Goal: Task Accomplishment & Management: Use online tool/utility

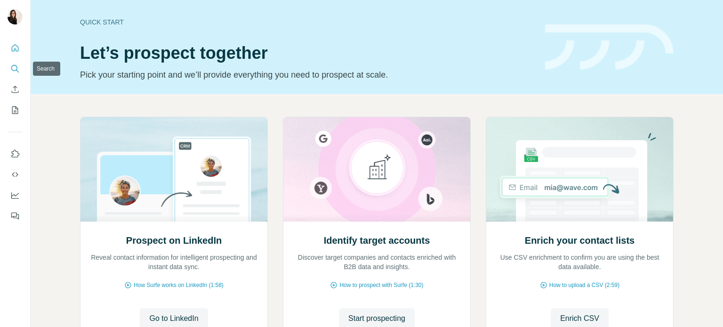
click at [15, 63] on button "Search" at bounding box center [15, 68] width 15 height 17
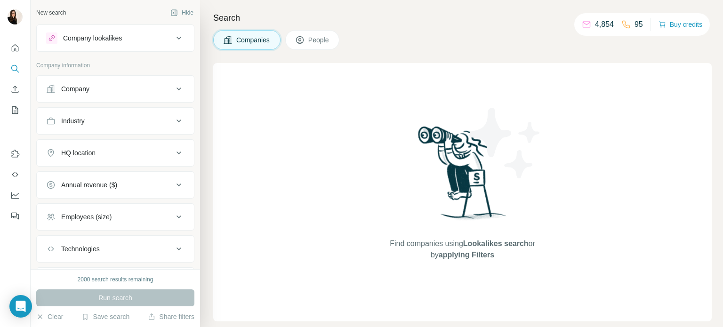
click at [312, 40] on span "People" at bounding box center [319, 39] width 22 height 9
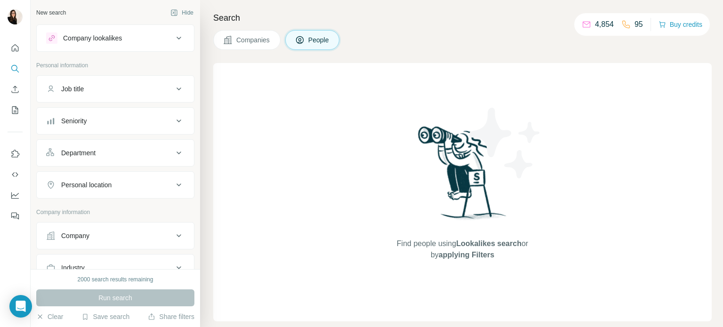
click at [133, 120] on div "Seniority" at bounding box center [109, 120] width 127 height 9
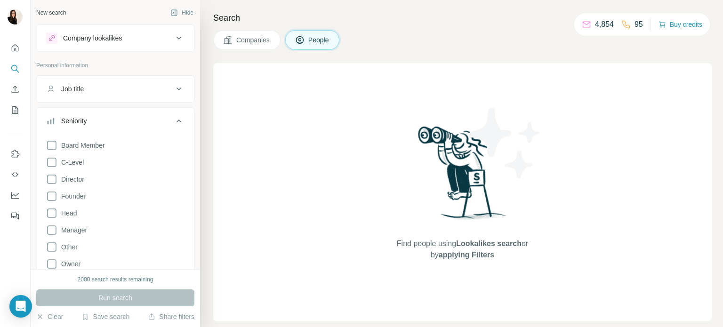
click at [133, 120] on div "Seniority" at bounding box center [109, 120] width 127 height 9
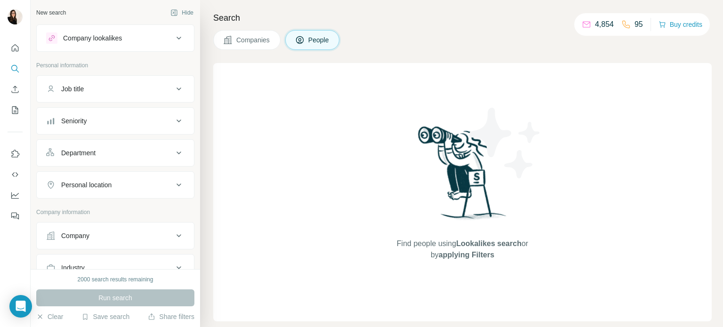
click at [134, 89] on div "Job title" at bounding box center [109, 88] width 127 height 9
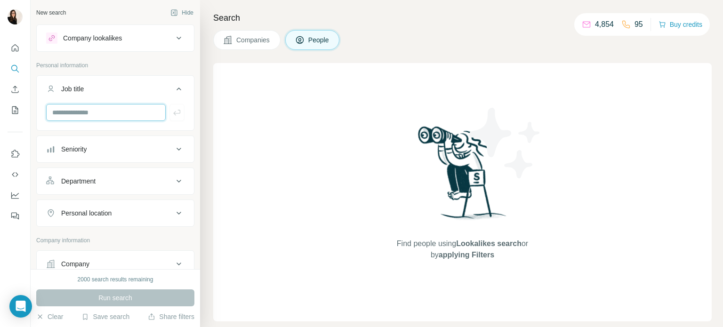
click at [130, 113] on input "text" at bounding box center [106, 112] width 120 height 17
type input "*********"
click at [114, 175] on button "Department" at bounding box center [115, 181] width 157 height 23
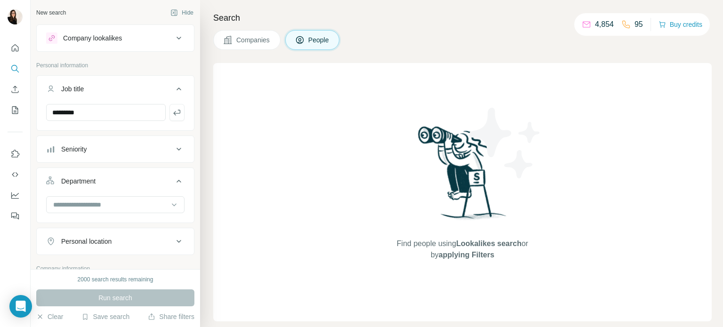
scroll to position [40, 0]
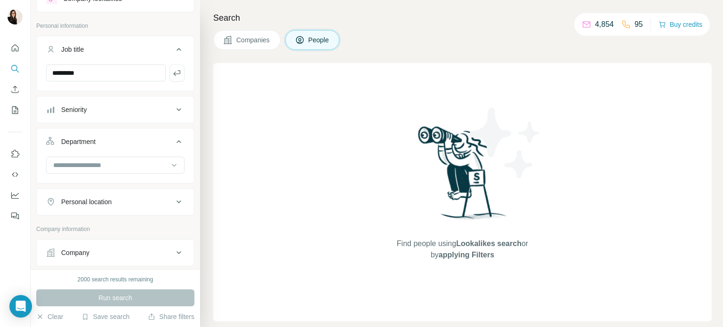
click at [111, 203] on div "Personal location" at bounding box center [86, 201] width 50 height 9
click at [105, 226] on input "text" at bounding box center [115, 225] width 138 height 17
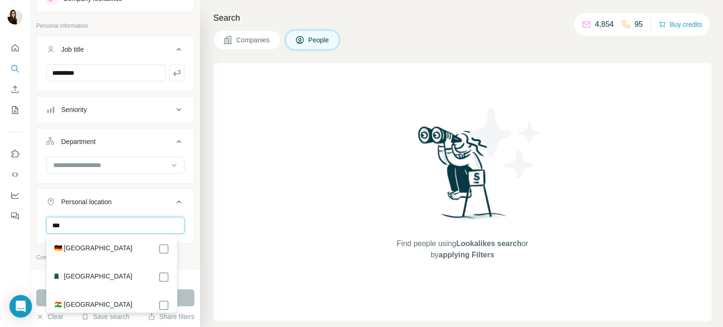
type input "***"
click at [105, 254] on div "🇩🇪 [GEOGRAPHIC_DATA]" at bounding box center [111, 248] width 115 height 11
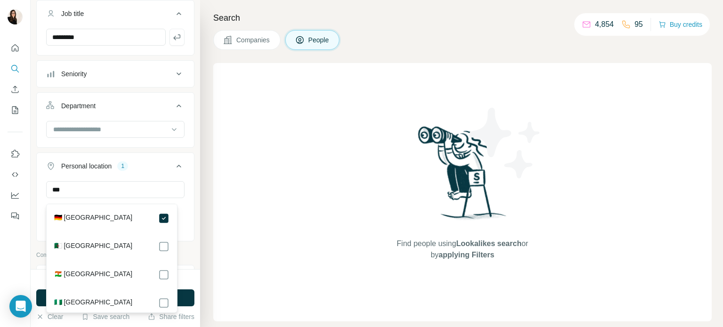
scroll to position [77, 0]
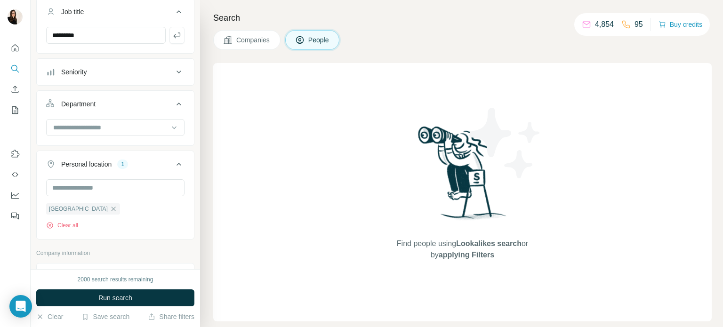
click at [191, 175] on div "New search Hide Company lookalikes Personal information Job title ********* Sen…" at bounding box center [116, 134] width 170 height 269
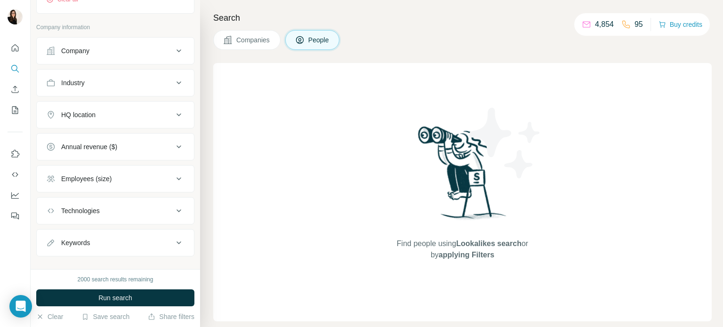
scroll to position [308, 0]
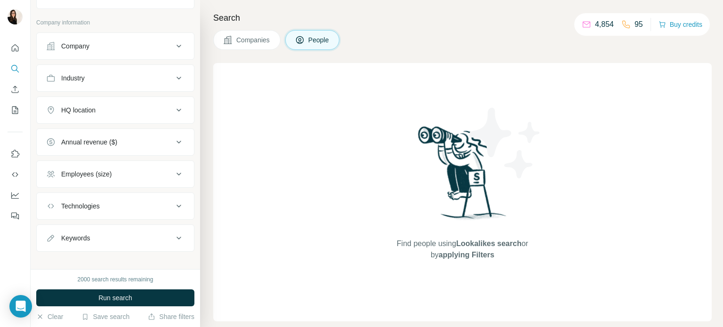
click at [141, 79] on div "Industry" at bounding box center [109, 77] width 127 height 9
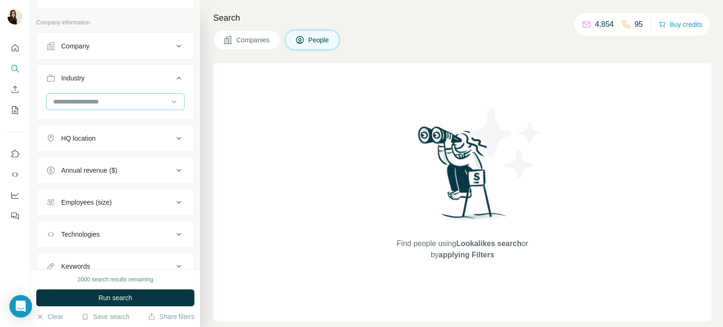
click at [134, 101] on input at bounding box center [110, 102] width 116 height 10
click at [130, 153] on div "Adventure Travel" at bounding box center [111, 155] width 115 height 9
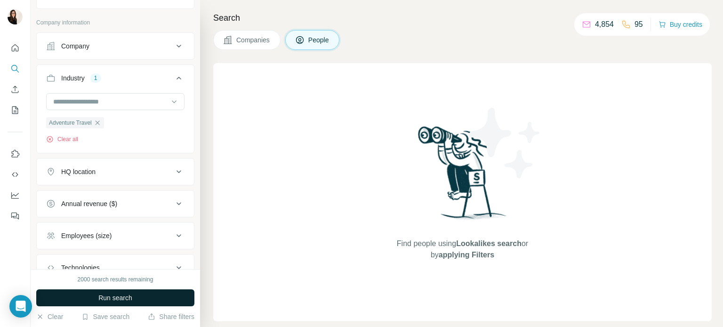
click at [126, 294] on span "Run search" at bounding box center [115, 297] width 34 height 9
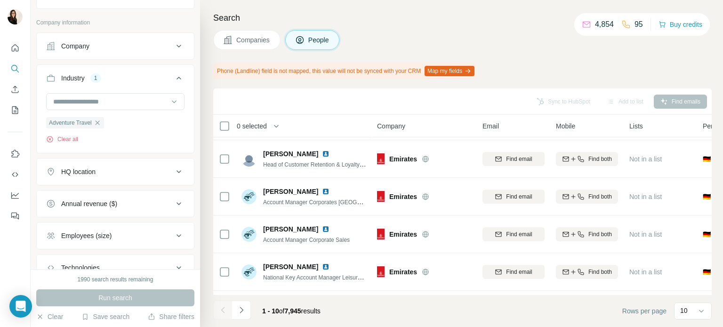
scroll to position [223, 0]
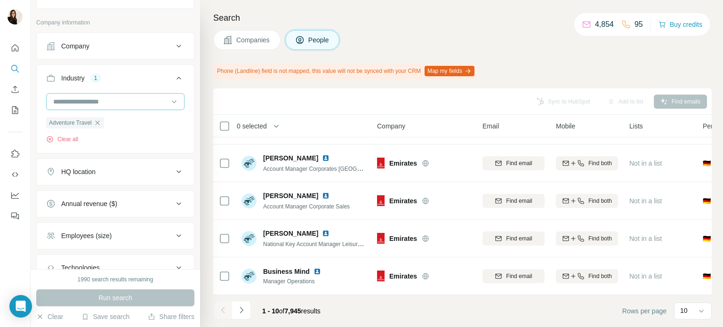
click at [111, 107] on div at bounding box center [110, 102] width 116 height 16
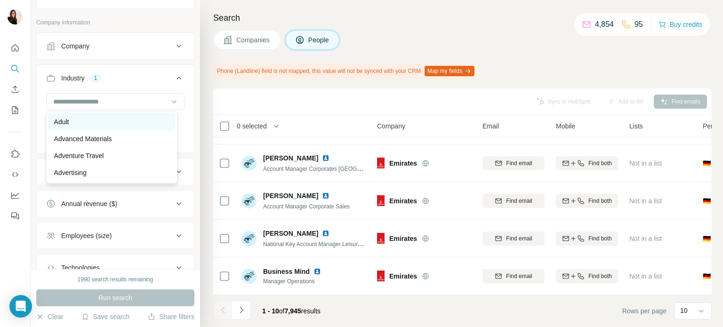
click at [108, 128] on div "Adult" at bounding box center [111, 121] width 127 height 17
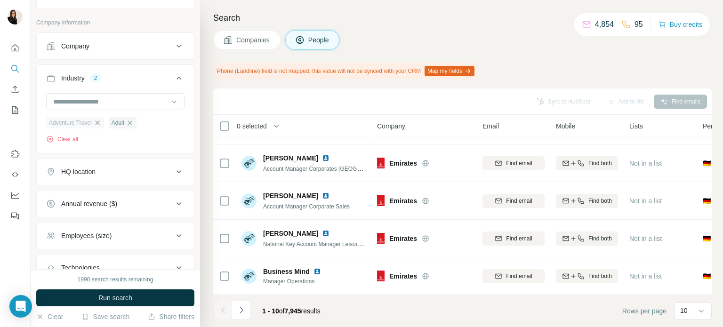
click at [101, 121] on icon "button" at bounding box center [98, 123] width 8 height 8
click at [98, 295] on span "Run search" at bounding box center [115, 297] width 34 height 9
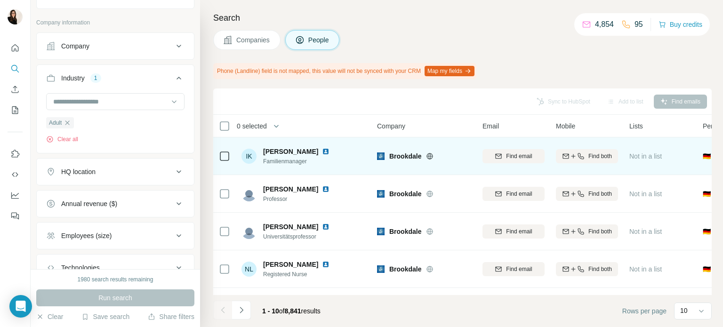
click at [431, 155] on icon at bounding box center [430, 157] width 8 height 8
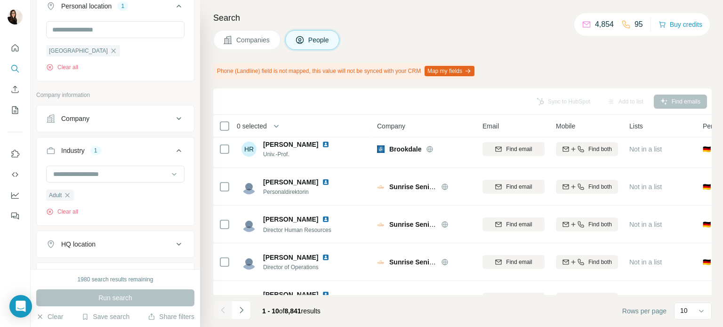
scroll to position [62, 0]
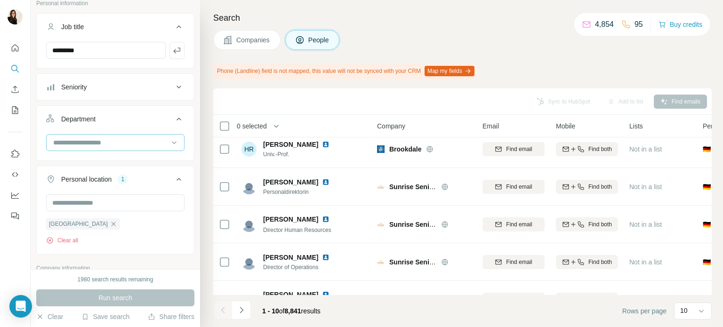
click at [105, 143] on input at bounding box center [110, 142] width 116 height 10
type input "***"
click at [102, 167] on p "Marketing and Advertising" at bounding box center [92, 162] width 76 height 9
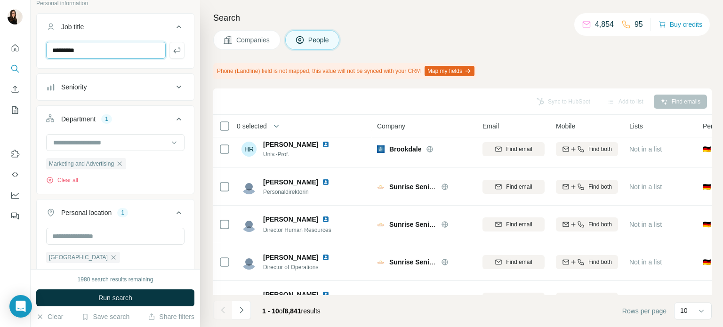
click at [107, 55] on input "*********" at bounding box center [106, 50] width 120 height 17
click at [170, 44] on button "button" at bounding box center [177, 50] width 15 height 17
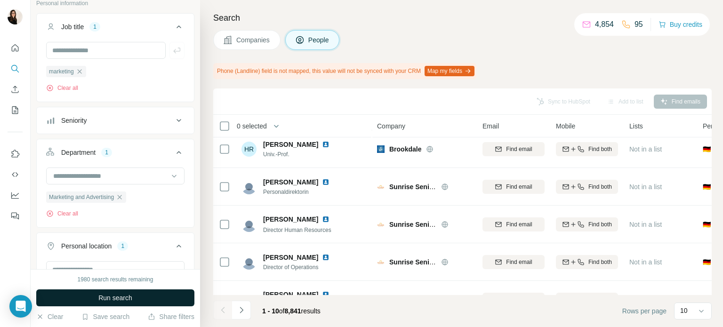
click at [136, 299] on button "Run search" at bounding box center [115, 298] width 158 height 17
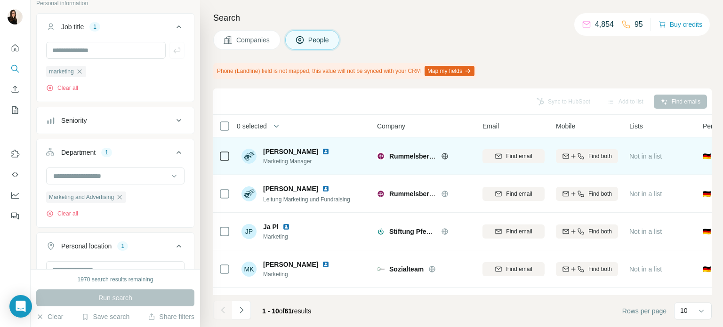
click at [446, 155] on icon at bounding box center [445, 156] width 2 height 6
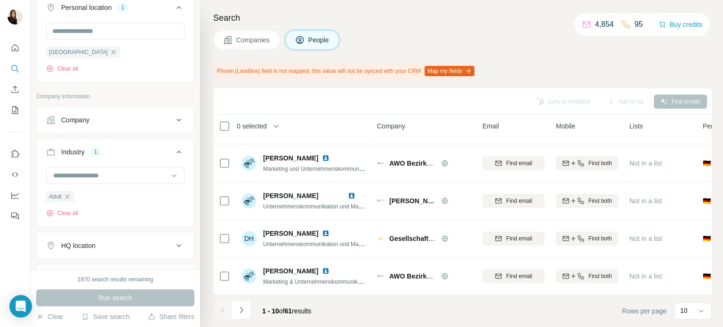
scroll to position [301, 0]
click at [122, 170] on input at bounding box center [110, 175] width 116 height 10
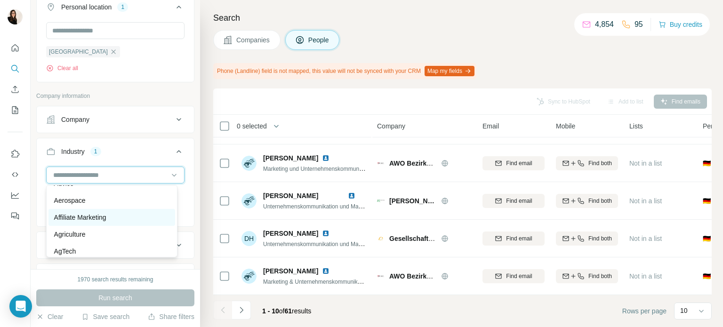
scroll to position [170, 0]
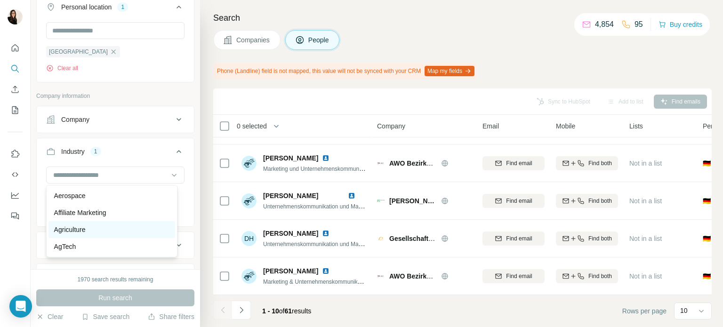
click at [107, 235] on div "Agriculture" at bounding box center [111, 229] width 127 height 17
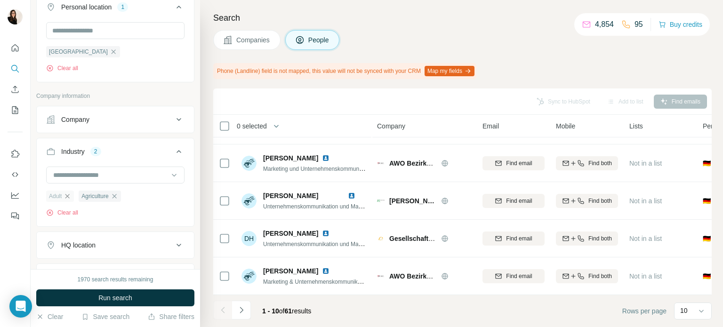
click at [69, 199] on icon "button" at bounding box center [68, 197] width 8 height 8
click at [90, 303] on button "Run search" at bounding box center [115, 298] width 158 height 17
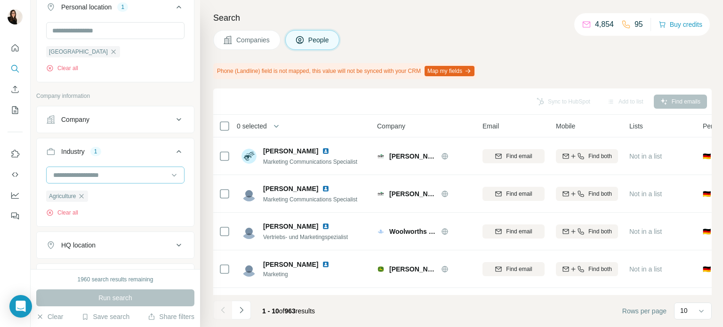
click at [130, 173] on input at bounding box center [110, 175] width 116 height 10
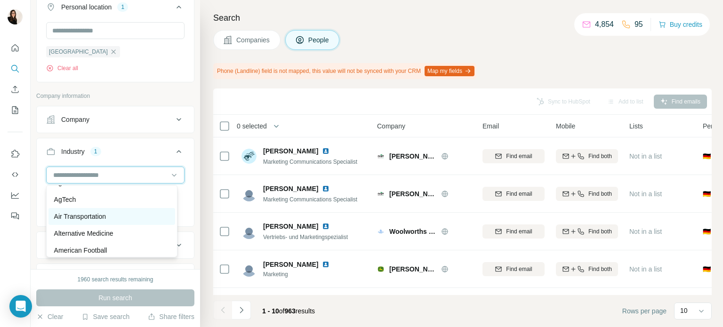
scroll to position [241, 0]
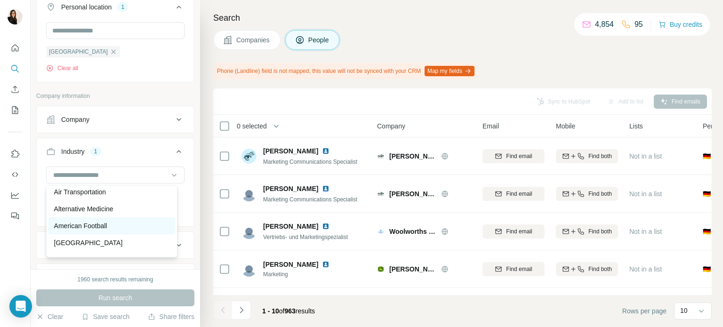
click at [107, 224] on p "American Football" at bounding box center [80, 225] width 53 height 9
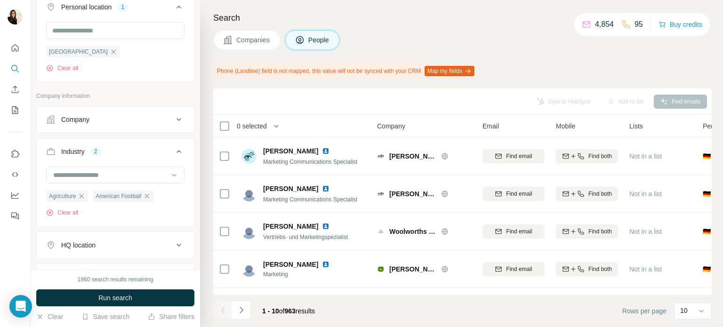
click at [109, 224] on div "Agriculture American Football Clear all" at bounding box center [115, 196] width 157 height 58
click at [83, 200] on icon "button" at bounding box center [82, 197] width 8 height 8
click at [89, 299] on button "Run search" at bounding box center [115, 298] width 158 height 17
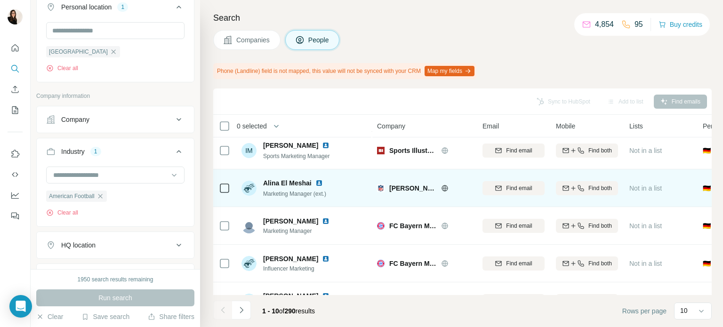
scroll to position [223, 0]
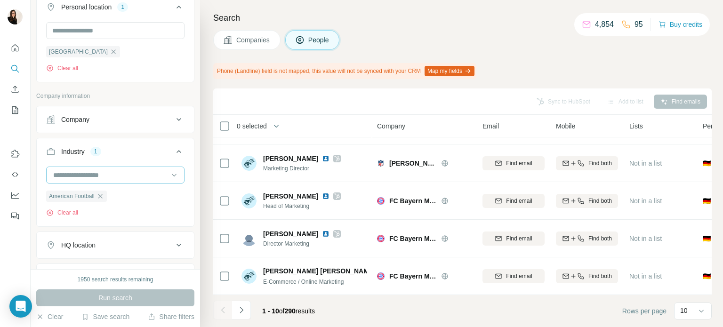
click at [151, 177] on input at bounding box center [110, 175] width 116 height 10
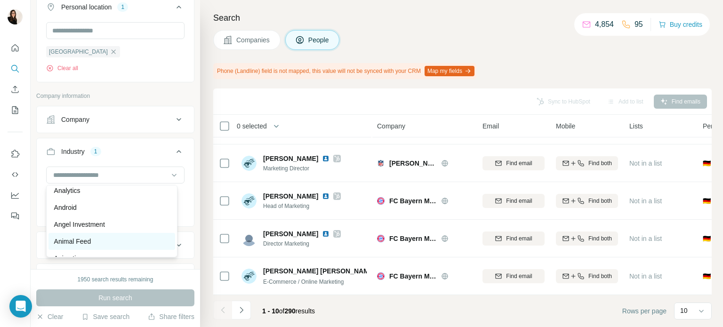
click at [95, 242] on div "Animal Feed" at bounding box center [111, 241] width 115 height 9
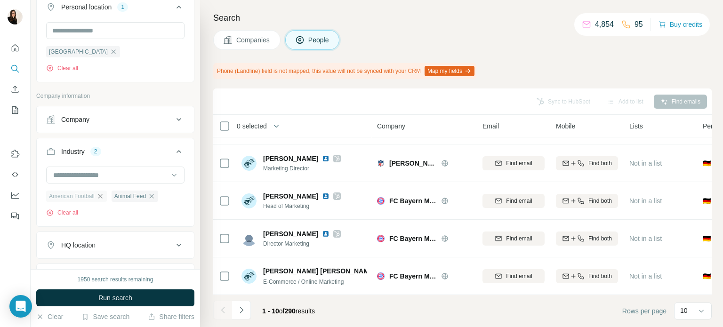
click at [103, 198] on icon "button" at bounding box center [101, 197] width 8 height 8
click at [100, 293] on span "Run search" at bounding box center [115, 297] width 34 height 9
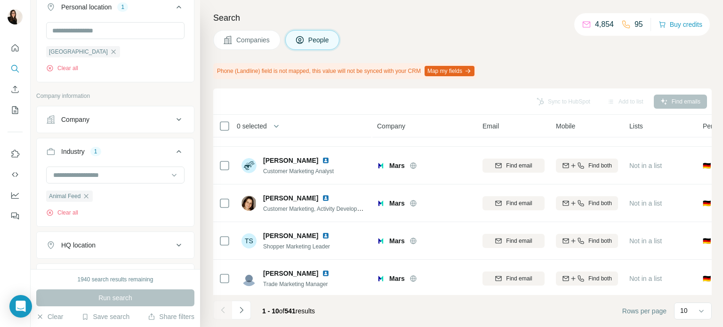
scroll to position [223, 0]
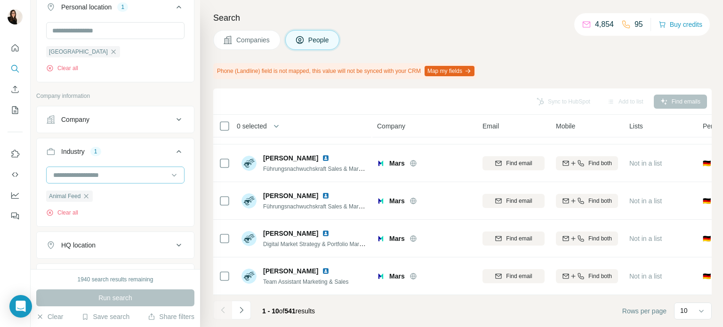
click at [150, 170] on input at bounding box center [110, 175] width 116 height 10
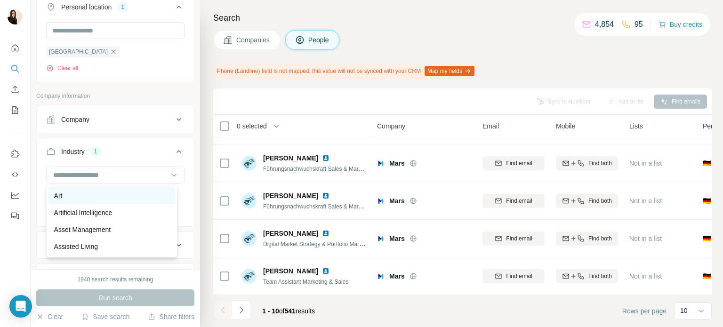
click at [131, 201] on div "Art" at bounding box center [111, 195] width 115 height 9
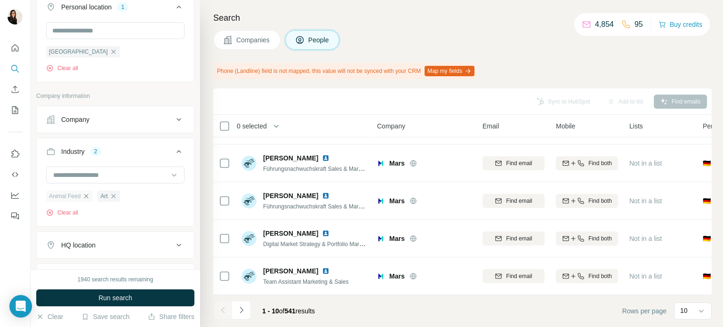
click at [87, 195] on icon "button" at bounding box center [86, 197] width 8 height 8
click at [102, 300] on span "Run search" at bounding box center [115, 297] width 34 height 9
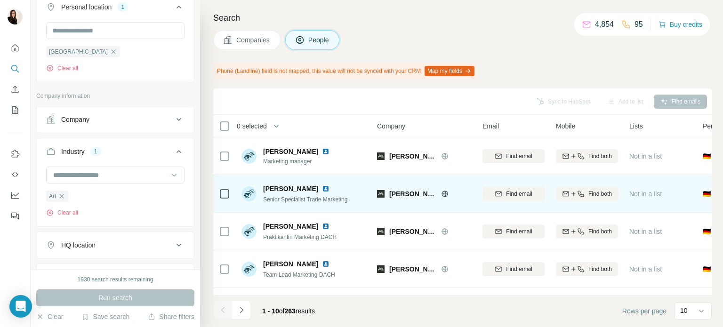
scroll to position [223, 0]
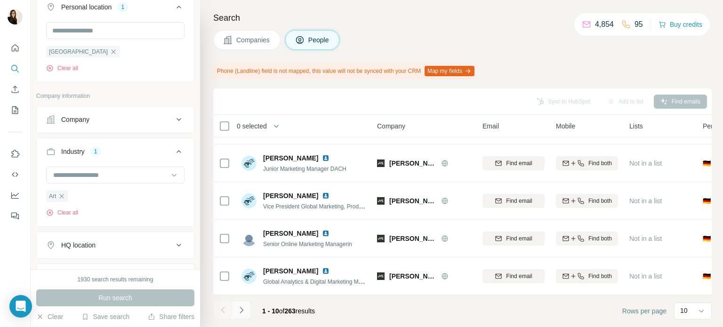
click at [249, 314] on button "Navigate to next page" at bounding box center [241, 310] width 19 height 19
click at [149, 184] on div at bounding box center [115, 176] width 138 height 19
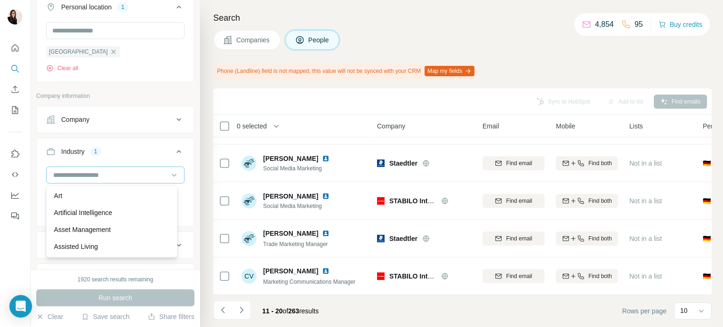
click at [148, 181] on div at bounding box center [110, 175] width 116 height 16
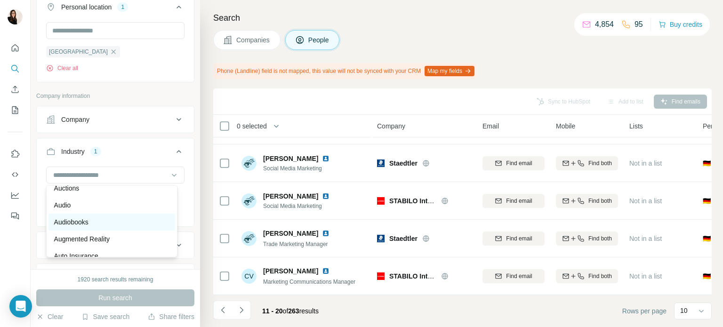
click at [127, 227] on div "Audiobooks" at bounding box center [111, 222] width 115 height 9
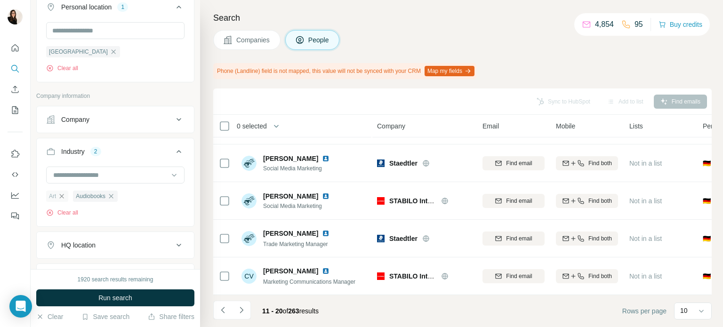
click at [62, 198] on icon "button" at bounding box center [62, 197] width 8 height 8
click at [79, 301] on button "Run search" at bounding box center [115, 298] width 158 height 17
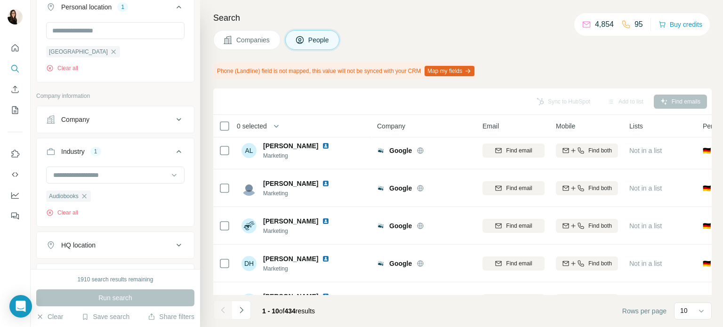
scroll to position [6, 0]
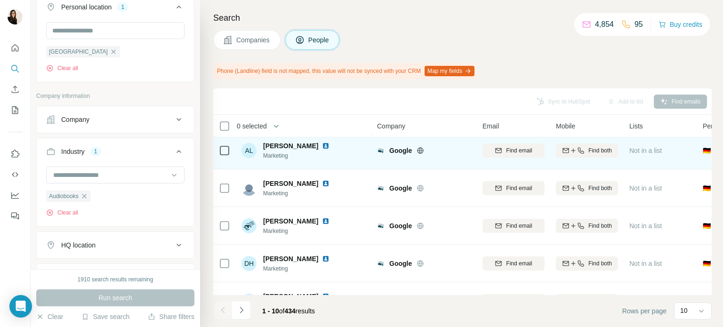
click at [424, 150] on icon at bounding box center [421, 151] width 8 height 8
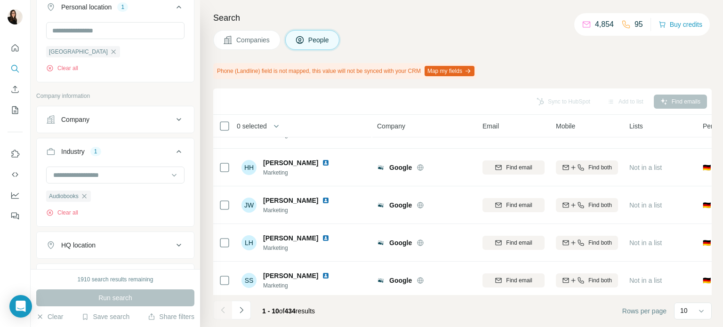
scroll to position [223, 0]
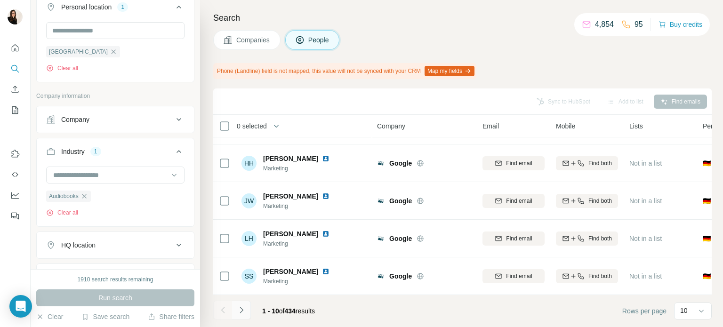
click at [244, 317] on button "Navigate to next page" at bounding box center [241, 310] width 19 height 19
click at [126, 175] on input at bounding box center [110, 175] width 116 height 10
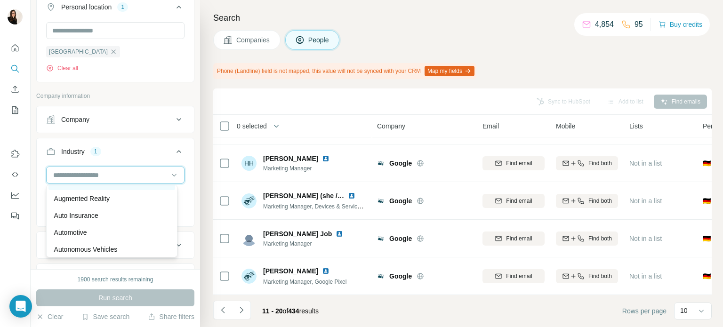
scroll to position [616, 0]
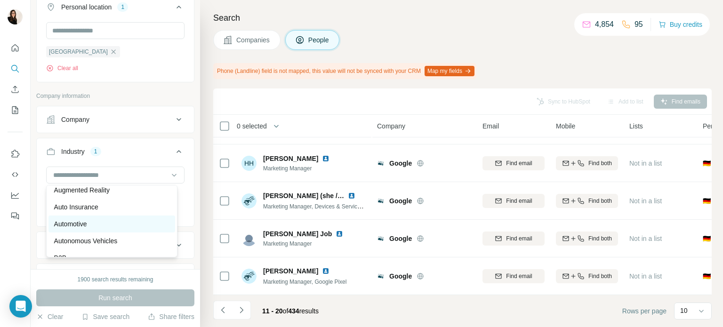
click at [113, 229] on div "Automotive" at bounding box center [111, 223] width 115 height 9
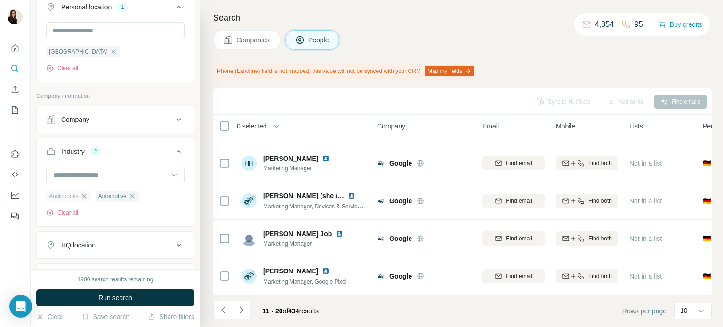
click at [83, 197] on icon "button" at bounding box center [85, 197] width 8 height 8
click at [92, 296] on button "Run search" at bounding box center [115, 298] width 158 height 17
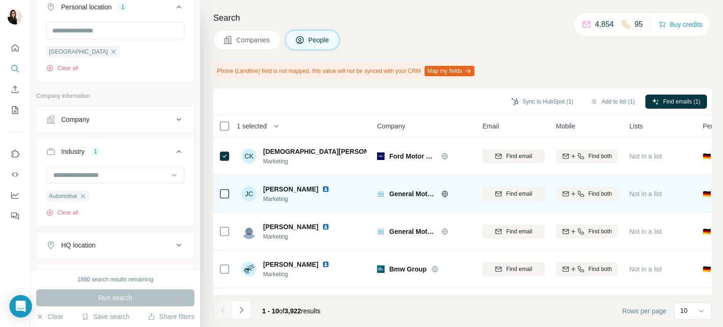
click at [445, 194] on icon at bounding box center [445, 194] width 2 height 6
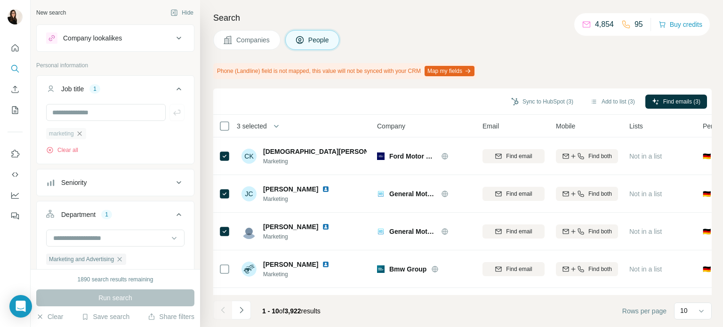
click at [78, 131] on icon "button" at bounding box center [80, 134] width 8 height 8
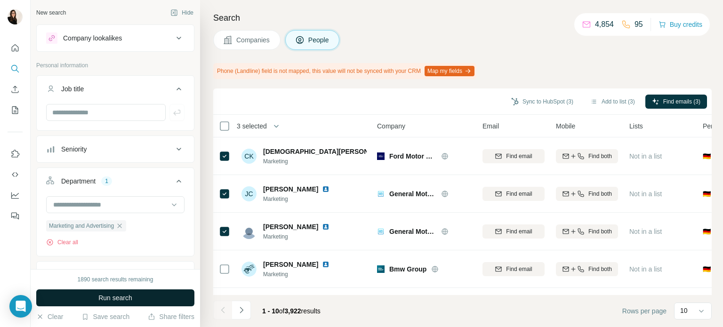
click at [100, 301] on span "Run search" at bounding box center [115, 297] width 34 height 9
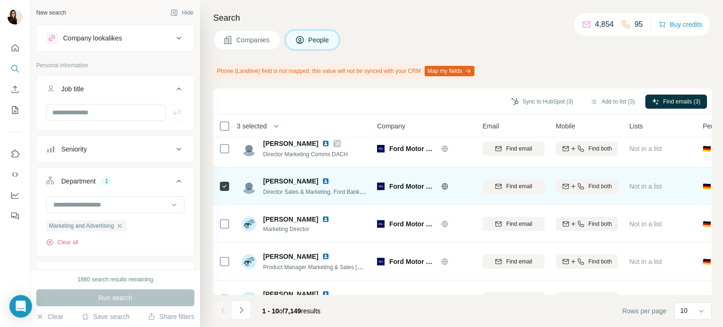
scroll to position [223, 0]
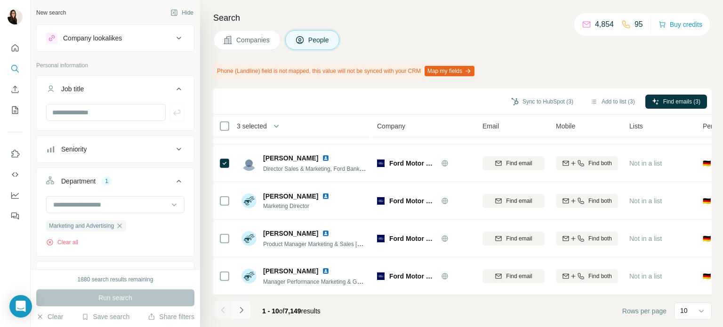
click at [241, 313] on icon "Navigate to next page" at bounding box center [241, 310] width 9 height 9
click at [247, 320] on button "Navigate to next page" at bounding box center [241, 310] width 19 height 19
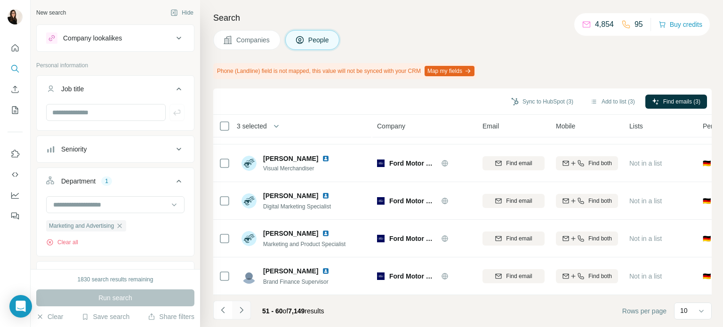
click at [243, 308] on icon "Navigate to next page" at bounding box center [241, 310] width 9 height 9
click at [264, 41] on span "Companies" at bounding box center [253, 39] width 34 height 9
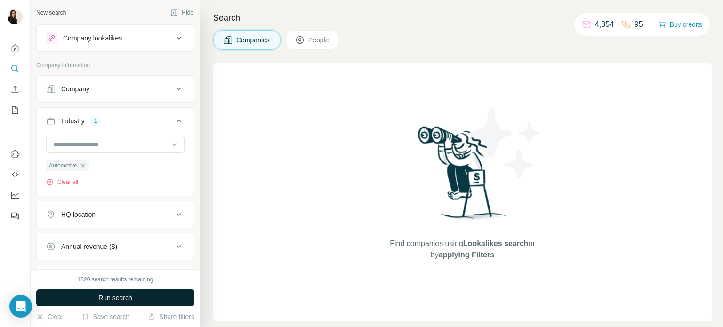
click at [115, 291] on button "Run search" at bounding box center [115, 298] width 158 height 17
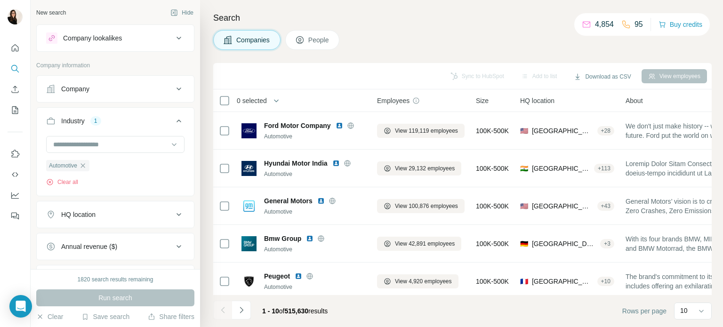
click at [132, 218] on div "HQ location" at bounding box center [109, 214] width 127 height 9
click at [115, 244] on input "text" at bounding box center [115, 238] width 138 height 17
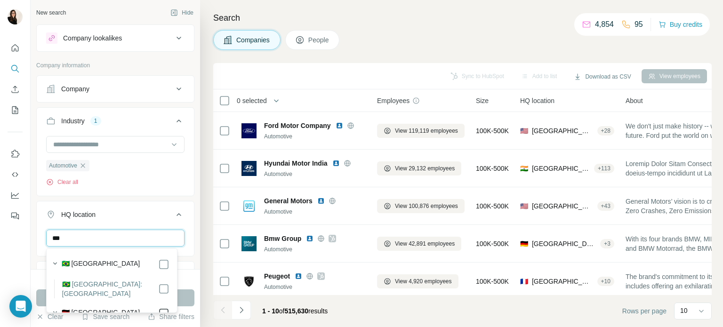
type input "***"
click at [186, 305] on button "Run search" at bounding box center [115, 298] width 158 height 17
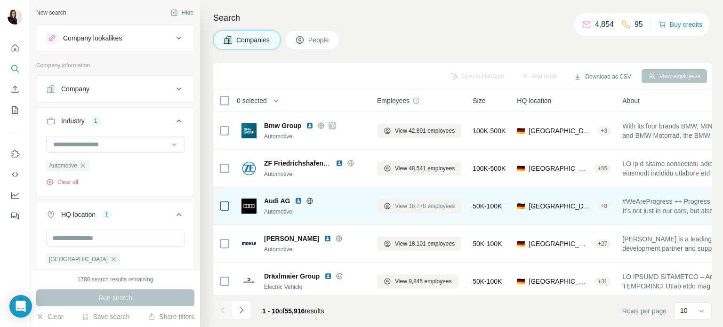
click at [393, 204] on button "View 16,778 employees" at bounding box center [419, 206] width 84 height 14
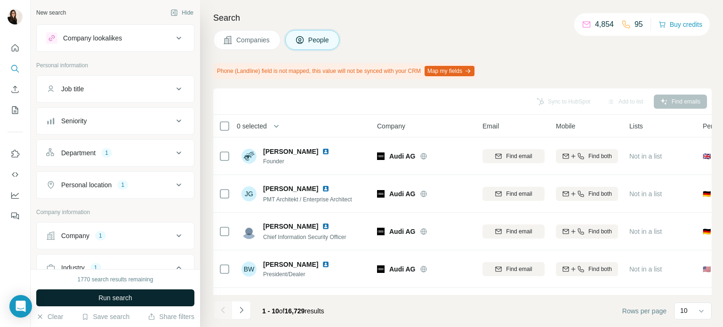
click at [131, 296] on span "Run search" at bounding box center [115, 297] width 34 height 9
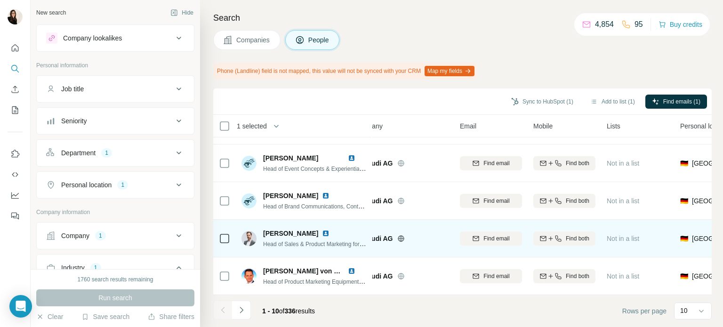
scroll to position [223, 23]
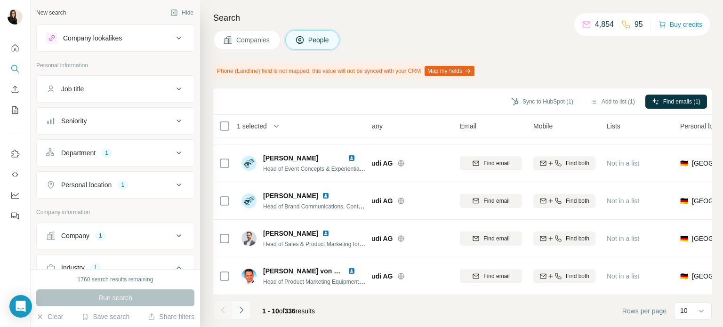
click at [245, 309] on icon "Navigate to next page" at bounding box center [241, 310] width 9 height 9
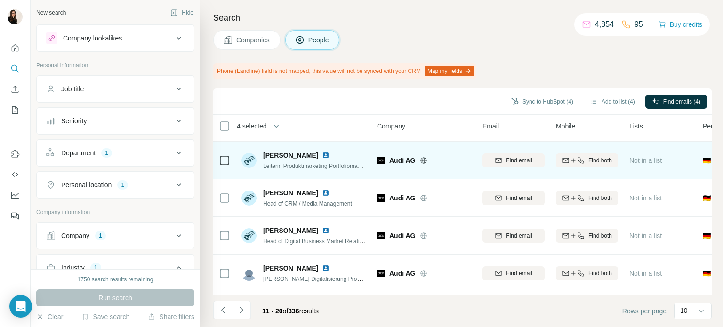
scroll to position [77, 0]
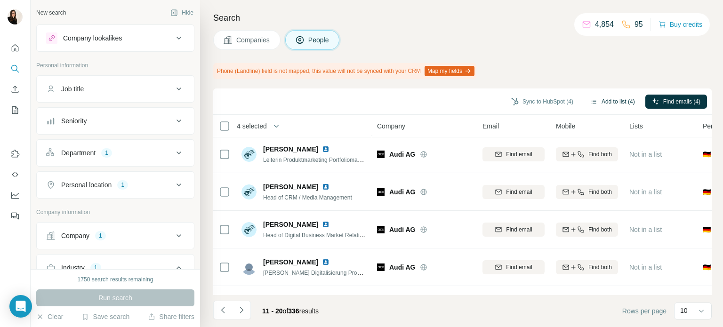
click at [611, 101] on button "Add to list (4)" at bounding box center [613, 102] width 58 height 14
click at [593, 99] on button "Add to list (4)" at bounding box center [613, 102] width 58 height 14
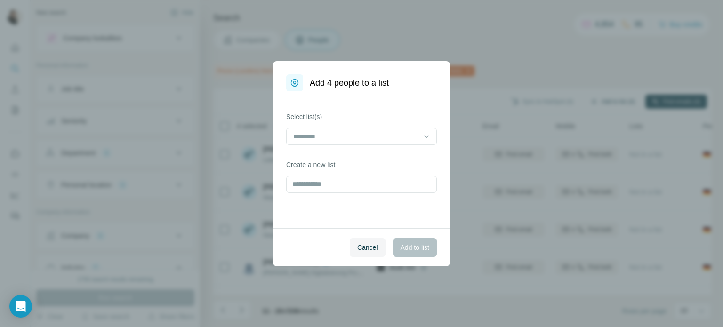
click at [608, 97] on div "Add 4 people to a list Select list(s) Create a new list Cancel Add to list" at bounding box center [361, 163] width 723 height 327
click at [394, 184] on input "text" at bounding box center [361, 184] width 151 height 17
type input "****"
click at [425, 244] on span "Add to list" at bounding box center [415, 247] width 29 height 9
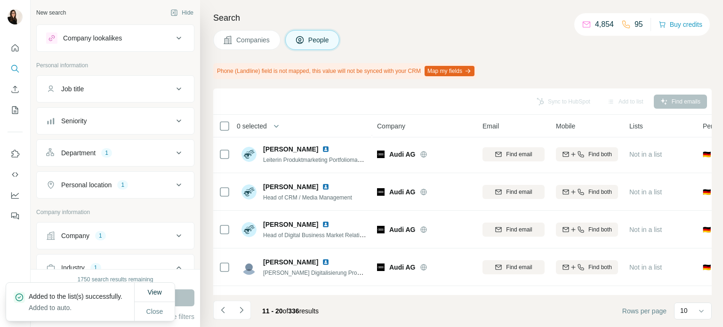
click at [266, 36] on span "Companies" at bounding box center [253, 39] width 34 height 9
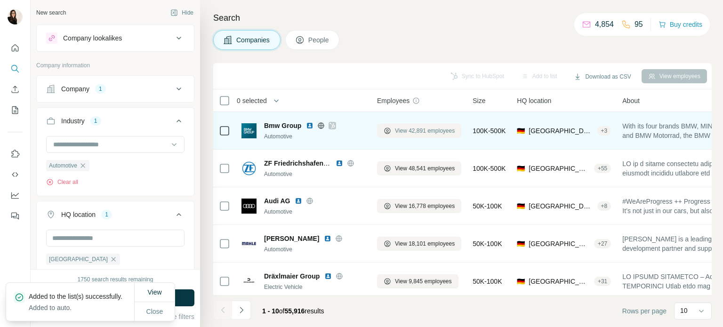
click at [399, 136] on button "View 42,891 employees" at bounding box center [419, 131] width 84 height 14
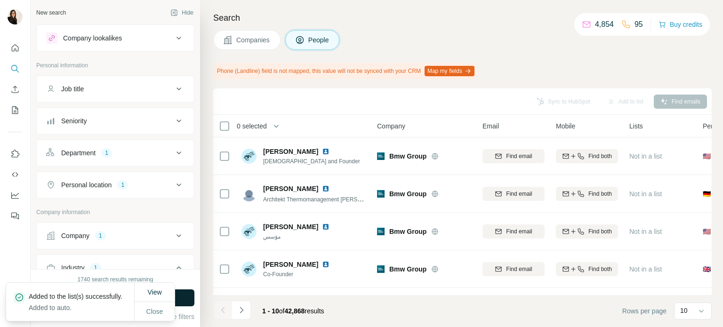
click at [185, 302] on button "Run search" at bounding box center [115, 298] width 158 height 17
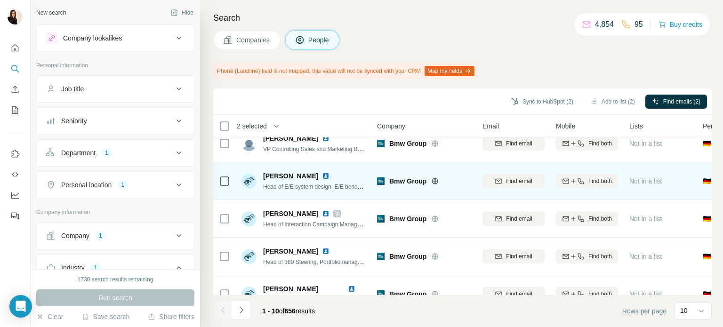
scroll to position [126, 0]
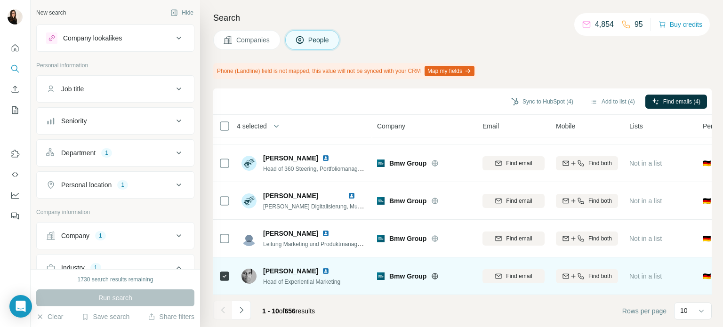
scroll to position [223, 0]
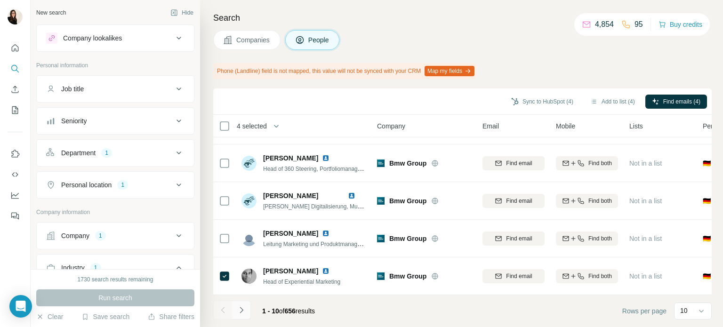
click at [237, 308] on icon "Navigate to next page" at bounding box center [241, 310] width 9 height 9
click at [611, 108] on button "Add to list (5)" at bounding box center [613, 102] width 58 height 14
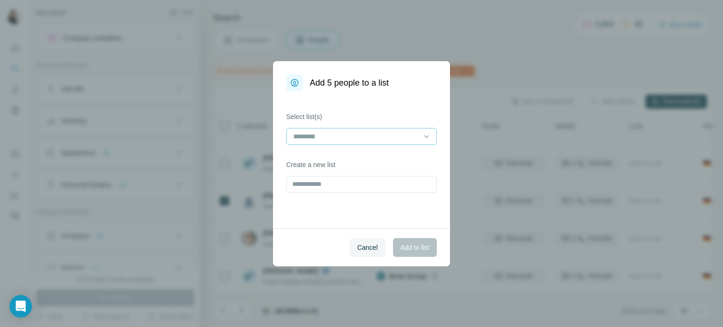
click at [384, 134] on input at bounding box center [355, 136] width 127 height 10
click at [370, 159] on div "auto" at bounding box center [361, 157] width 135 height 9
click at [395, 250] on button "Add to list" at bounding box center [415, 247] width 44 height 19
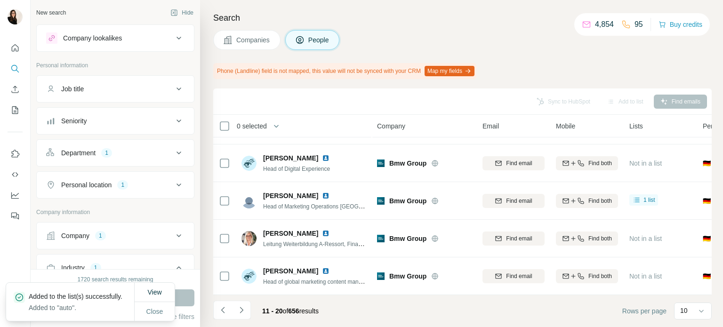
click at [252, 45] on button "Companies" at bounding box center [246, 40] width 67 height 20
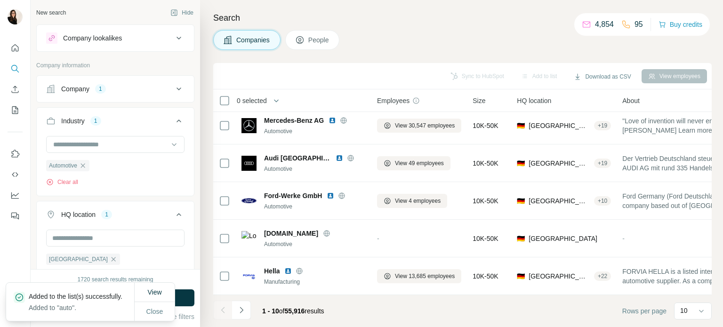
scroll to position [198, 0]
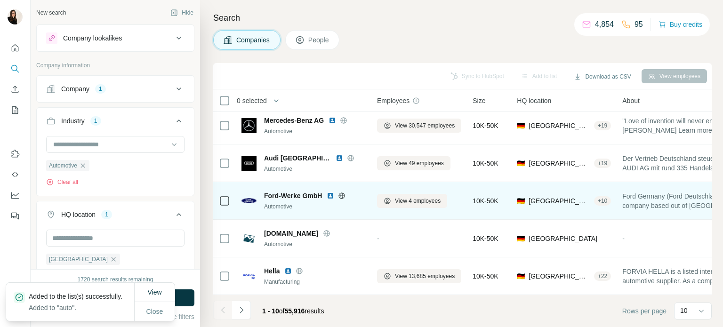
scroll to position [190, 0]
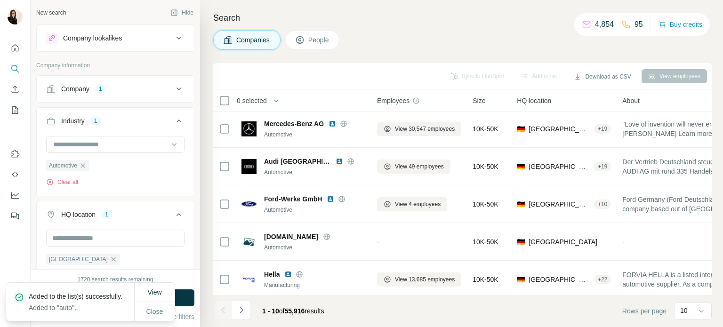
click at [317, 49] on button "People" at bounding box center [312, 40] width 55 height 20
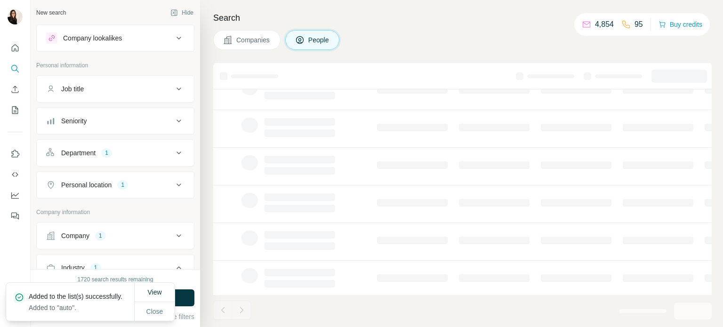
click at [317, 49] on button "People" at bounding box center [312, 40] width 55 height 20
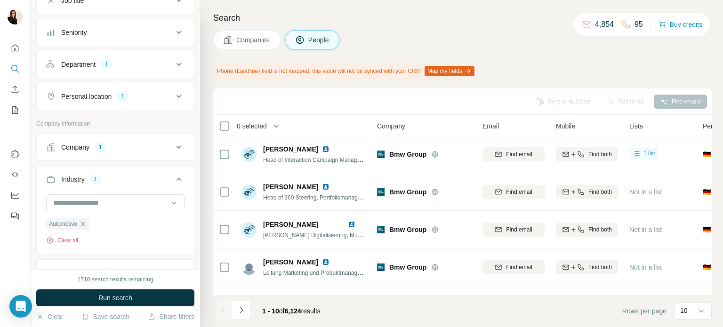
scroll to position [89, 0]
click at [84, 223] on icon "button" at bounding box center [83, 224] width 4 height 4
click at [93, 208] on div at bounding box center [110, 203] width 116 height 16
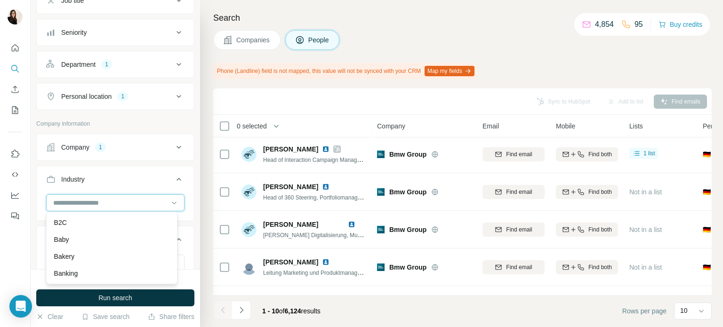
scroll to position [696, 0]
click at [104, 243] on div "Baby" at bounding box center [111, 238] width 115 height 9
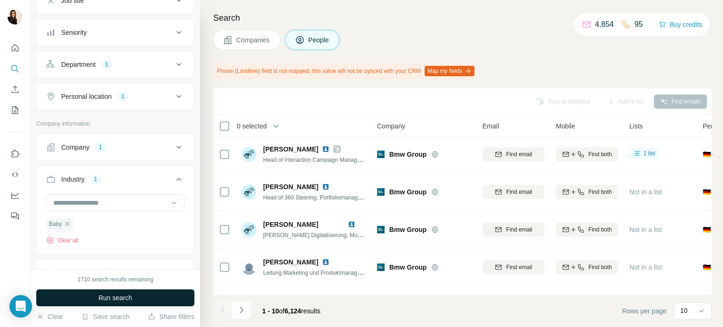
click at [99, 307] on button "Run search" at bounding box center [115, 298] width 158 height 17
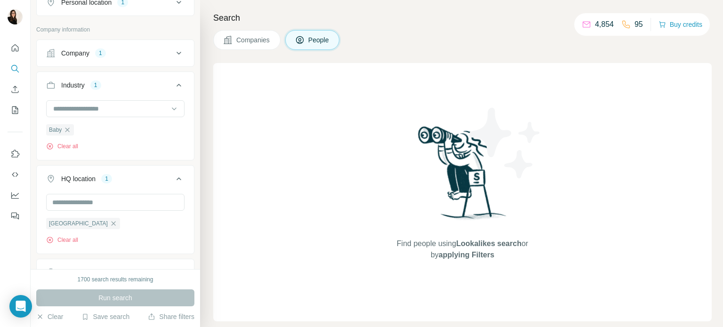
scroll to position [184, 0]
click at [110, 224] on icon "button" at bounding box center [114, 223] width 8 height 8
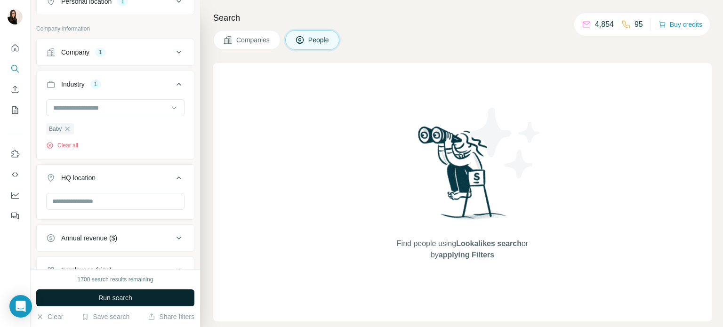
click at [83, 300] on button "Run search" at bounding box center [115, 298] width 158 height 17
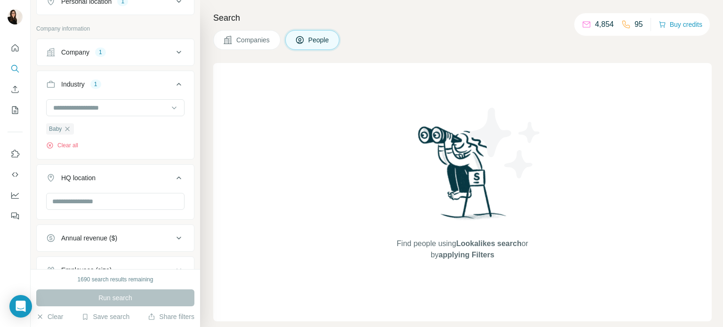
click at [145, 51] on div "Company 1" at bounding box center [109, 52] width 127 height 9
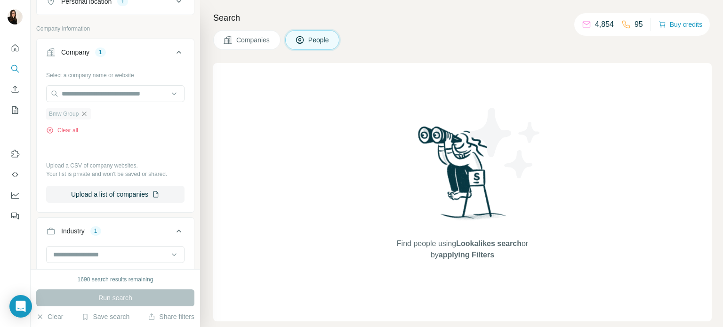
click at [86, 112] on icon "button" at bounding box center [84, 114] width 4 height 4
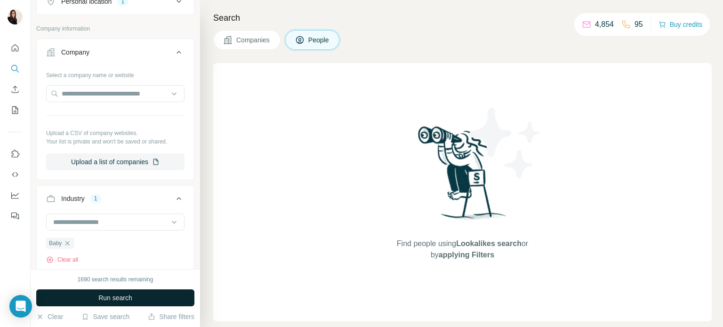
click at [73, 299] on button "Run search" at bounding box center [115, 298] width 158 height 17
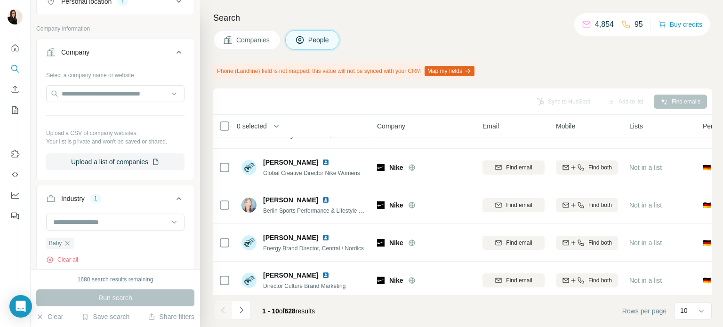
scroll to position [223, 0]
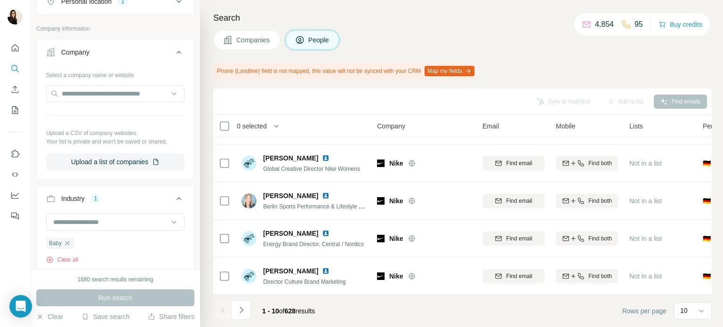
click at [264, 42] on span "Companies" at bounding box center [253, 39] width 34 height 9
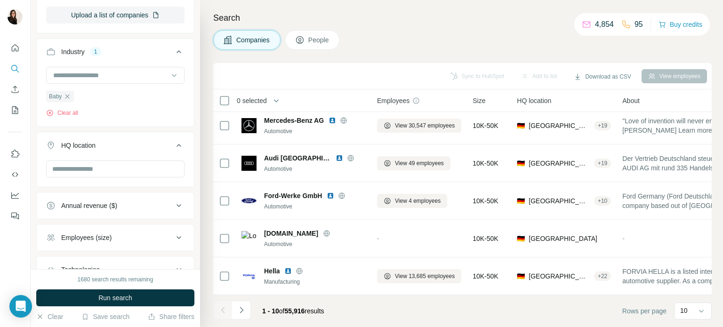
scroll to position [38, 0]
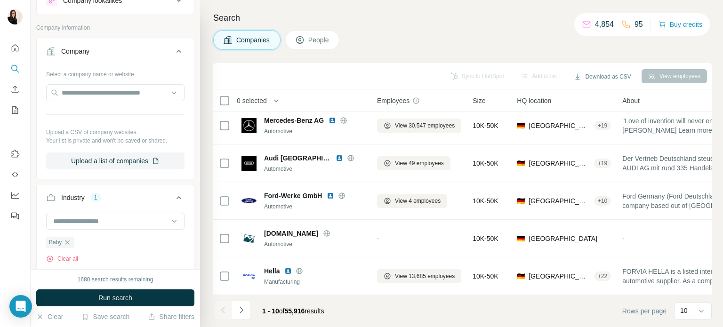
scroll to position [89, 0]
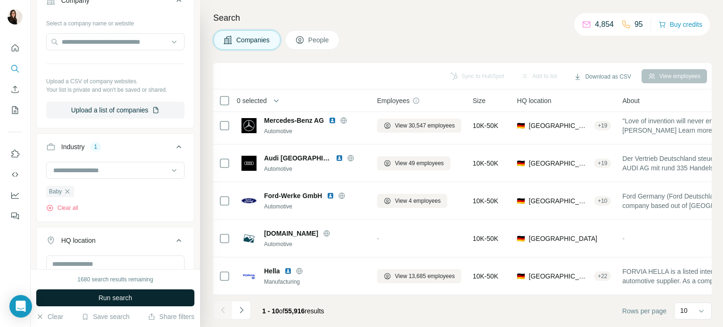
click at [132, 292] on button "Run search" at bounding box center [115, 298] width 158 height 17
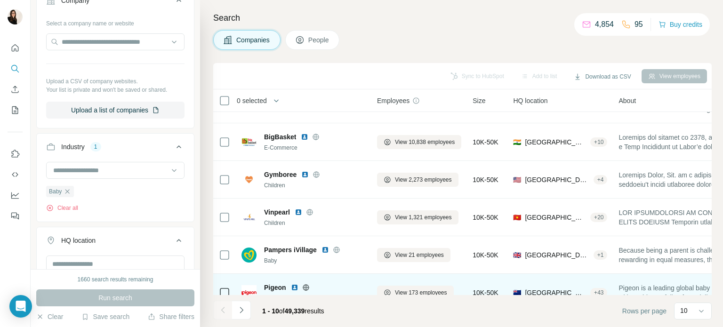
scroll to position [65, 0]
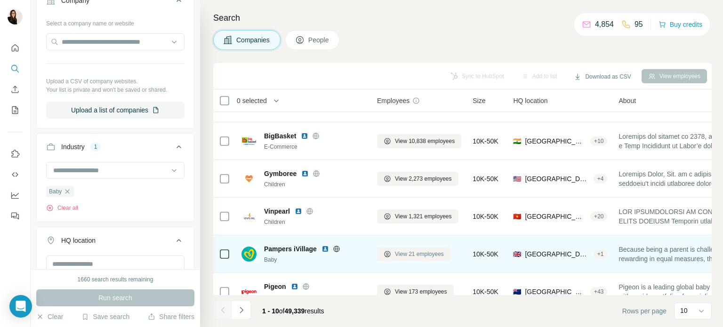
drag, startPoint x: 407, startPoint y: 255, endPoint x: 397, endPoint y: 249, distance: 11.4
click at [397, 249] on button "View 21 employees" at bounding box center [413, 254] width 73 height 14
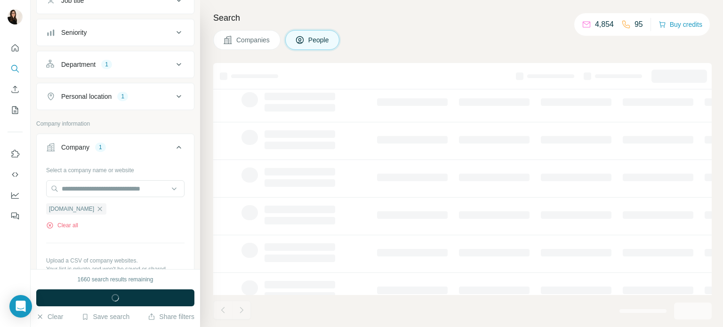
scroll to position [234, 0]
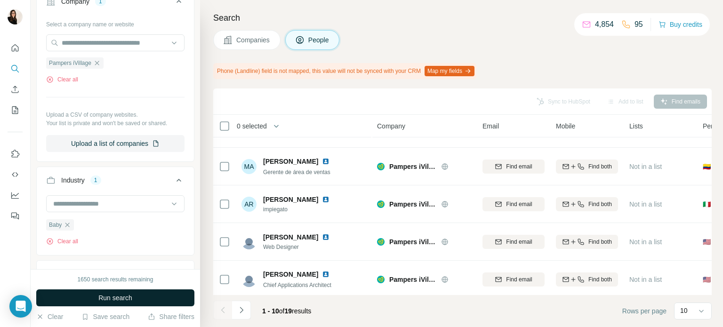
click at [123, 302] on span "Run search" at bounding box center [115, 297] width 34 height 9
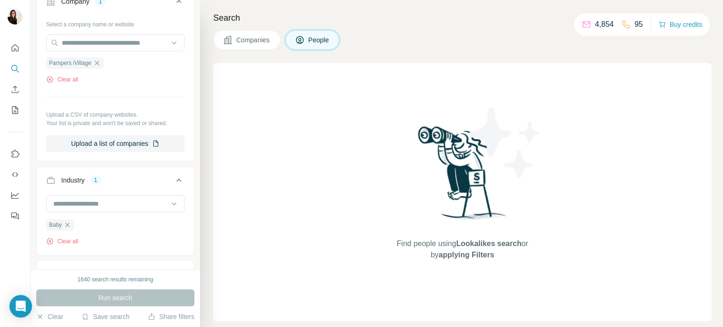
click at [241, 41] on span "Companies" at bounding box center [253, 39] width 34 height 9
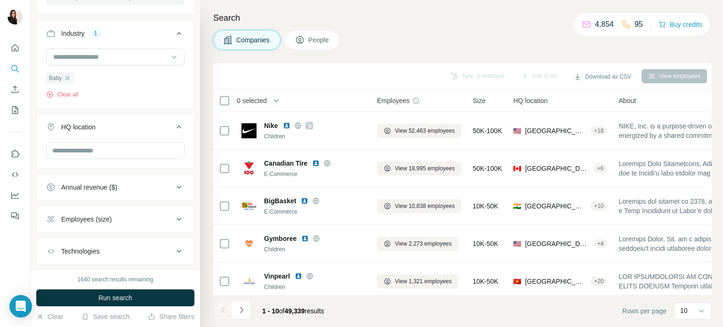
scroll to position [89, 0]
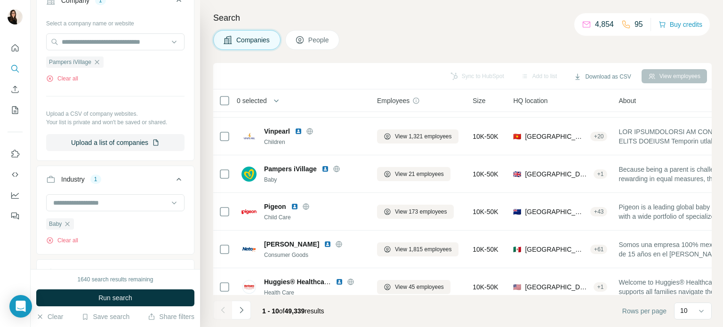
scroll to position [198, 0]
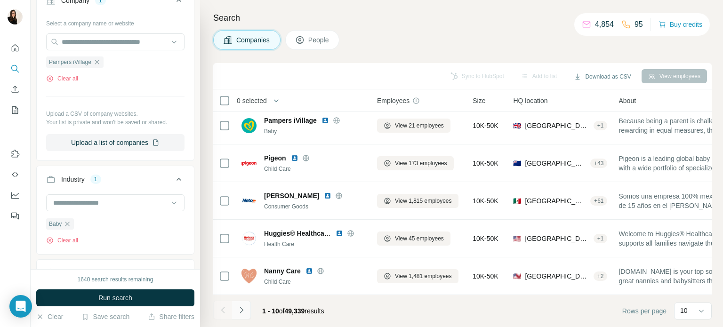
click at [245, 313] on icon "Navigate to next page" at bounding box center [241, 310] width 9 height 9
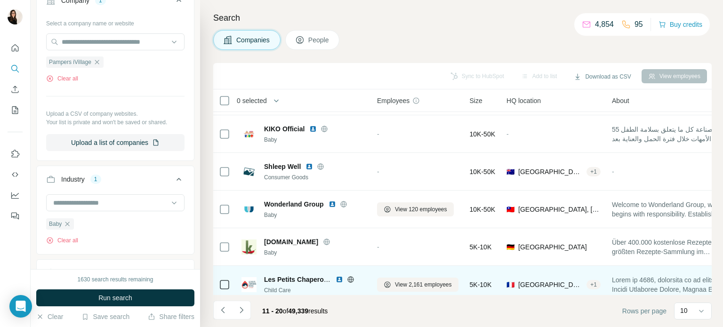
scroll to position [0, 0]
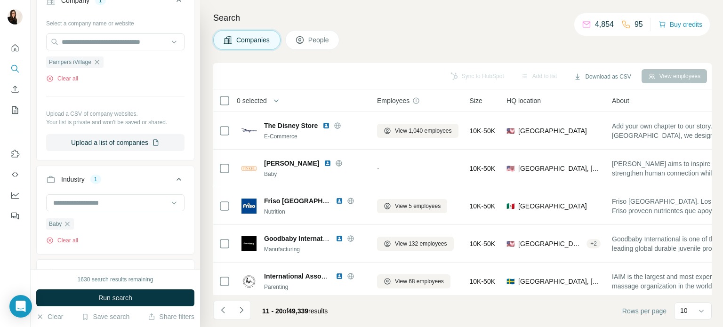
click at [322, 27] on div "Search Companies People Sync to HubSpot Add to list Download as CSV View employ…" at bounding box center [461, 163] width 523 height 327
click at [313, 37] on div "Search Companies People Sync to HubSpot Add to list Download as CSV View employ…" at bounding box center [461, 163] width 523 height 327
click at [313, 37] on span "People" at bounding box center [319, 39] width 22 height 9
click at [313, 43] on span "People" at bounding box center [319, 39] width 22 height 9
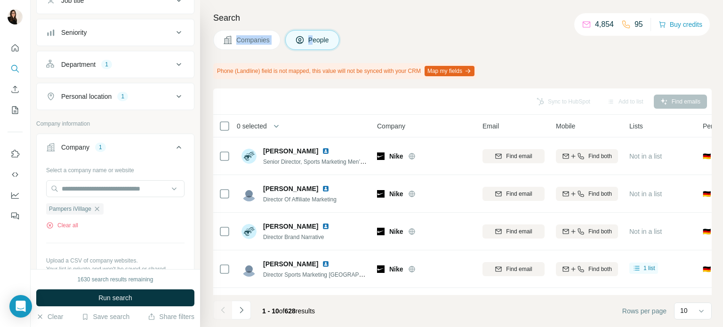
scroll to position [234, 0]
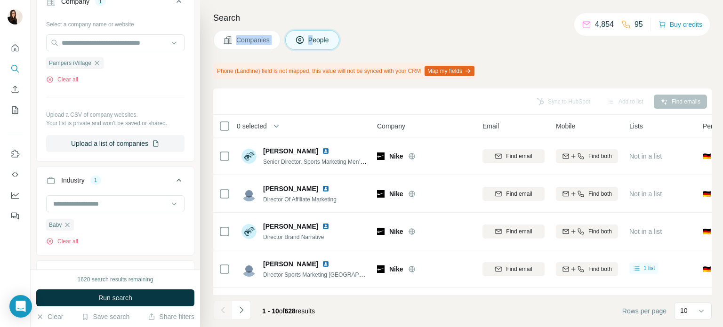
click at [170, 204] on icon at bounding box center [174, 203] width 9 height 9
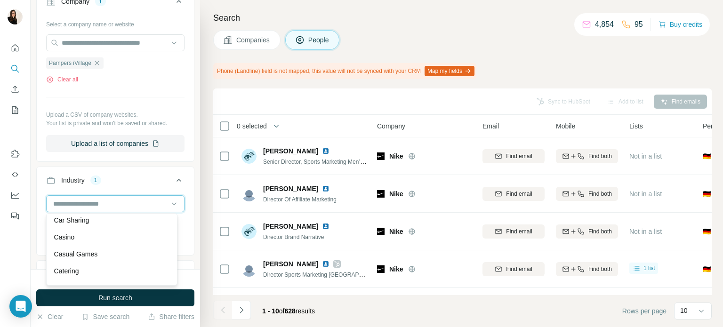
scroll to position [1292, 0]
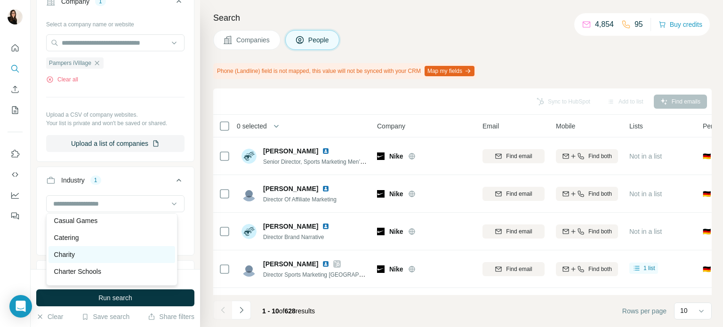
click at [115, 259] on div "Charity" at bounding box center [111, 254] width 115 height 9
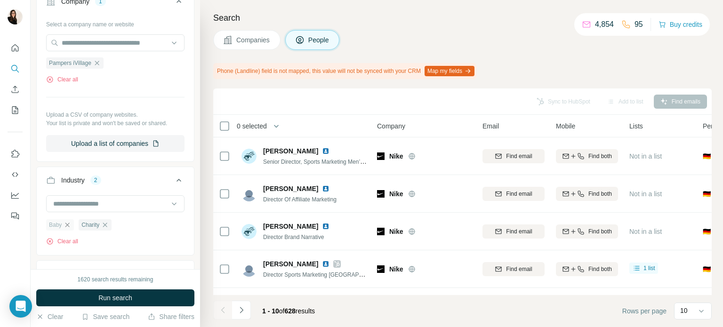
click at [70, 223] on icon "button" at bounding box center [68, 225] width 8 height 8
click at [124, 299] on span "Run search" at bounding box center [115, 297] width 34 height 9
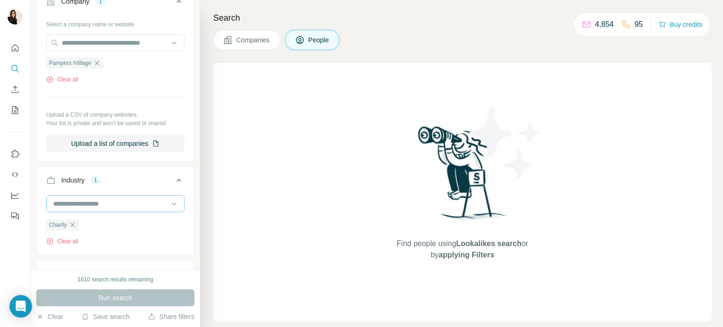
click at [127, 201] on input at bounding box center [110, 204] width 116 height 10
click at [108, 258] on div "Children" at bounding box center [111, 258] width 127 height 17
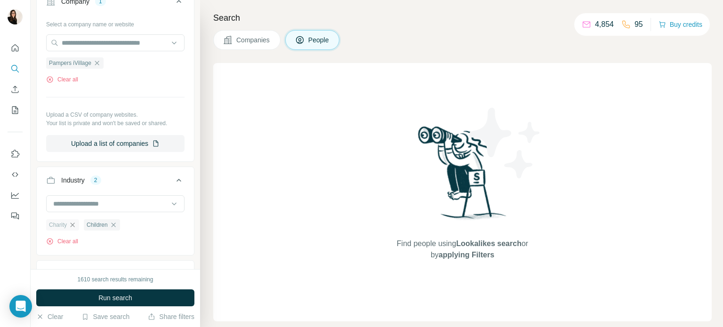
click at [73, 226] on icon "button" at bounding box center [73, 225] width 8 height 8
click at [83, 303] on button "Run search" at bounding box center [115, 298] width 158 height 17
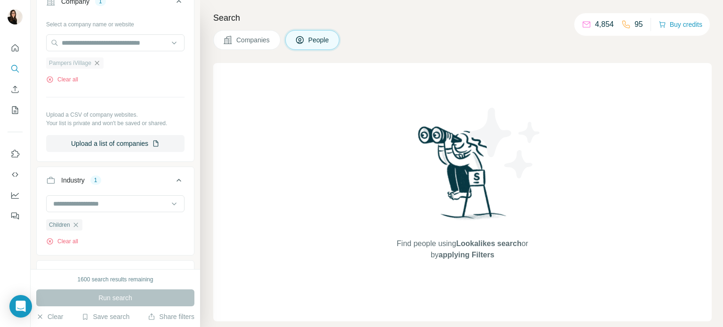
click at [97, 62] on icon "button" at bounding box center [97, 63] width 8 height 8
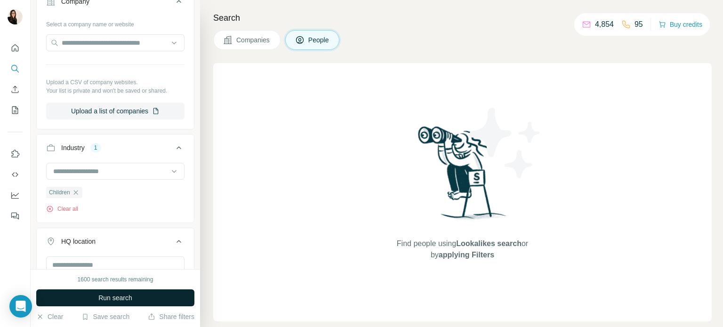
click at [80, 299] on button "Run search" at bounding box center [115, 298] width 158 height 17
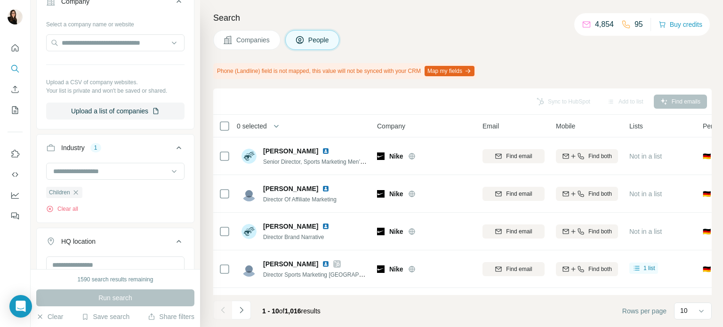
click at [242, 35] on span "Companies" at bounding box center [253, 39] width 34 height 9
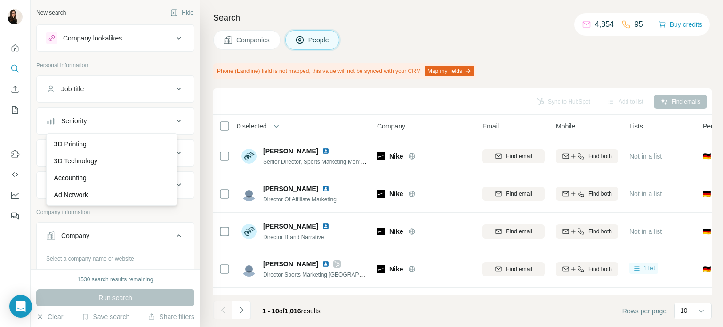
scroll to position [1584, 0]
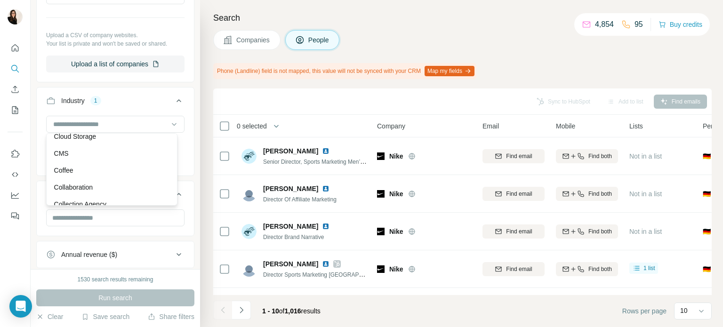
click at [121, 175] on div "Coffee" at bounding box center [111, 170] width 115 height 9
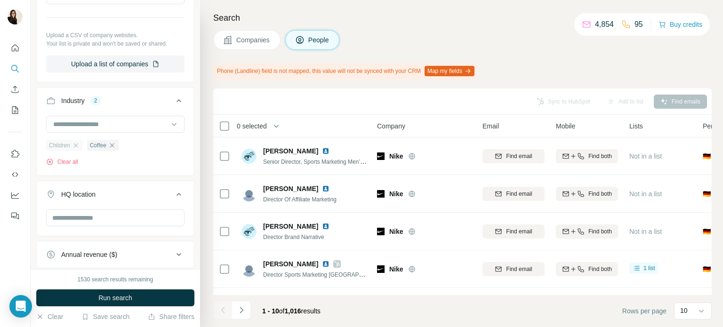
click at [75, 140] on div "Children" at bounding box center [64, 145] width 36 height 11
click at [75, 143] on icon "button" at bounding box center [75, 145] width 4 height 4
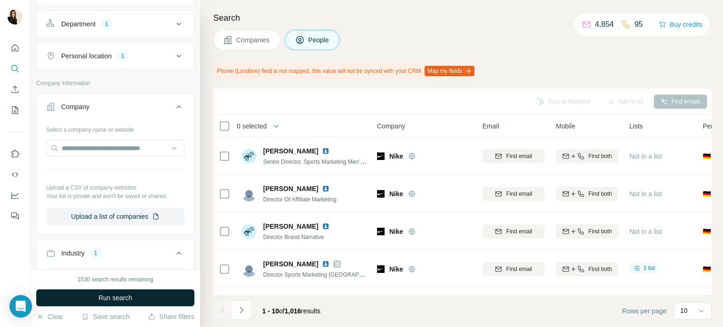
click at [104, 297] on span "Run search" at bounding box center [115, 297] width 34 height 9
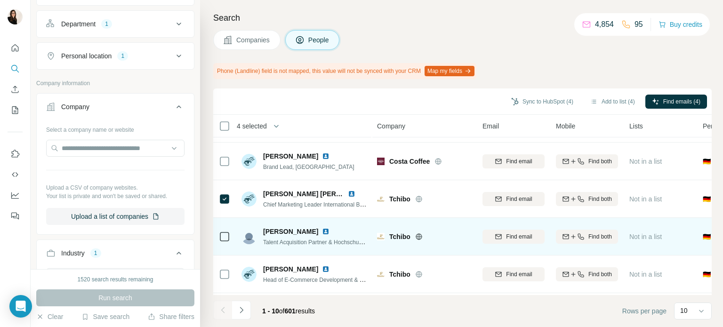
scroll to position [223, 0]
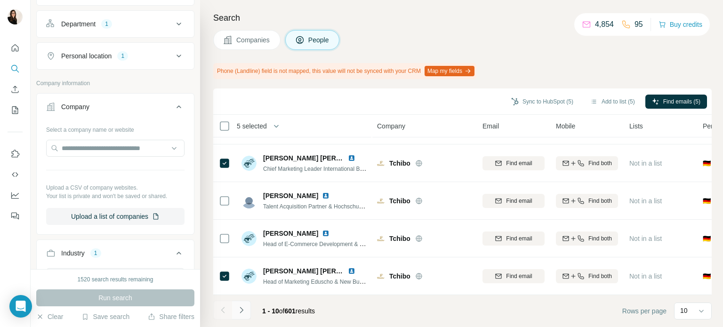
click at [243, 313] on icon "Navigate to next page" at bounding box center [241, 310] width 9 height 9
click at [245, 313] on icon "Navigate to next page" at bounding box center [241, 310] width 9 height 9
click at [243, 302] on button "Navigate to next page" at bounding box center [241, 310] width 19 height 19
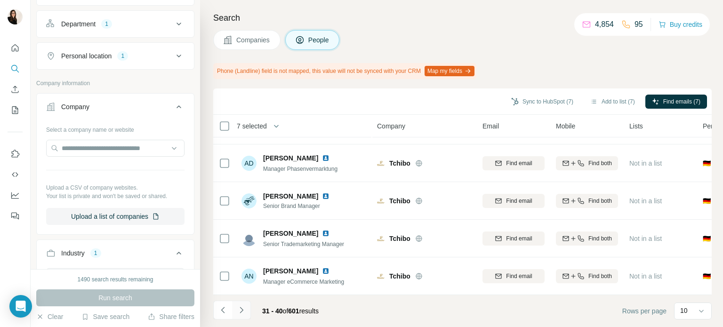
click at [242, 313] on icon "Navigate to next page" at bounding box center [241, 310] width 9 height 9
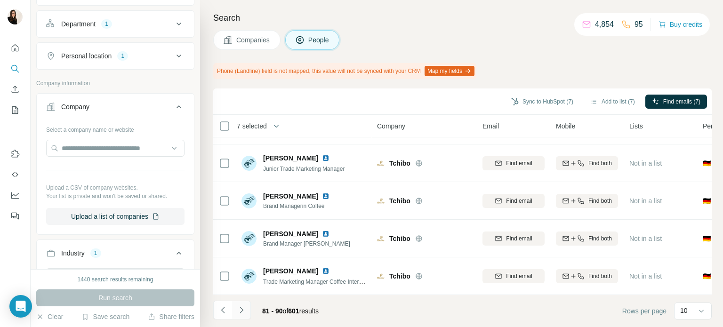
click at [242, 313] on icon "Navigate to next page" at bounding box center [241, 310] width 9 height 9
click at [242, 313] on div at bounding box center [241, 310] width 19 height 19
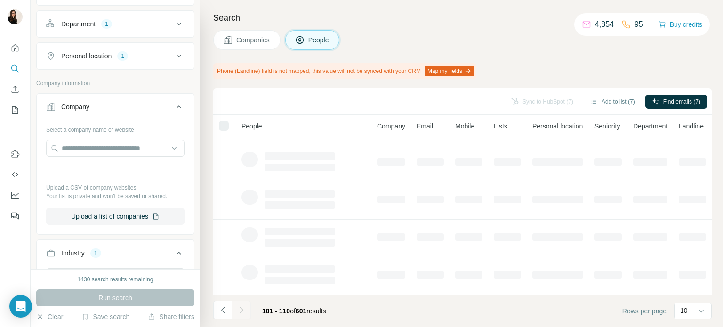
click at [242, 313] on div at bounding box center [241, 310] width 19 height 19
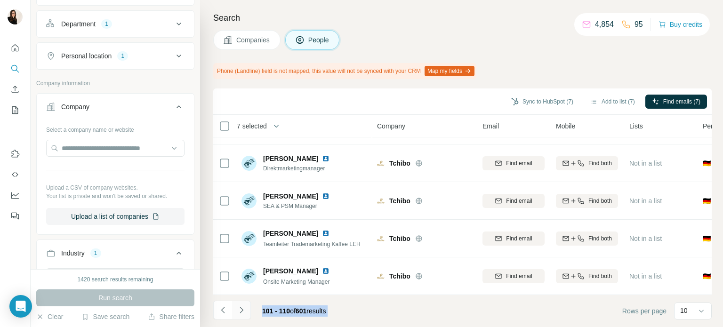
click at [242, 313] on icon "Navigate to next page" at bounding box center [241, 310] width 9 height 9
click at [242, 313] on div at bounding box center [241, 310] width 19 height 19
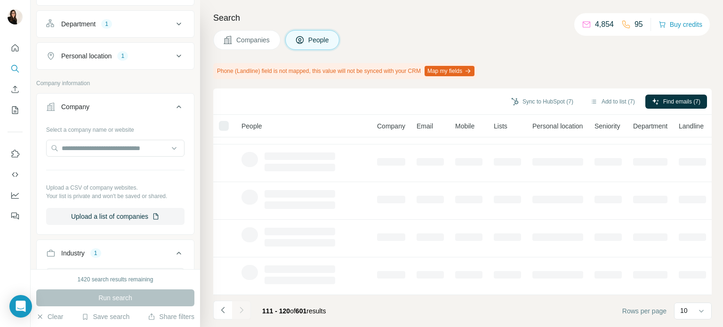
click at [242, 313] on div at bounding box center [241, 310] width 19 height 19
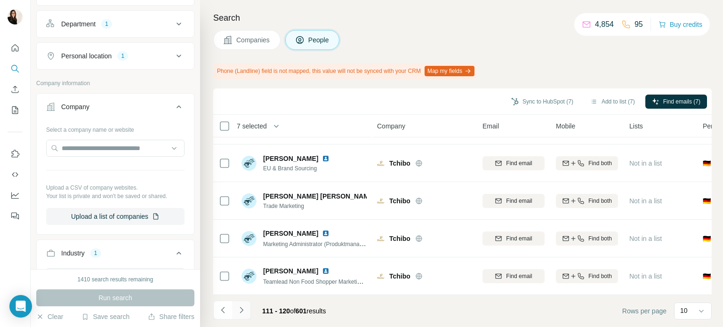
click at [242, 313] on icon "Navigate to next page" at bounding box center [241, 310] width 9 height 9
click at [242, 313] on div at bounding box center [241, 310] width 19 height 19
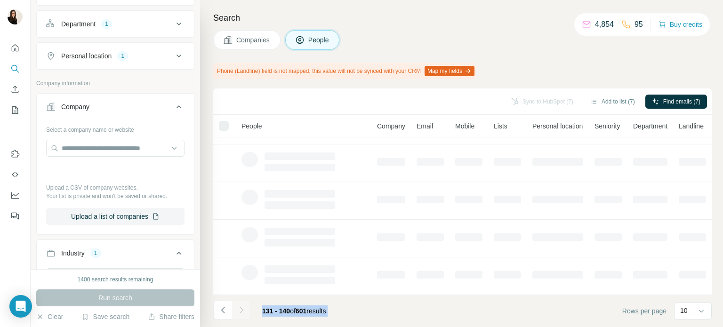
click at [242, 313] on div at bounding box center [241, 310] width 19 height 19
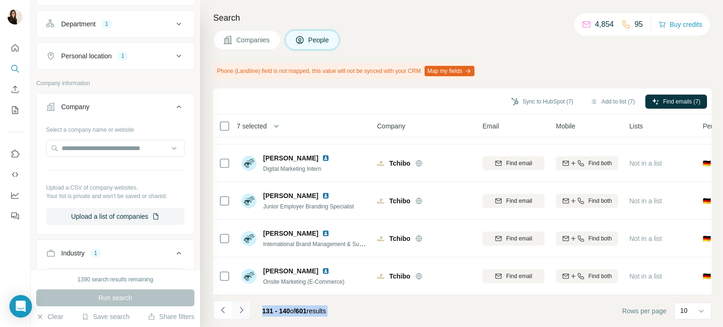
click at [242, 313] on icon "Navigate to next page" at bounding box center [241, 310] width 9 height 9
click at [234, 316] on button "Navigate to next page" at bounding box center [241, 310] width 19 height 19
click at [239, 308] on icon "Navigate to next page" at bounding box center [241, 310] width 9 height 9
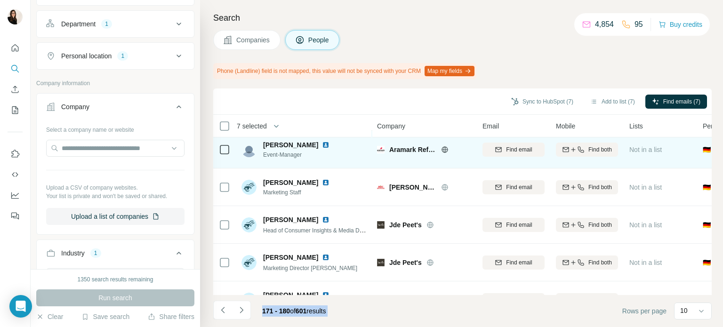
scroll to position [197, 0]
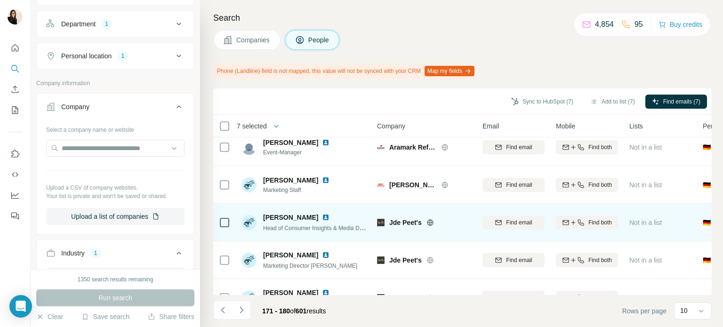
click at [433, 223] on icon at bounding box center [430, 222] width 6 height 6
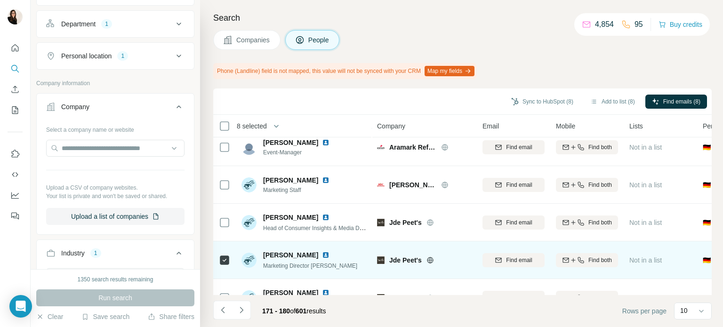
scroll to position [223, 0]
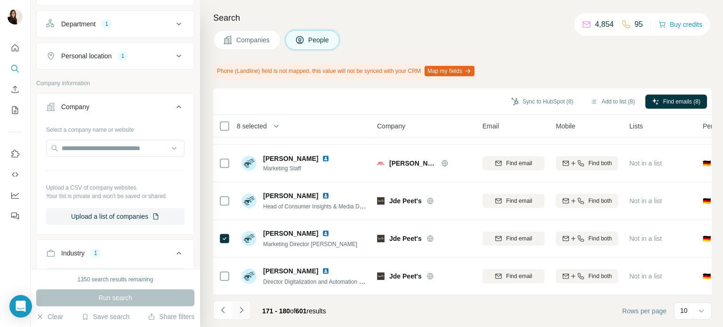
click at [247, 315] on button "Navigate to next page" at bounding box center [241, 310] width 19 height 19
click at [247, 310] on button "Navigate to next page" at bounding box center [241, 310] width 19 height 19
click at [244, 312] on icon "Navigate to next page" at bounding box center [241, 310] width 9 height 9
click at [240, 308] on icon "Navigate to next page" at bounding box center [241, 310] width 9 height 9
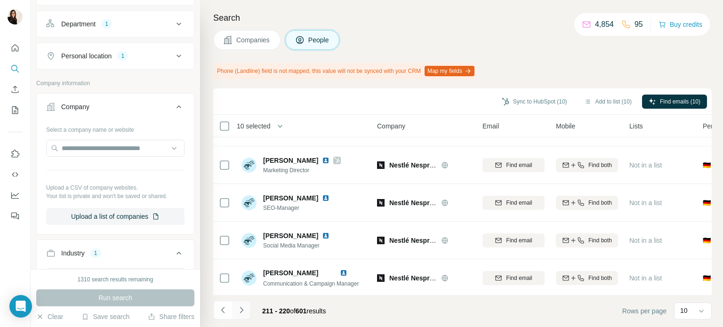
scroll to position [0, 0]
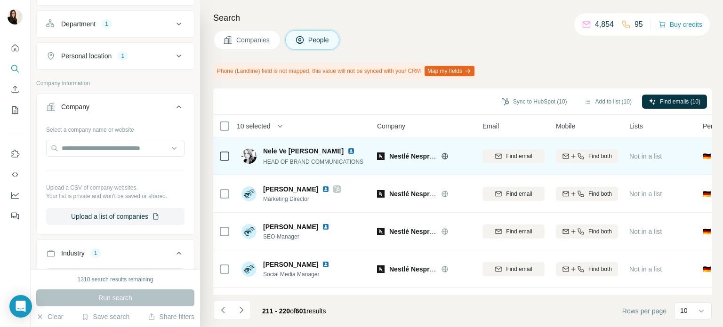
click at [218, 152] on td at bounding box center [224, 156] width 23 height 38
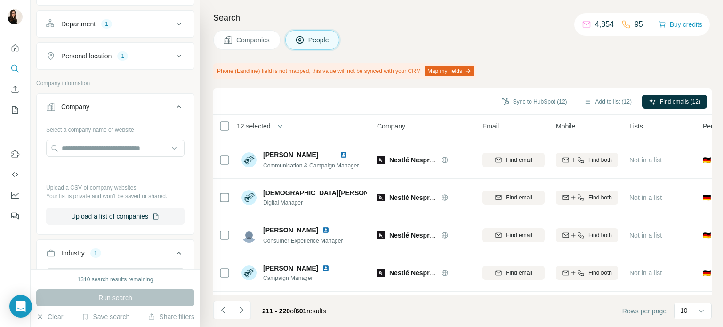
scroll to position [223, 0]
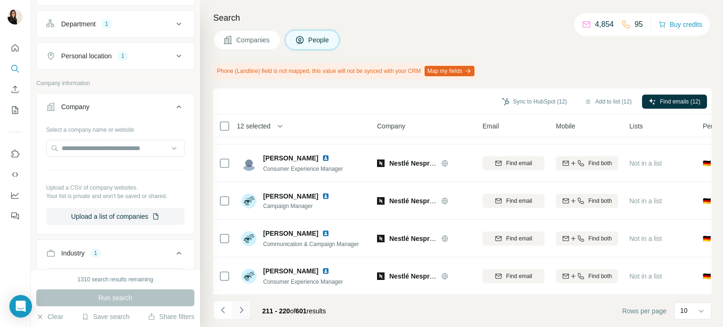
click at [242, 315] on icon "Navigate to next page" at bounding box center [241, 310] width 9 height 9
click at [239, 303] on button "Navigate to next page" at bounding box center [241, 310] width 19 height 19
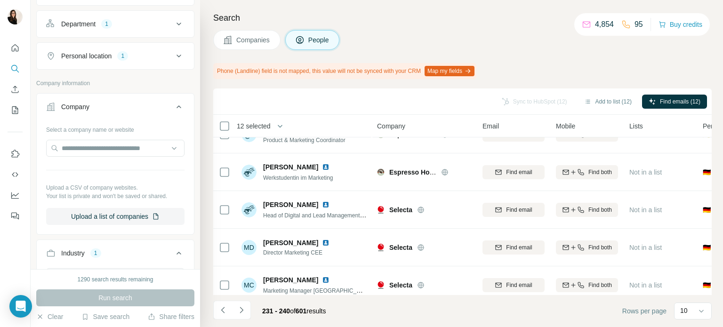
scroll to position [0, 0]
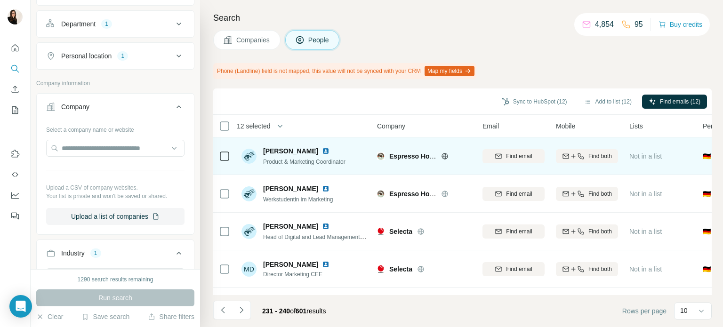
click at [447, 155] on icon at bounding box center [445, 157] width 8 height 8
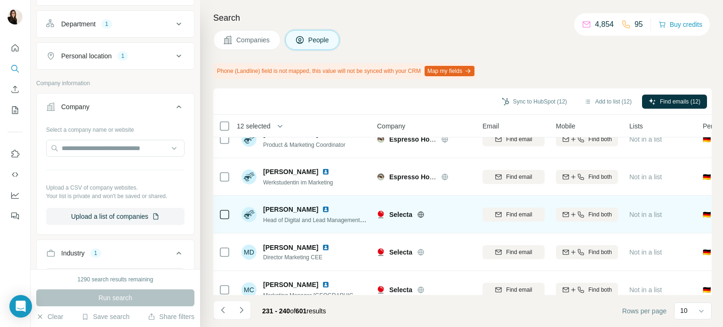
scroll to position [30, 0]
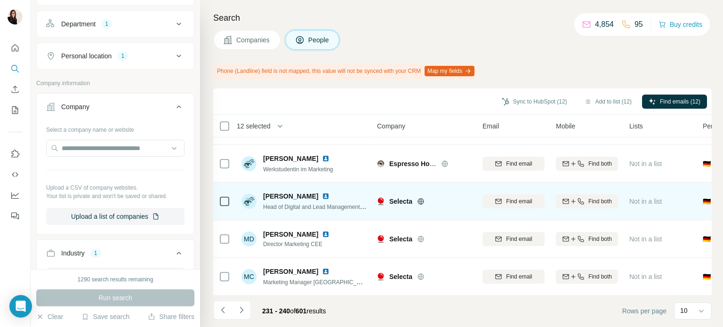
click at [420, 201] on icon at bounding box center [421, 202] width 8 height 8
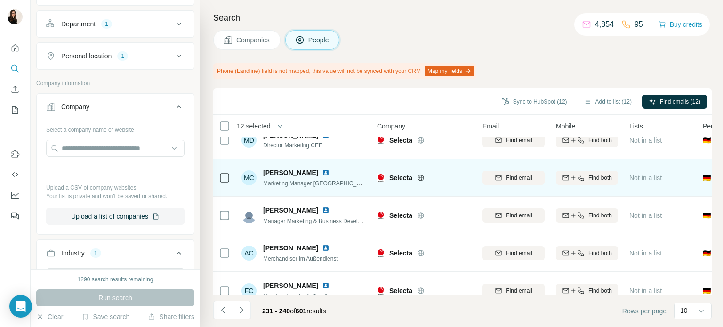
scroll to position [223, 0]
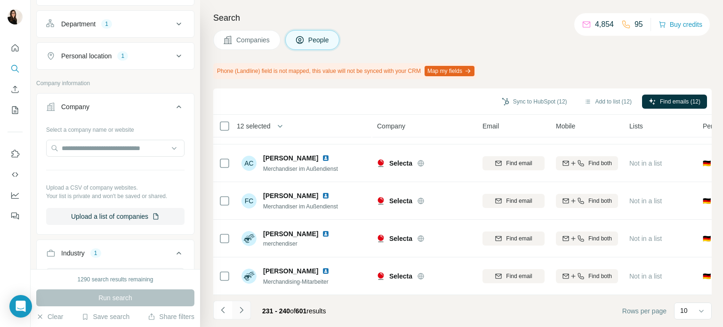
click at [243, 308] on icon "Navigate to next page" at bounding box center [241, 310] width 9 height 9
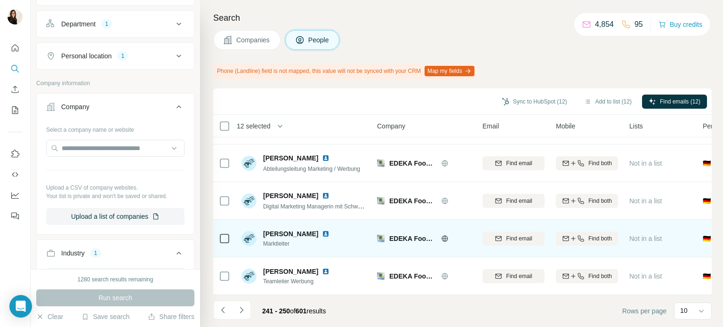
scroll to position [0, 0]
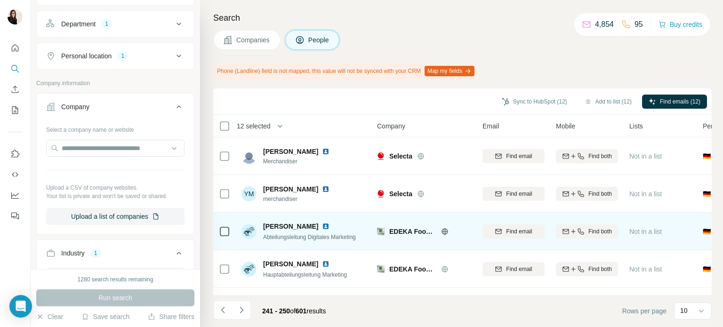
click at [444, 232] on icon at bounding box center [445, 232] width 8 height 8
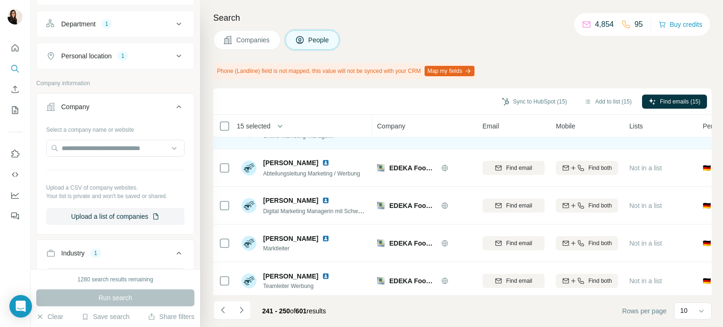
scroll to position [220, 0]
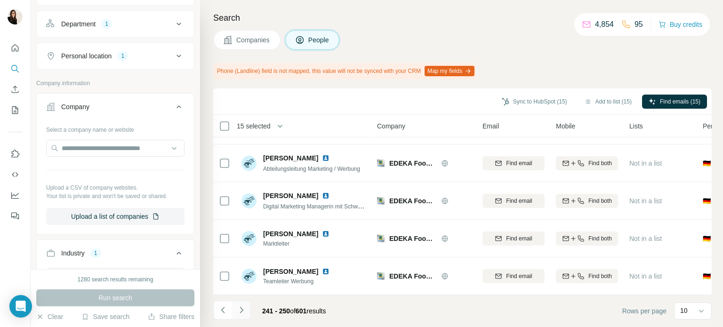
click at [240, 314] on icon "Navigate to next page" at bounding box center [241, 310] width 9 height 9
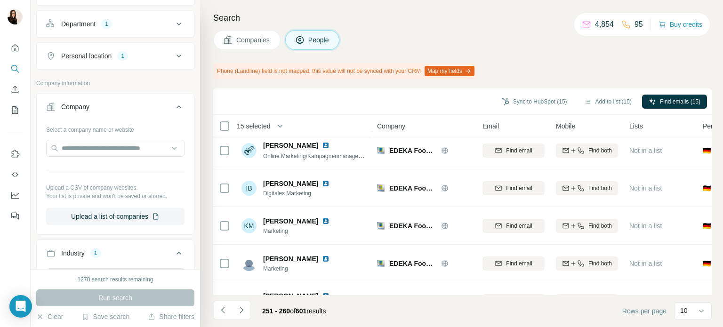
scroll to position [223, 0]
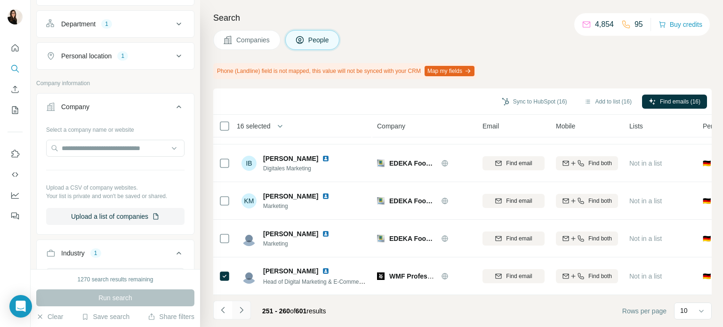
click at [239, 316] on button "Navigate to next page" at bounding box center [241, 310] width 19 height 19
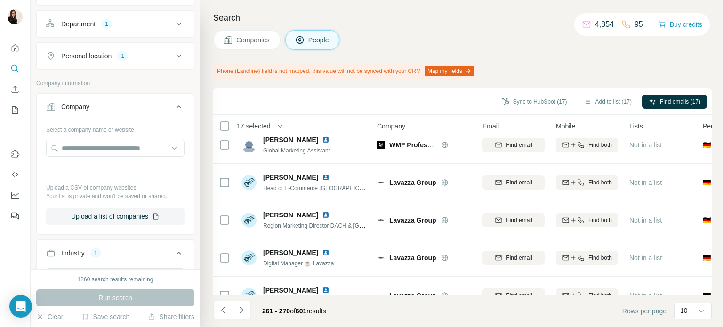
scroll to position [203, 0]
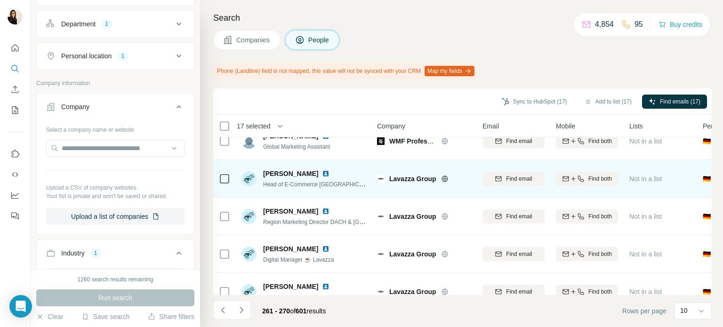
click at [222, 171] on div at bounding box center [224, 179] width 11 height 26
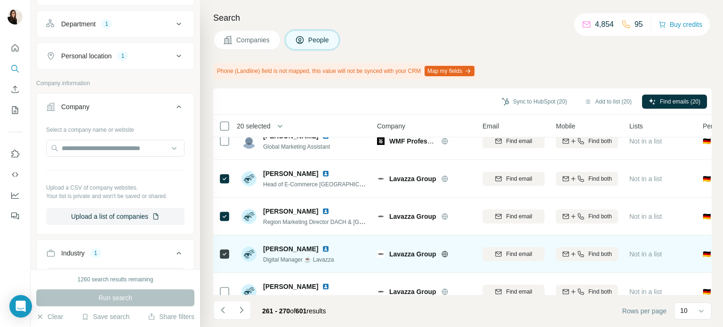
scroll to position [223, 0]
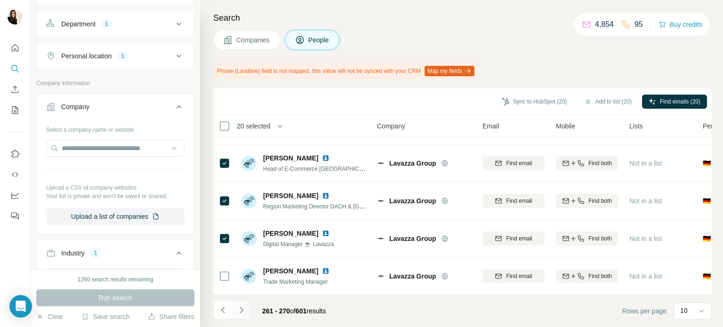
click at [242, 316] on button "Navigate to next page" at bounding box center [241, 310] width 19 height 19
click at [241, 307] on icon "Navigate to next page" at bounding box center [241, 310] width 9 height 9
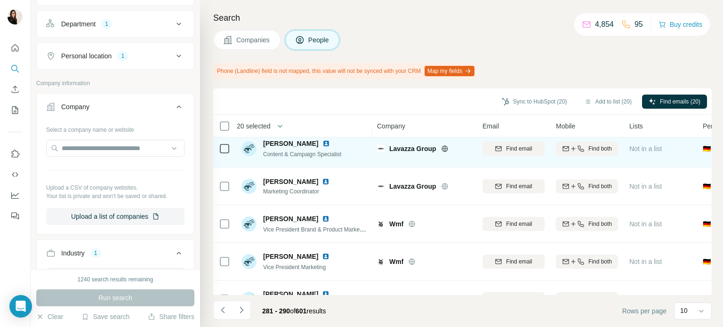
scroll to position [49, 0]
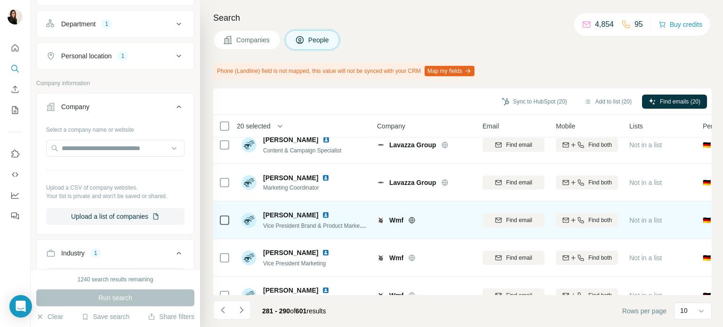
click at [229, 219] on icon at bounding box center [224, 220] width 11 height 11
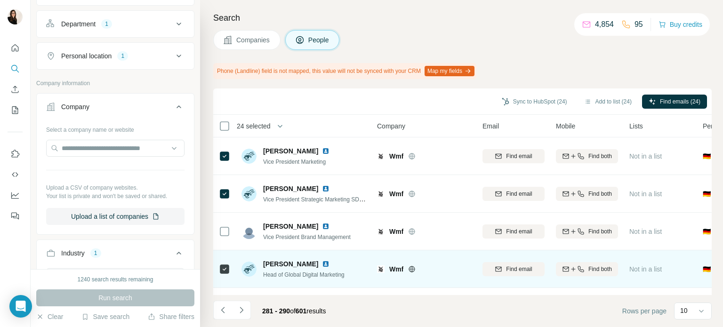
scroll to position [223, 0]
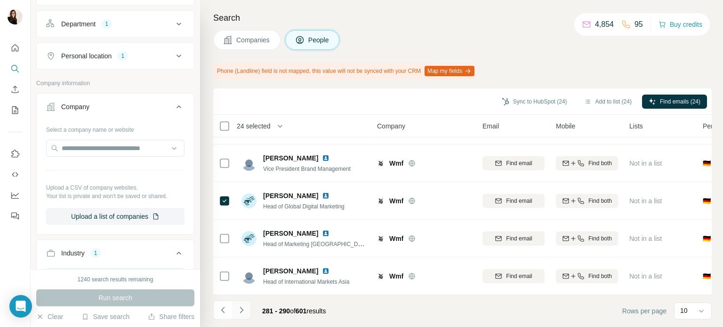
click at [237, 317] on button "Navigate to next page" at bounding box center [241, 310] width 19 height 19
click at [242, 316] on button "Navigate to next page" at bounding box center [241, 310] width 19 height 19
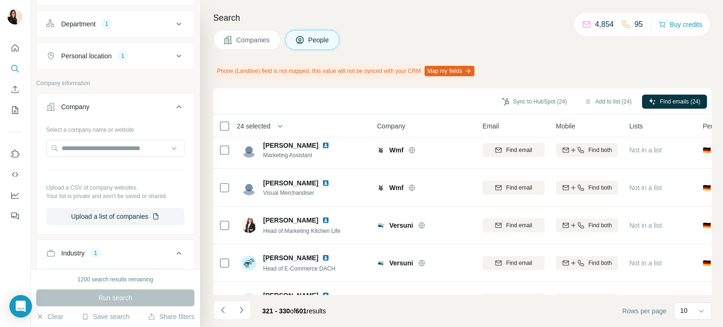
scroll to position [82, 0]
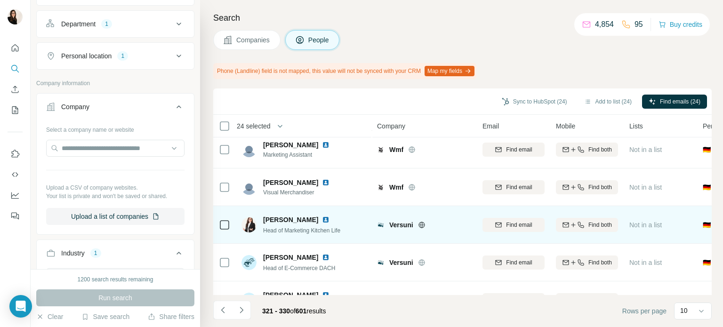
click at [422, 226] on icon at bounding box center [422, 225] width 8 height 8
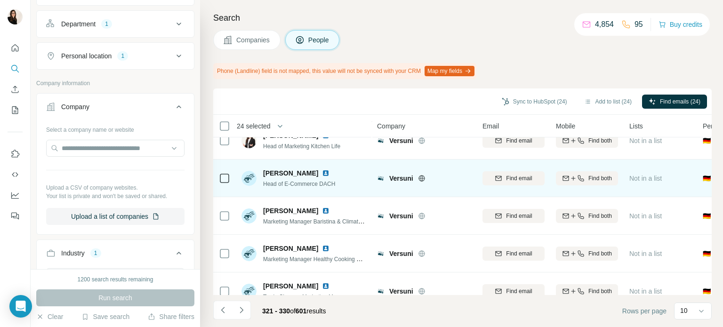
scroll to position [169, 0]
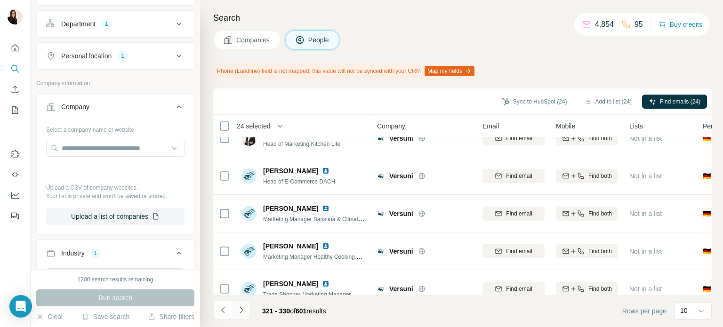
click at [243, 314] on icon "Navigate to next page" at bounding box center [241, 310] width 9 height 9
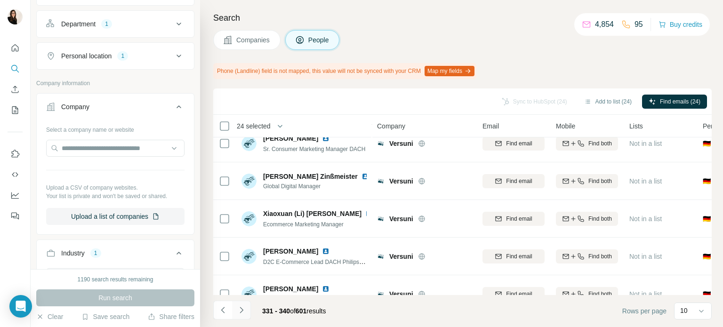
scroll to position [223, 0]
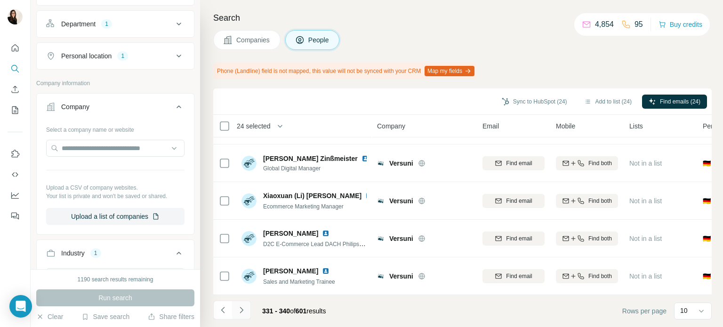
click at [236, 317] on button "Navigate to next page" at bounding box center [241, 310] width 19 height 19
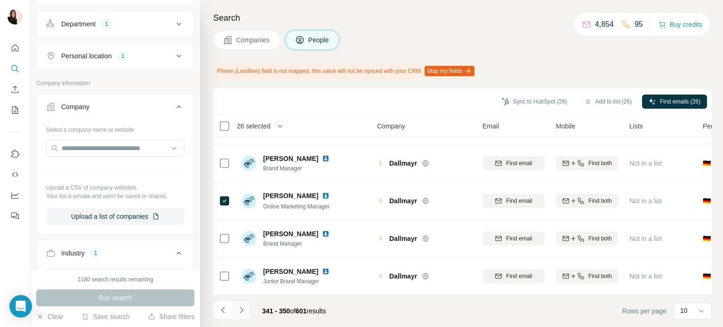
click at [238, 313] on icon "Navigate to next page" at bounding box center [241, 310] width 9 height 9
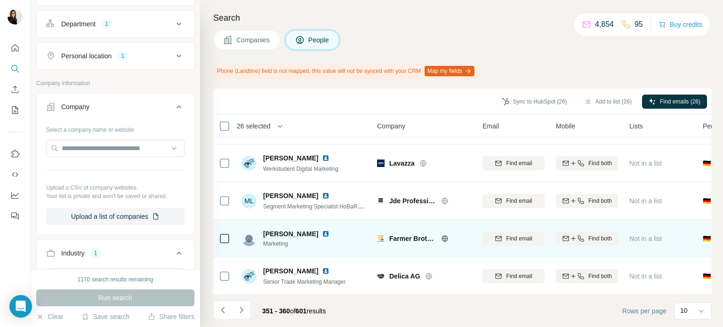
click at [425, 33] on div "Companies People" at bounding box center [462, 40] width 499 height 20
click at [351, 244] on div "Samuel Angela Marketing" at bounding box center [304, 239] width 125 height 26
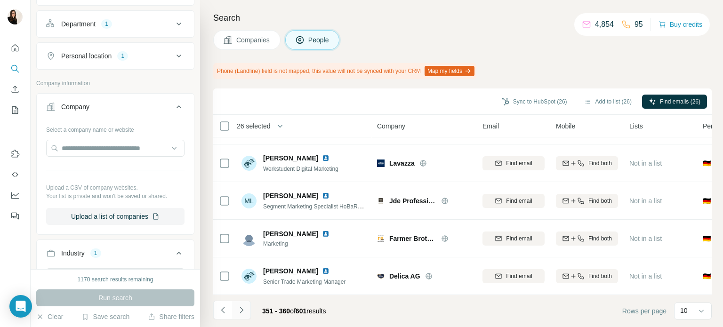
click at [241, 307] on icon "Navigate to next page" at bounding box center [241, 310] width 9 height 9
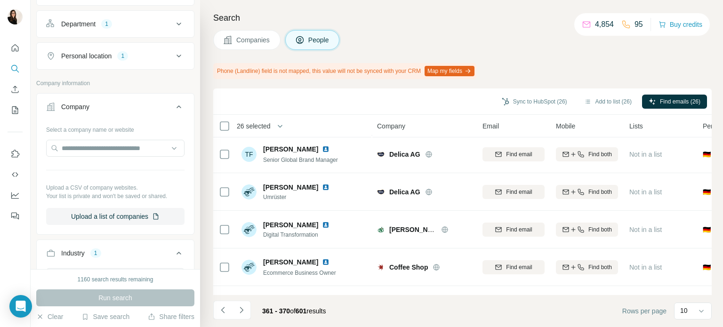
scroll to position [191, 0]
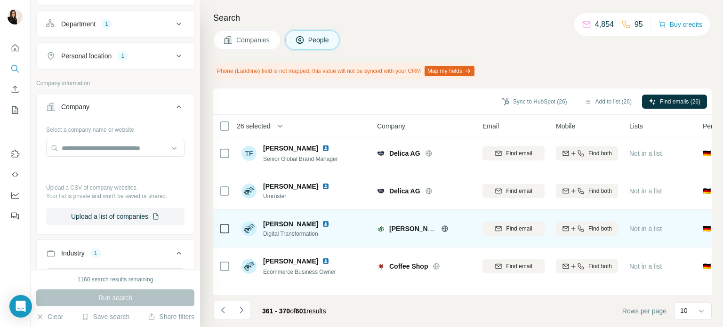
click at [446, 230] on icon at bounding box center [445, 229] width 6 height 6
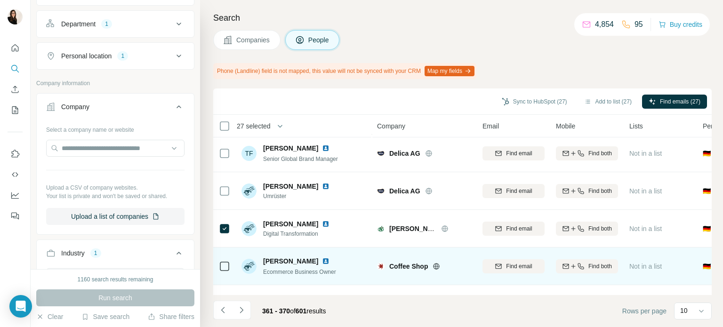
scroll to position [223, 0]
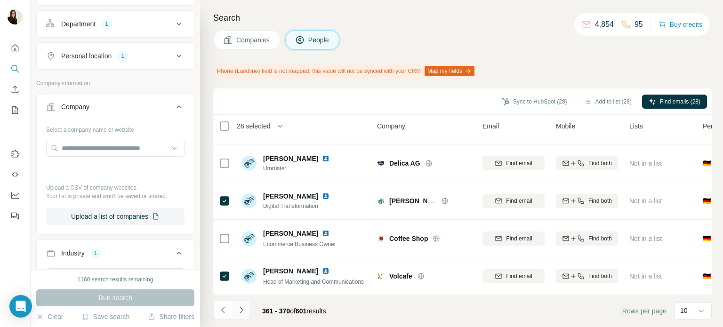
click at [243, 311] on icon "Navigate to next page" at bounding box center [241, 310] width 9 height 9
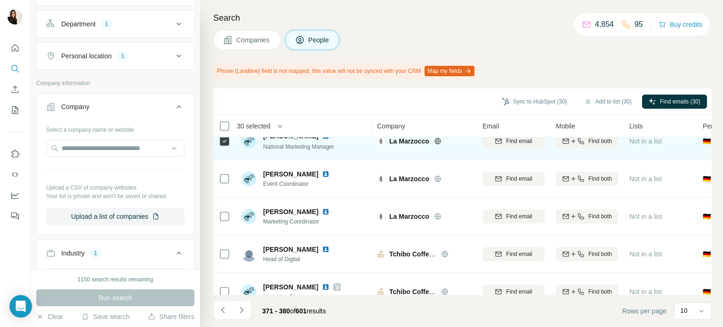
scroll to position [92, 0]
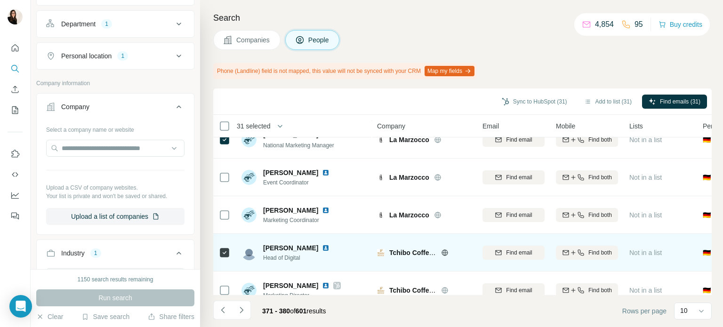
click at [446, 249] on icon at bounding box center [445, 253] width 8 height 8
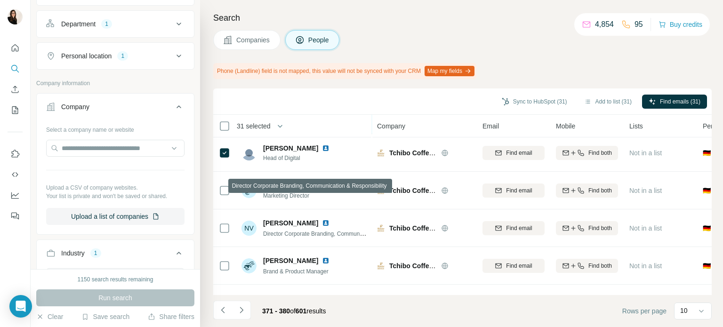
scroll to position [223, 0]
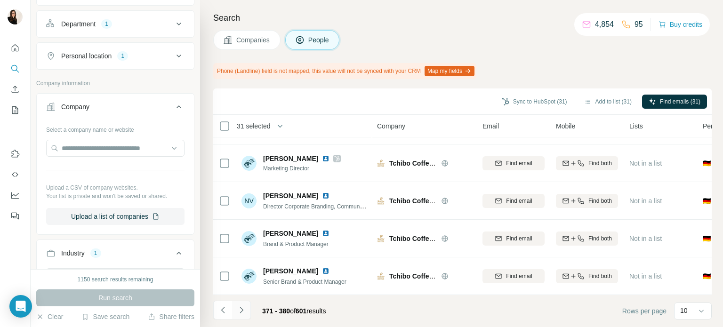
click at [242, 306] on icon "Navigate to next page" at bounding box center [241, 310] width 9 height 9
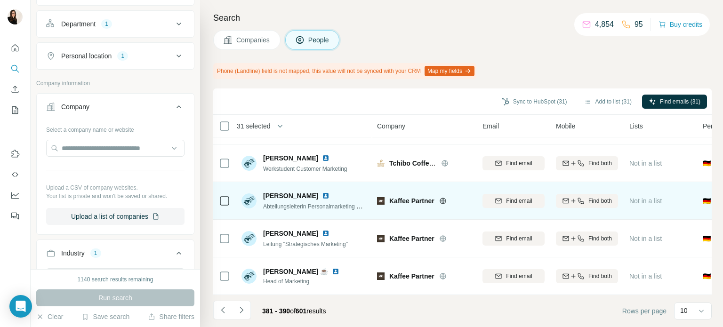
click at [219, 197] on icon at bounding box center [224, 200] width 11 height 11
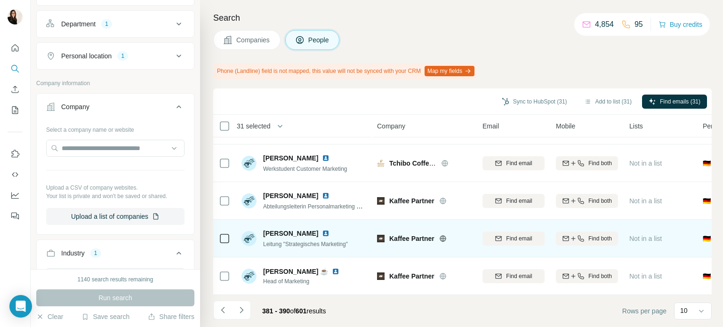
click at [222, 240] on div at bounding box center [224, 239] width 11 height 26
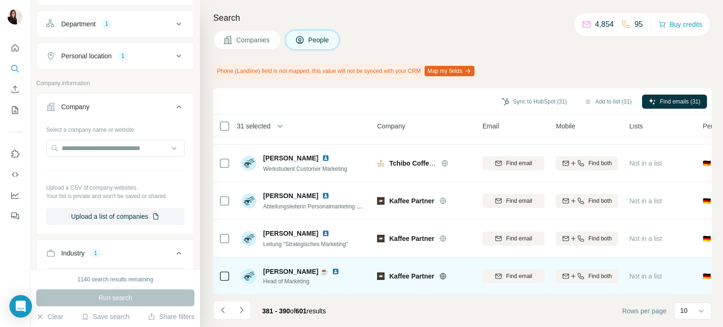
click at [224, 276] on icon at bounding box center [224, 276] width 11 height 11
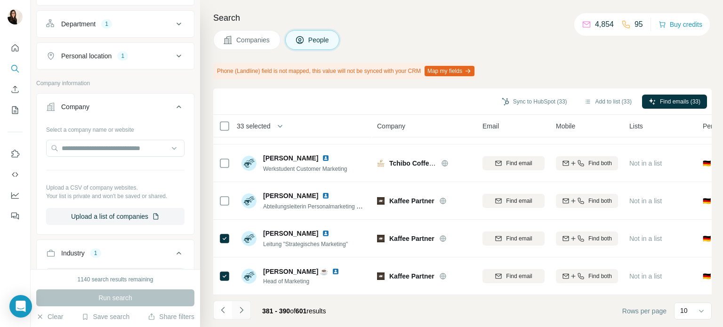
click at [243, 308] on icon "Navigate to next page" at bounding box center [241, 310] width 9 height 9
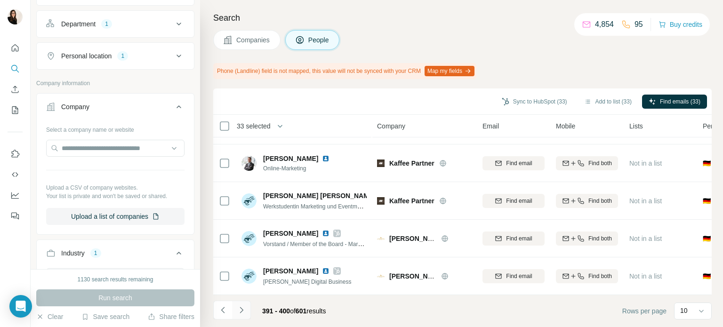
click at [247, 310] on button "Navigate to next page" at bounding box center [241, 310] width 19 height 19
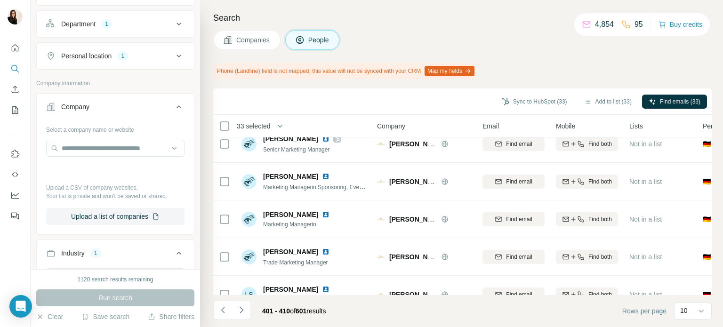
scroll to position [0, 0]
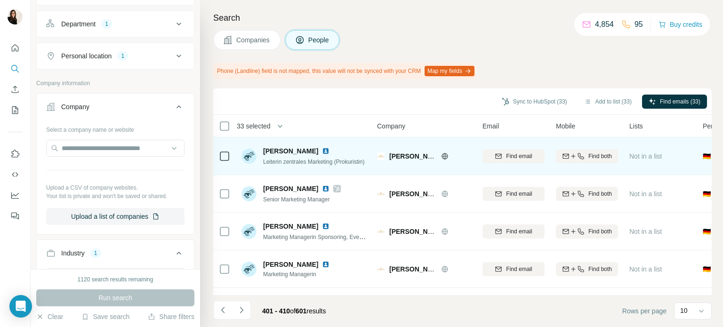
click at [443, 158] on icon at bounding box center [445, 157] width 8 height 8
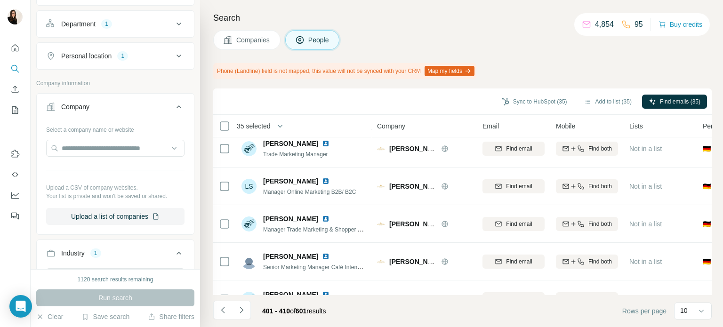
scroll to position [223, 0]
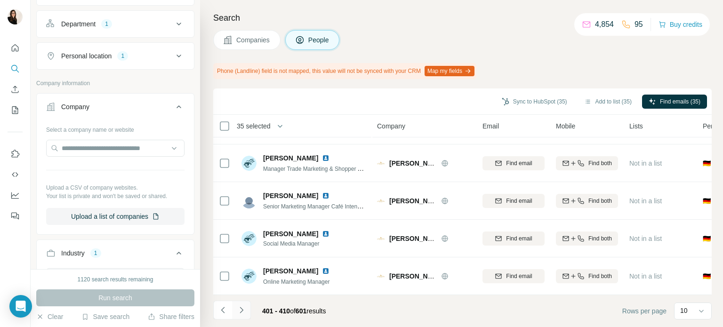
click at [242, 312] on icon "Navigate to next page" at bounding box center [241, 310] width 9 height 9
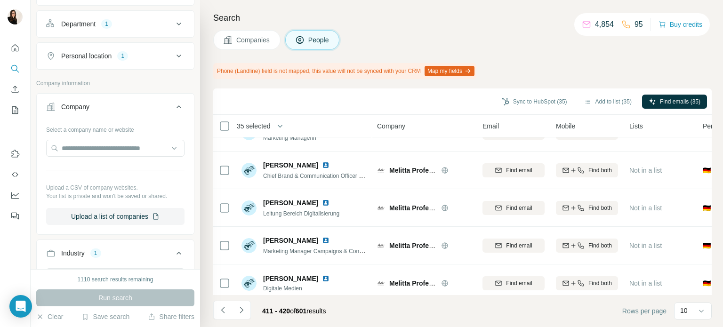
scroll to position [0, 0]
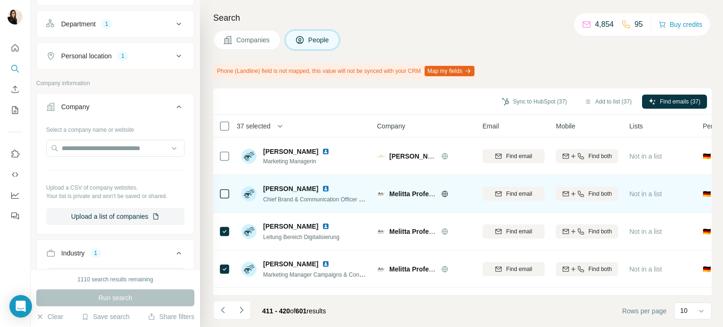
click at [222, 199] on icon at bounding box center [224, 193] width 11 height 11
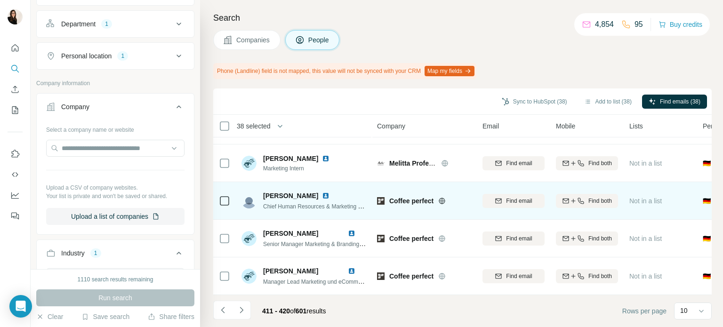
scroll to position [223, 0]
click at [218, 199] on td at bounding box center [224, 201] width 23 height 38
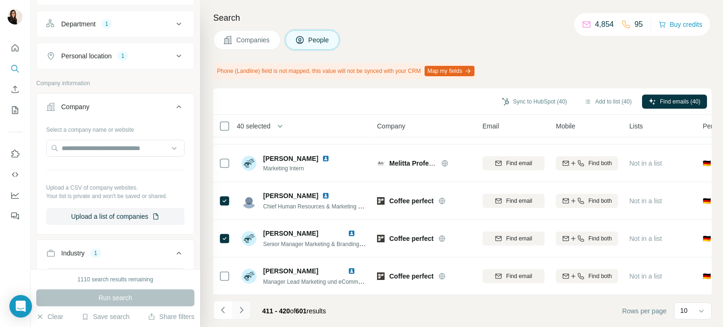
click at [241, 311] on icon "Navigate to next page" at bounding box center [241, 310] width 3 height 6
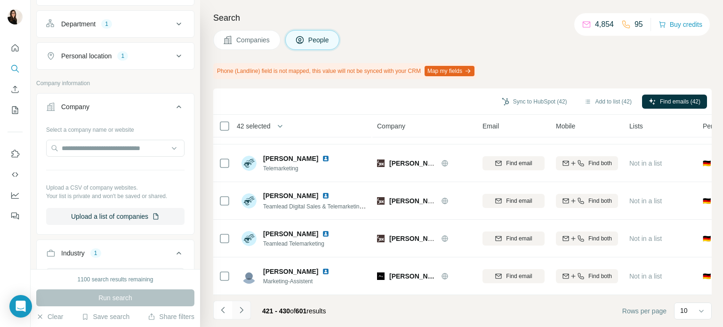
click at [250, 311] on button "Navigate to next page" at bounding box center [241, 310] width 19 height 19
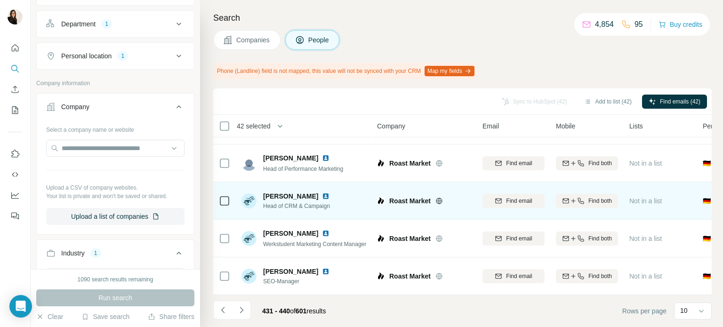
scroll to position [0, 0]
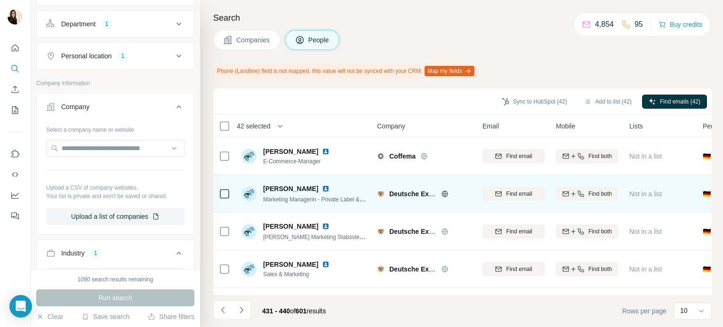
click at [444, 194] on icon at bounding box center [445, 194] width 2 height 6
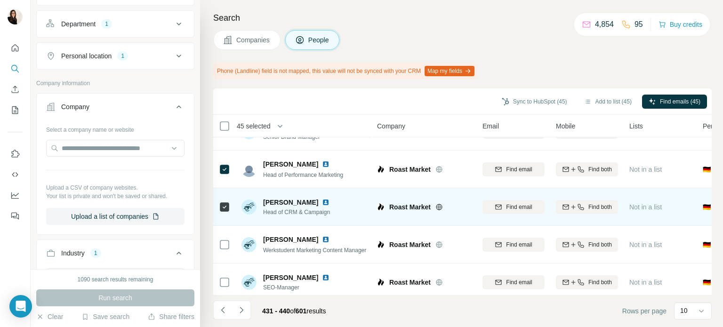
scroll to position [223, 0]
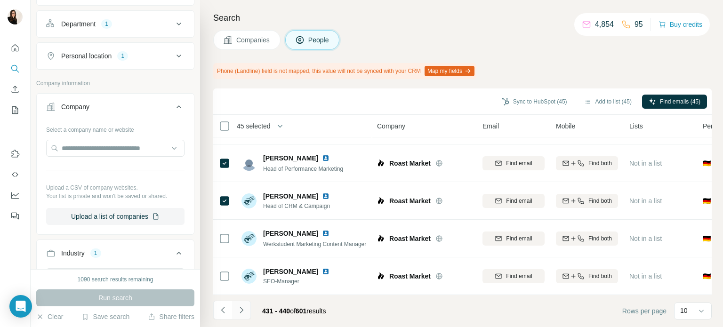
click at [243, 315] on icon "Navigate to next page" at bounding box center [241, 310] width 9 height 9
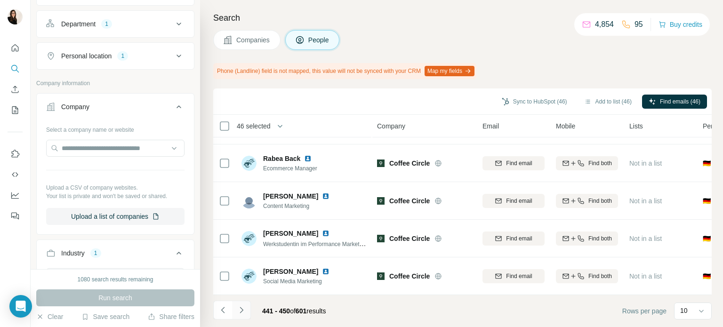
click at [241, 310] on icon "Navigate to next page" at bounding box center [241, 310] width 9 height 9
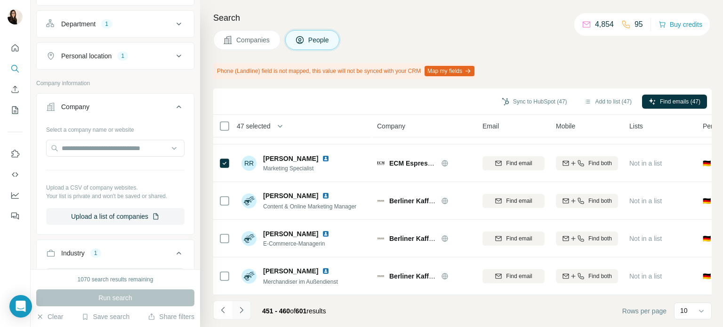
click at [243, 311] on icon "Navigate to next page" at bounding box center [241, 310] width 9 height 9
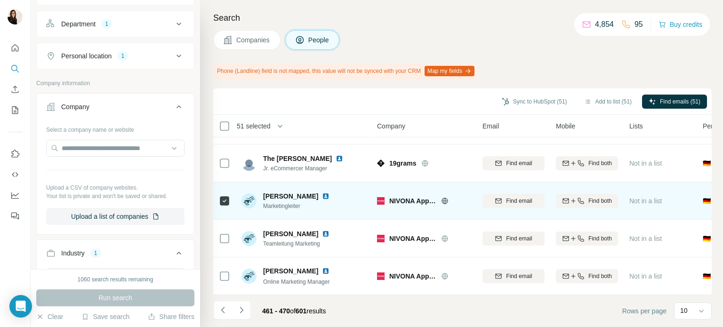
click at [447, 198] on icon at bounding box center [445, 201] width 6 height 6
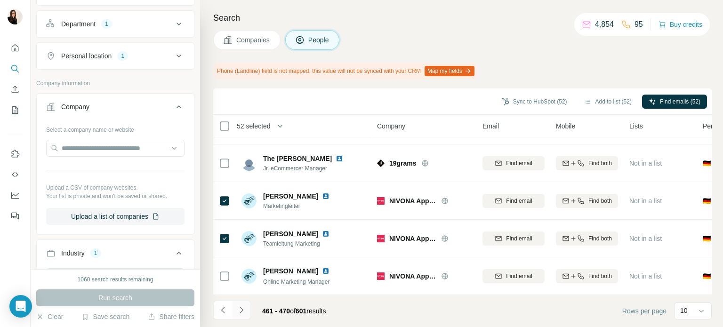
click at [234, 310] on button "Navigate to next page" at bounding box center [241, 310] width 19 height 19
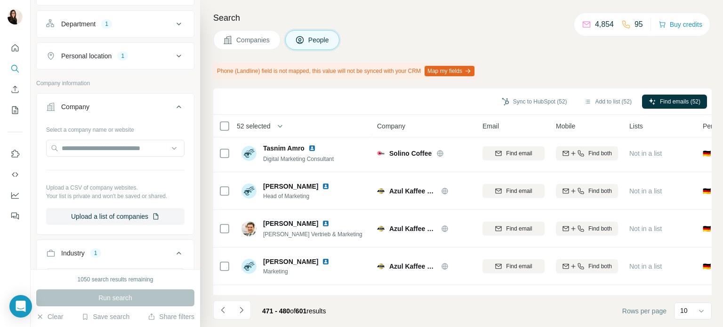
scroll to position [79, 0]
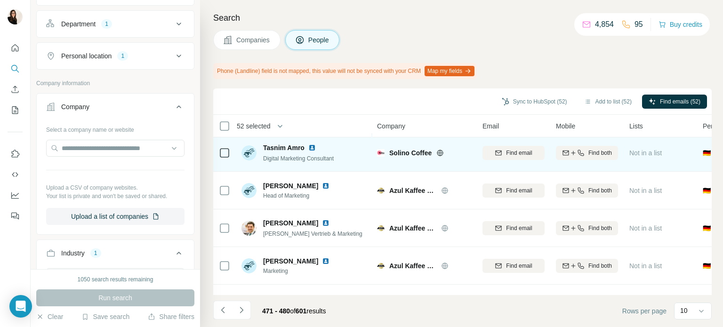
click at [439, 151] on icon at bounding box center [440, 153] width 8 height 8
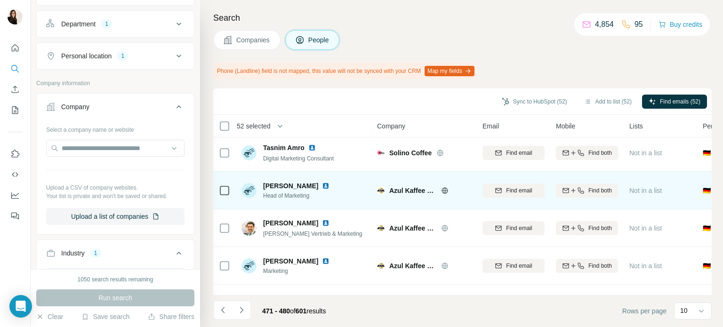
click at [444, 188] on icon at bounding box center [445, 191] width 8 height 8
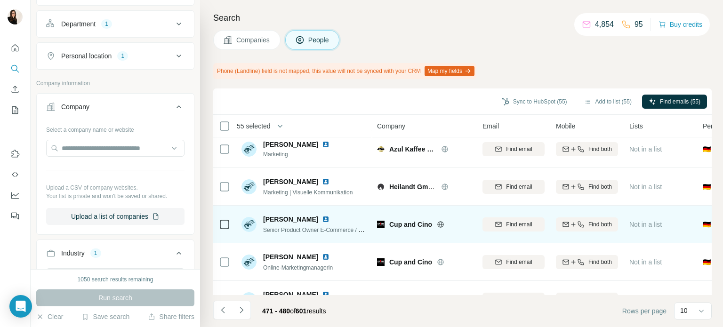
scroll to position [223, 0]
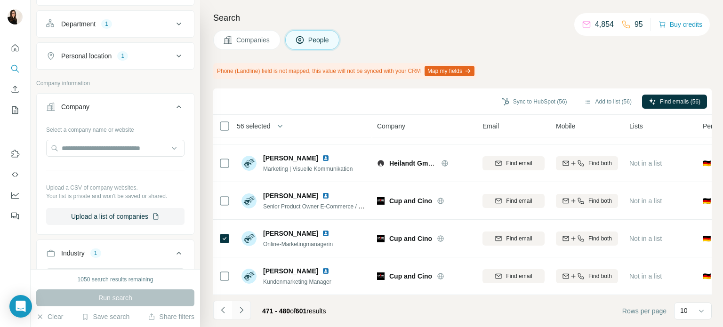
click at [240, 309] on icon "Navigate to next page" at bounding box center [241, 310] width 9 height 9
click at [241, 312] on icon "Navigate to next page" at bounding box center [241, 310] width 3 height 6
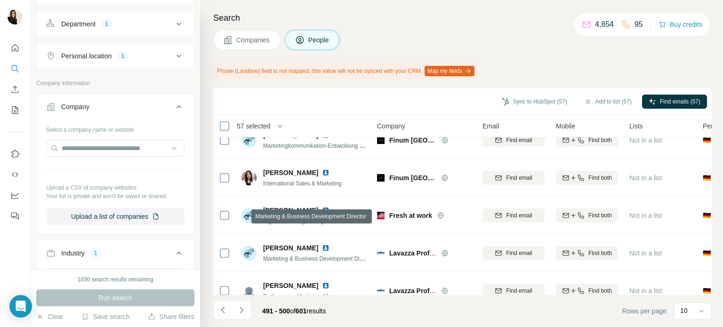
scroll to position [0, 0]
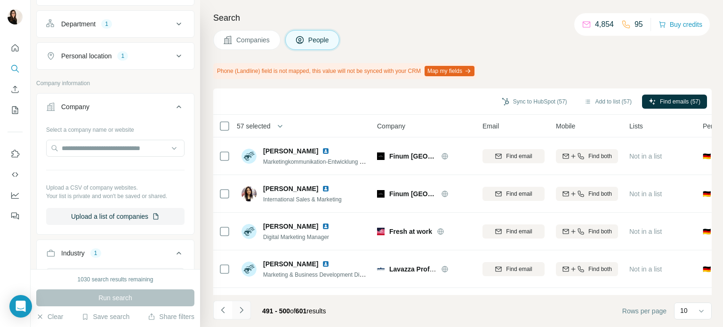
click at [246, 312] on button "Navigate to next page" at bounding box center [241, 310] width 19 height 19
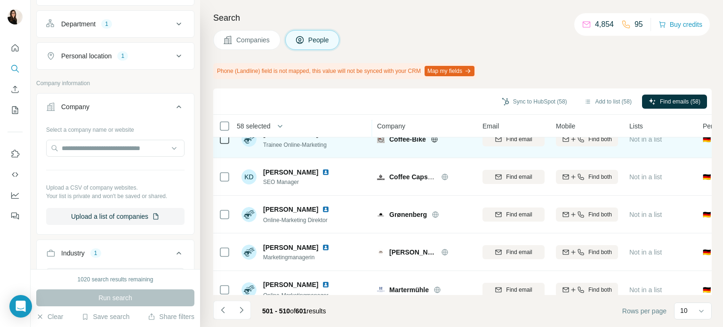
scroll to position [94, 0]
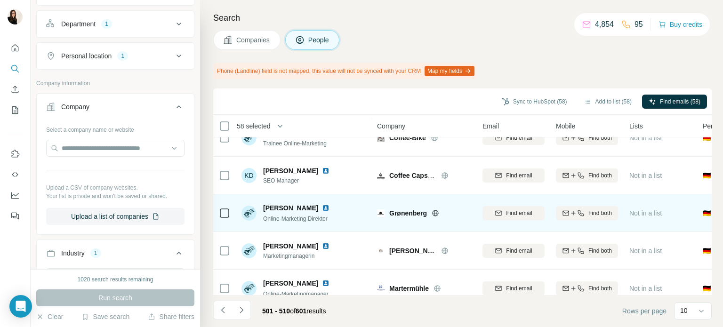
click at [436, 210] on icon at bounding box center [436, 214] width 8 height 8
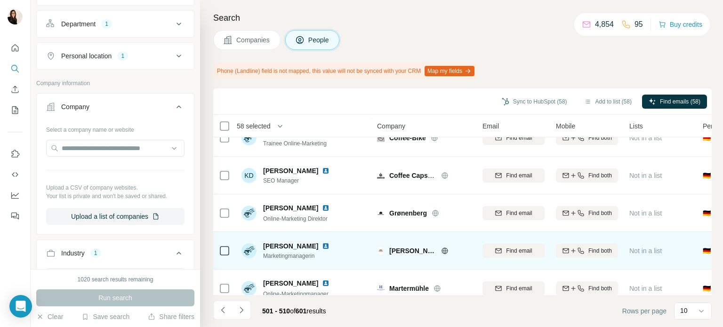
scroll to position [223, 0]
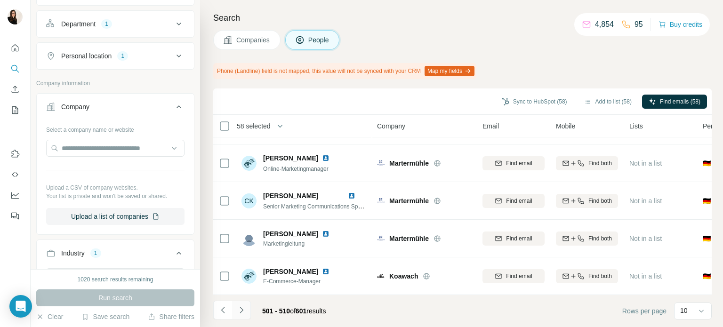
click at [242, 306] on icon "Navigate to next page" at bounding box center [241, 310] width 9 height 9
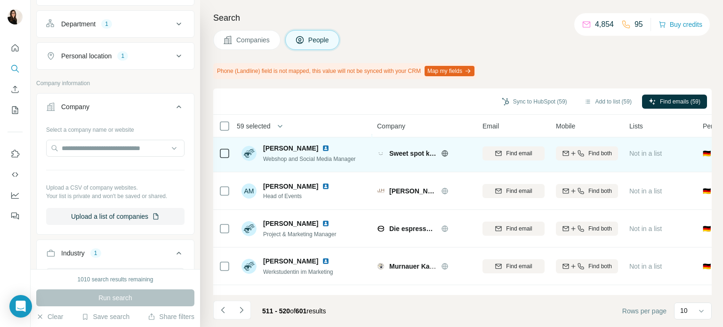
scroll to position [79, 0]
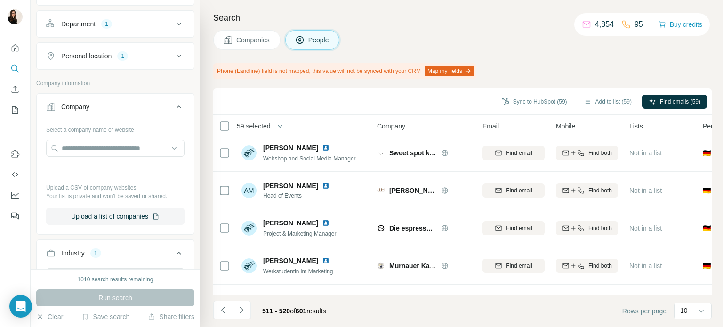
click at [439, 227] on div "Die espressonisten" at bounding box center [430, 228] width 82 height 9
click at [443, 227] on div "Die espressonisten" at bounding box center [430, 228] width 82 height 9
click at [443, 228] on icon at bounding box center [445, 228] width 6 height 0
click at [445, 228] on icon at bounding box center [445, 228] width 2 height 6
click at [238, 315] on button "Navigate to next page" at bounding box center [241, 310] width 19 height 19
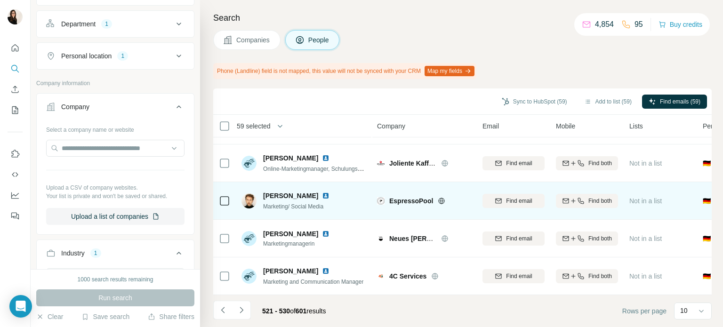
scroll to position [0, 0]
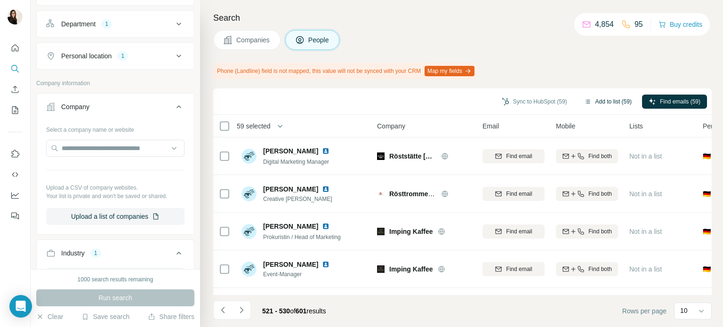
click at [613, 98] on button "Add to list (59)" at bounding box center [608, 102] width 61 height 14
click at [596, 104] on button "Add to list (59)" at bounding box center [608, 102] width 61 height 14
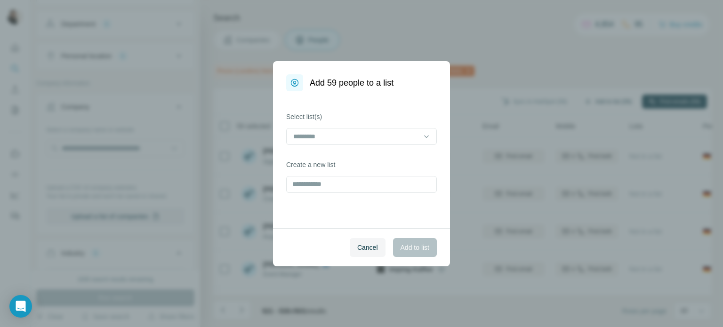
click at [596, 104] on body "New search Hide Company lookalikes Personal information Job title Seniority Dep…" at bounding box center [361, 163] width 723 height 327
click at [407, 191] on input "text" at bounding box center [361, 184] width 151 height 17
type input "****"
click at [422, 243] on span "Add to list" at bounding box center [415, 247] width 29 height 9
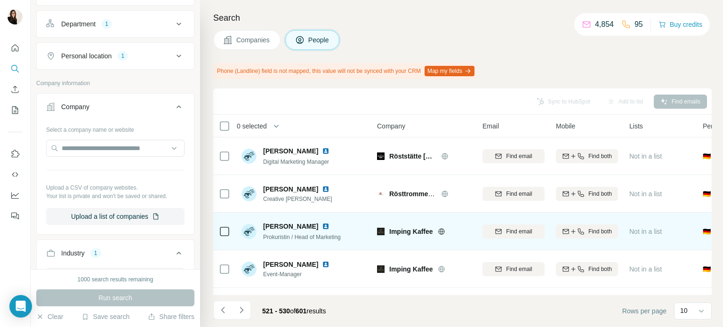
scroll to position [223, 0]
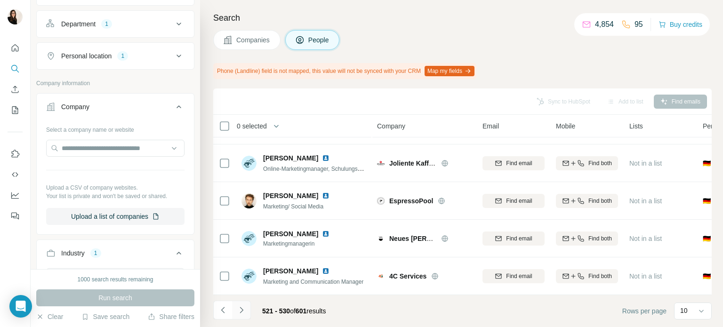
click at [247, 311] on button "Navigate to next page" at bounding box center [241, 310] width 19 height 19
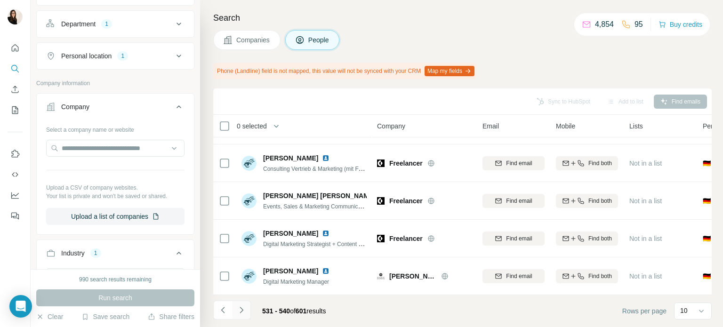
click at [245, 315] on icon "Navigate to next page" at bounding box center [241, 310] width 9 height 9
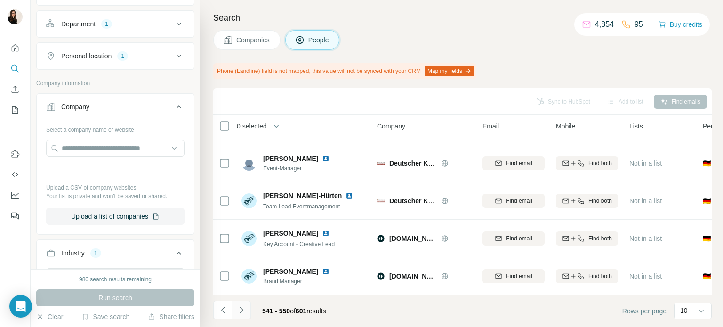
click at [247, 315] on button "Navigate to next page" at bounding box center [241, 310] width 19 height 19
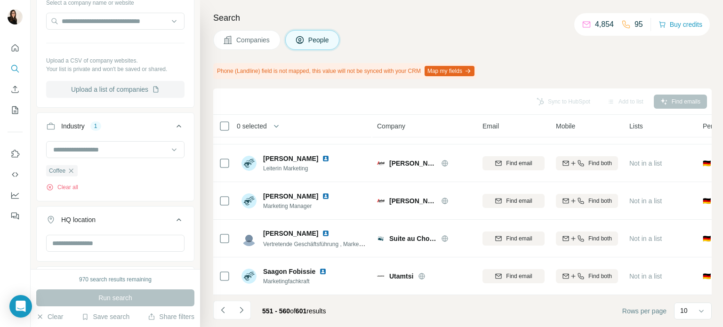
scroll to position [261, 0]
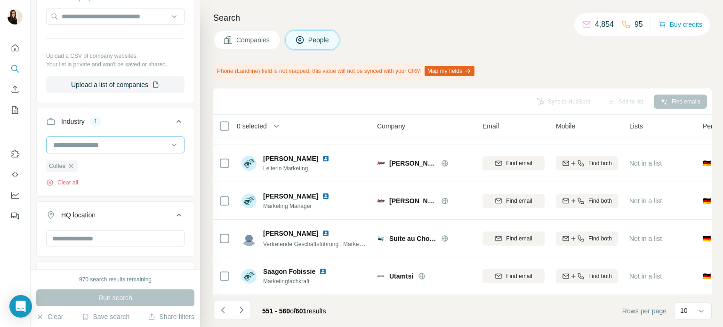
click at [80, 142] on input at bounding box center [110, 145] width 116 height 10
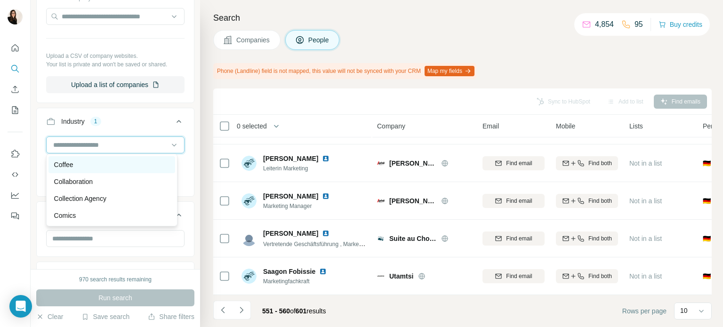
scroll to position [1651, 0]
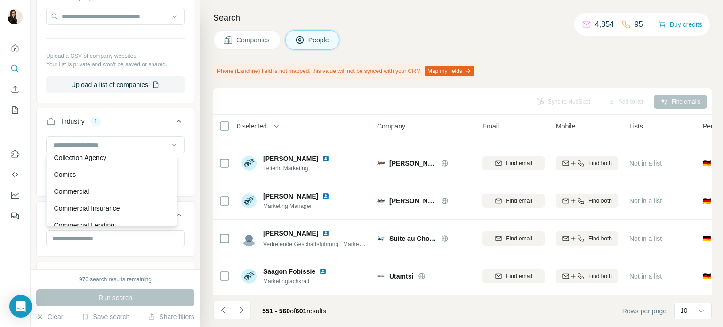
click at [97, 196] on div "Commercial" at bounding box center [111, 191] width 115 height 9
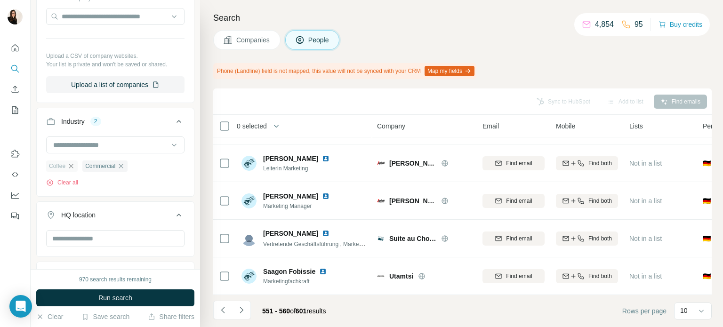
click at [73, 162] on icon "button" at bounding box center [71, 166] width 8 height 8
click at [96, 296] on button "Run search" at bounding box center [115, 298] width 158 height 17
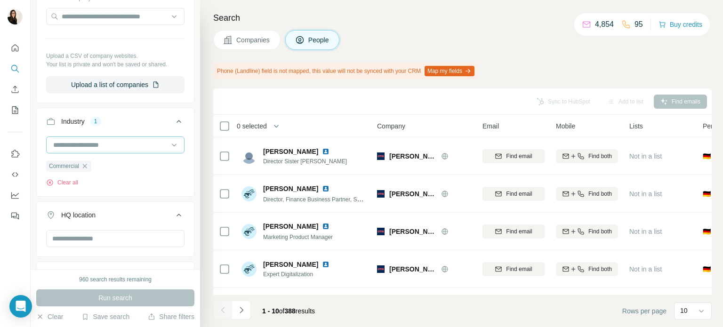
click at [110, 148] on div at bounding box center [110, 145] width 116 height 16
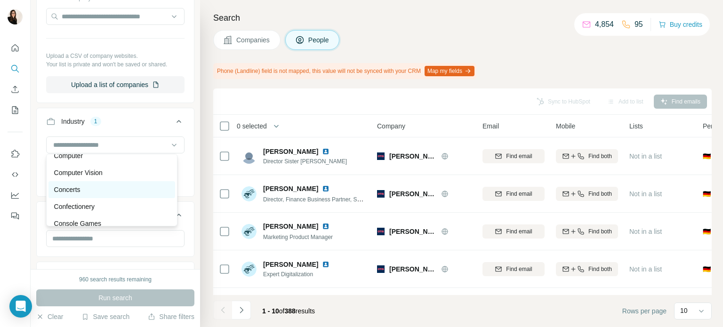
click at [105, 194] on div "Concerts" at bounding box center [111, 189] width 115 height 9
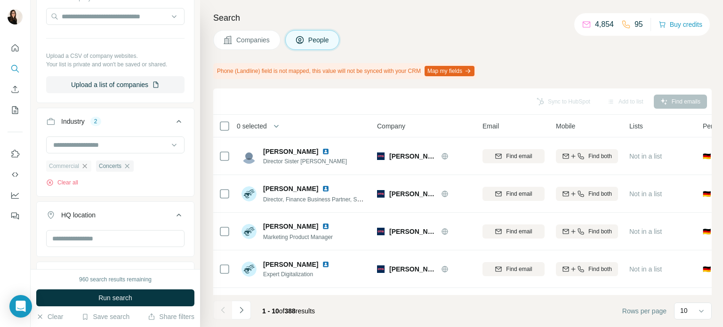
click at [85, 165] on icon "button" at bounding box center [85, 166] width 4 height 4
click at [99, 297] on span "Run search" at bounding box center [115, 297] width 34 height 9
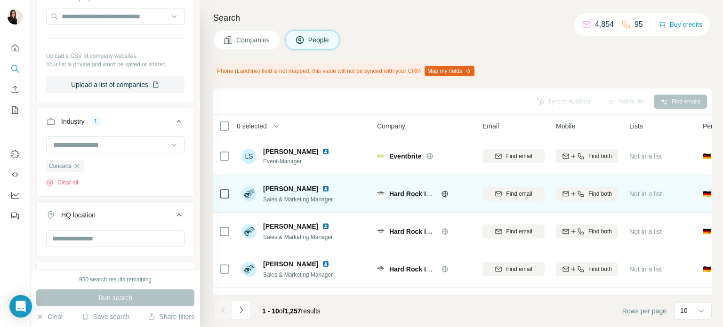
click at [444, 191] on icon at bounding box center [445, 194] width 2 height 6
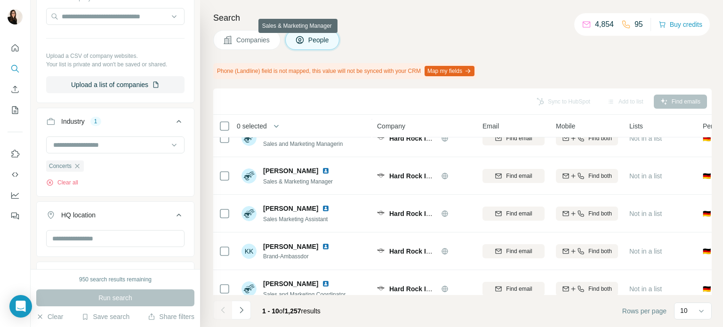
scroll to position [223, 0]
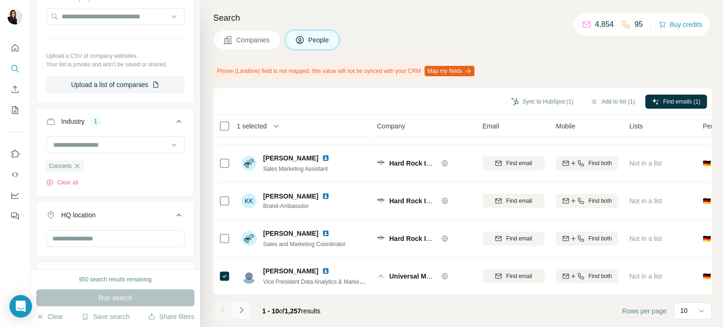
click at [243, 308] on icon "Navigate to next page" at bounding box center [241, 310] width 9 height 9
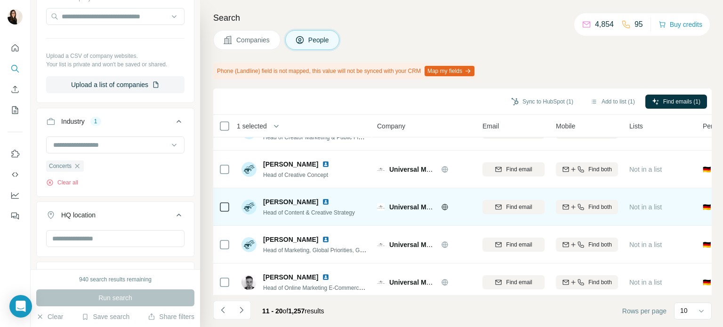
scroll to position [27, 0]
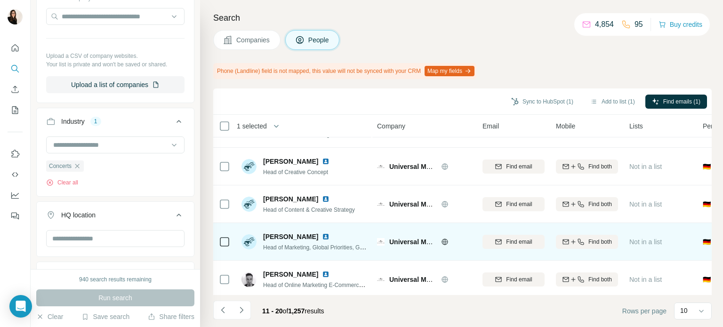
click at [219, 242] on icon at bounding box center [224, 241] width 11 height 11
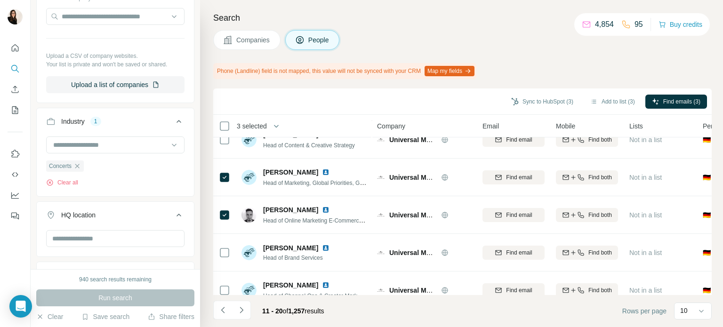
scroll to position [223, 0]
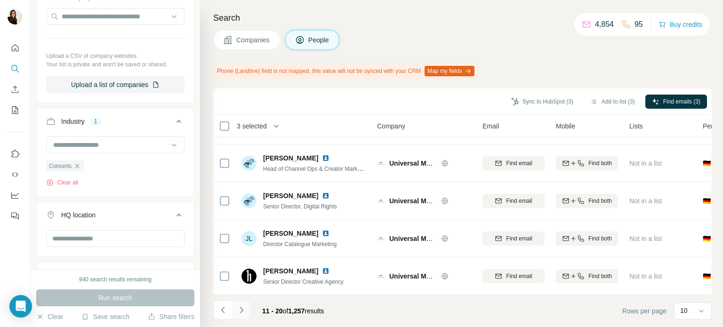
click at [243, 308] on icon "Navigate to next page" at bounding box center [241, 310] width 9 height 9
click at [248, 310] on button "Navigate to next page" at bounding box center [241, 310] width 19 height 19
click at [248, 310] on div at bounding box center [241, 310] width 19 height 19
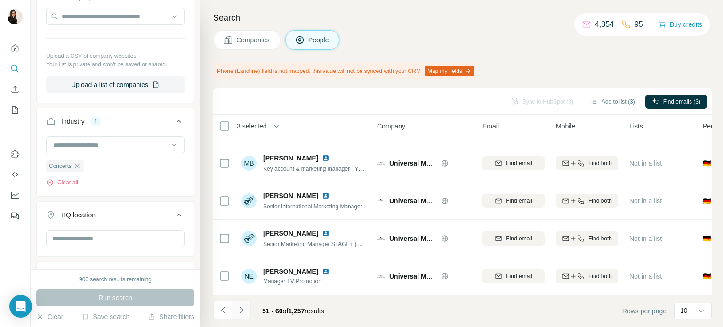
click at [248, 310] on button "Navigate to next page" at bounding box center [241, 310] width 19 height 19
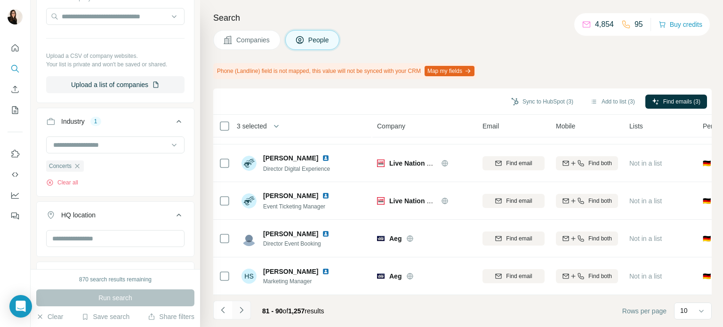
click at [248, 310] on button "Navigate to next page" at bounding box center [241, 310] width 19 height 19
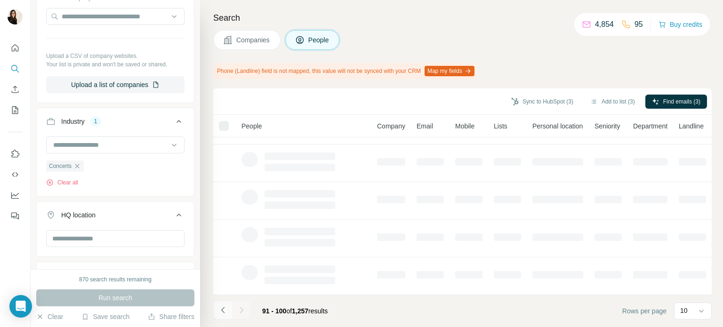
click at [216, 312] on button "Navigate to previous page" at bounding box center [222, 310] width 19 height 19
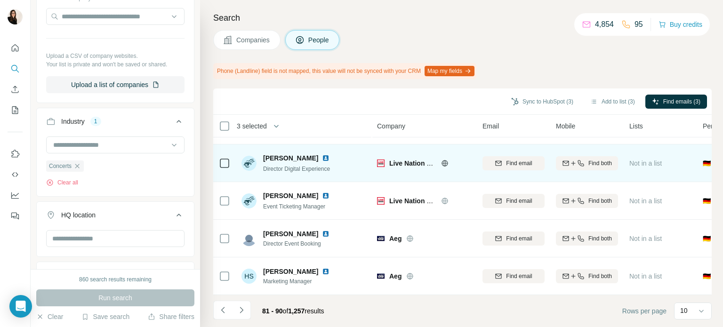
click at [444, 220] on td "Live Nation Entertainment" at bounding box center [424, 201] width 105 height 38
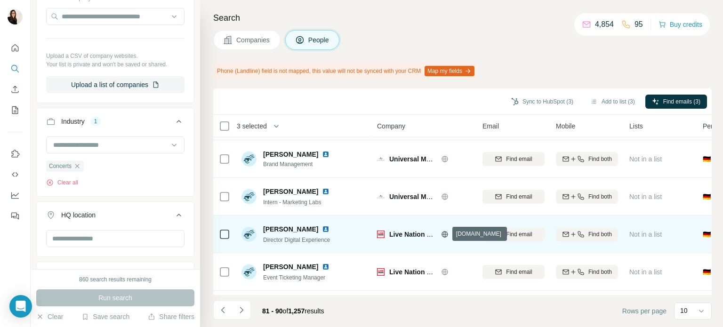
click at [446, 233] on icon at bounding box center [445, 234] width 2 height 6
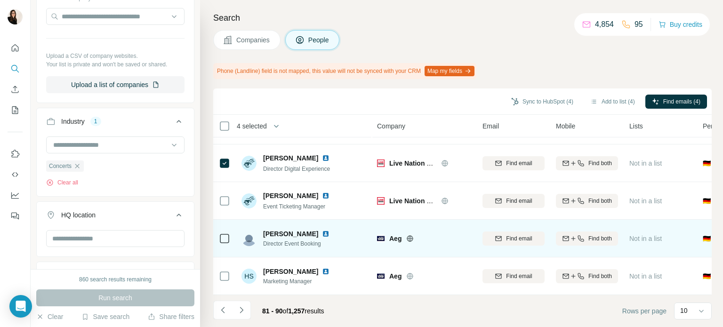
click at [414, 235] on div at bounding box center [421, 239] width 30 height 8
click at [414, 235] on icon at bounding box center [410, 239] width 8 height 8
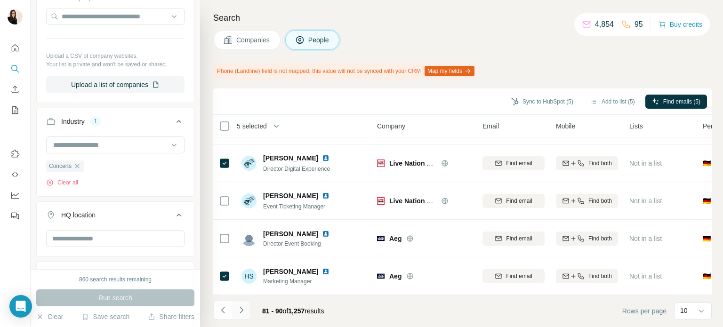
click at [238, 309] on icon "Navigate to next page" at bounding box center [241, 310] width 9 height 9
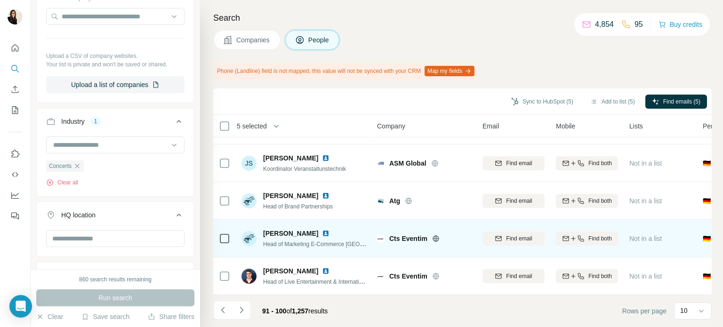
click at [435, 235] on icon at bounding box center [436, 238] width 2 height 6
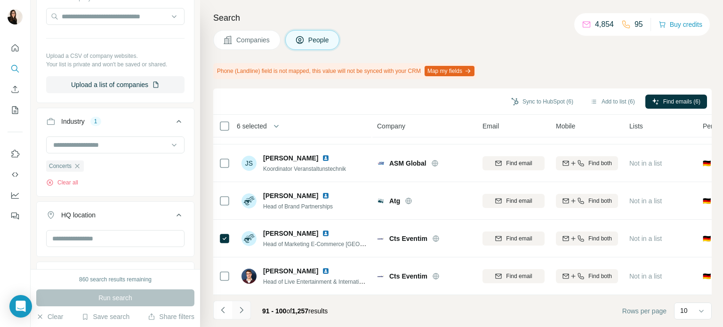
click at [236, 304] on button "Navigate to next page" at bounding box center [241, 310] width 19 height 19
click at [244, 317] on button "Navigate to next page" at bounding box center [241, 310] width 19 height 19
click at [241, 315] on button "Navigate to next page" at bounding box center [241, 310] width 19 height 19
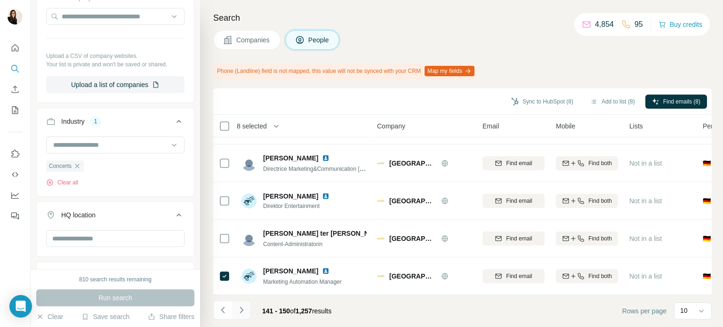
click at [244, 316] on button "Navigate to next page" at bounding box center [241, 310] width 19 height 19
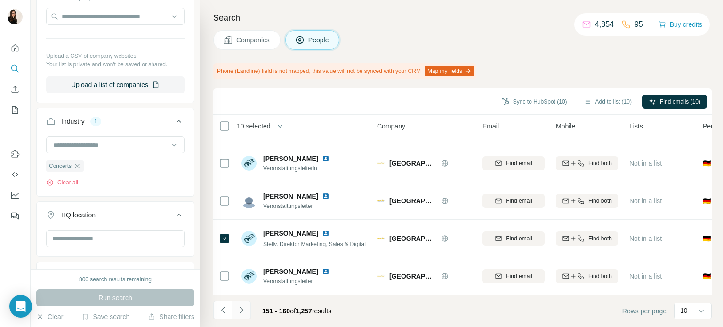
click at [243, 307] on icon "Navigate to next page" at bounding box center [241, 310] width 9 height 9
click at [247, 319] on button "Navigate to next page" at bounding box center [241, 310] width 19 height 19
click at [241, 310] on icon "Navigate to next page" at bounding box center [241, 310] width 9 height 9
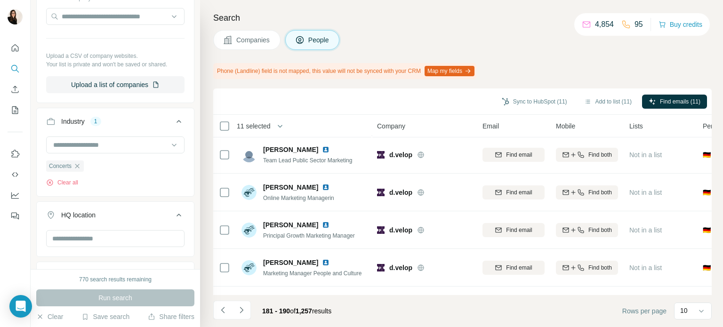
scroll to position [158, 0]
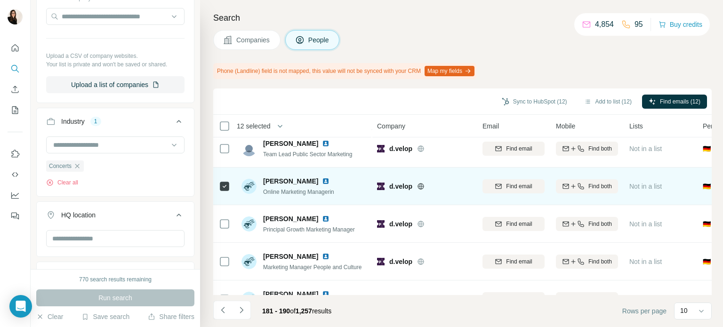
click at [422, 189] on icon at bounding box center [421, 187] width 8 height 8
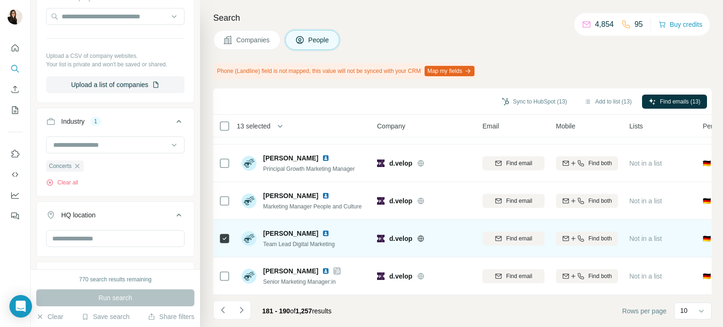
scroll to position [223, 0]
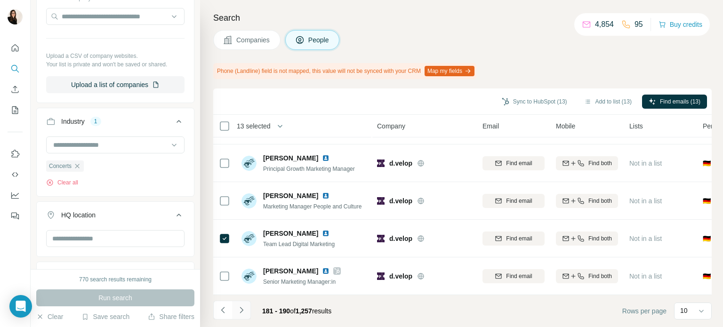
click at [242, 310] on icon "Navigate to next page" at bounding box center [241, 310] width 3 height 6
click at [246, 315] on button "Navigate to next page" at bounding box center [241, 310] width 19 height 19
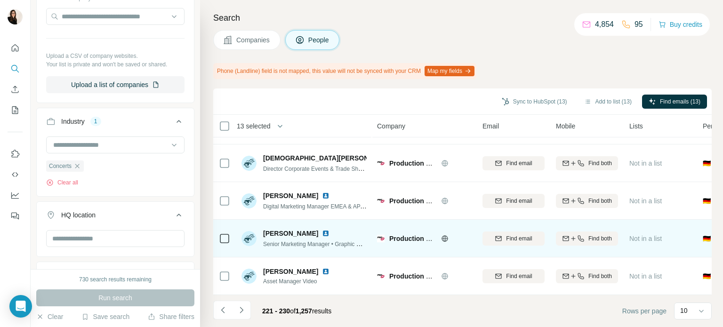
scroll to position [207, 0]
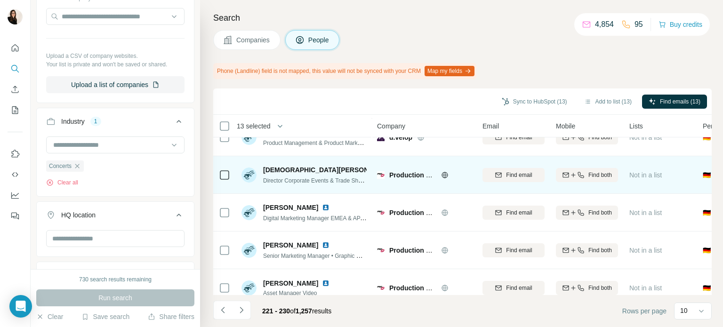
click at [445, 171] on icon at bounding box center [445, 175] width 8 height 8
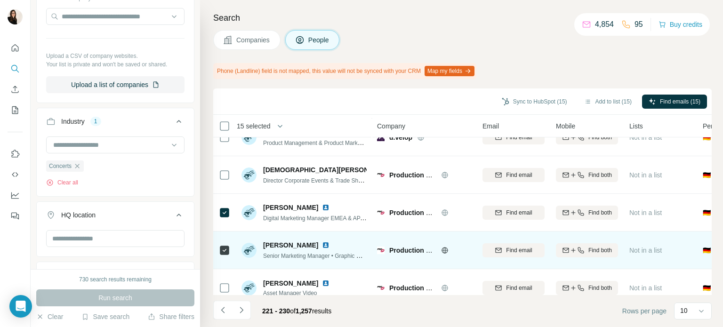
scroll to position [223, 0]
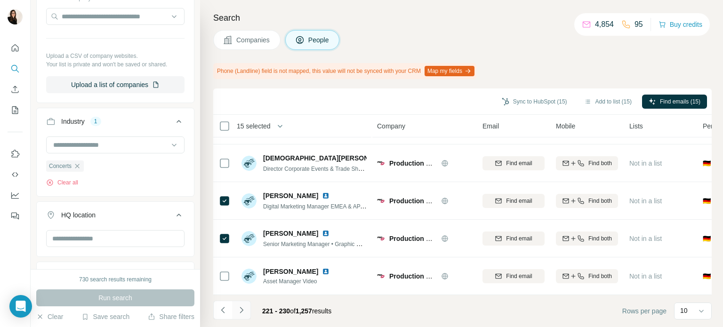
click at [239, 313] on icon "Navigate to next page" at bounding box center [241, 310] width 9 height 9
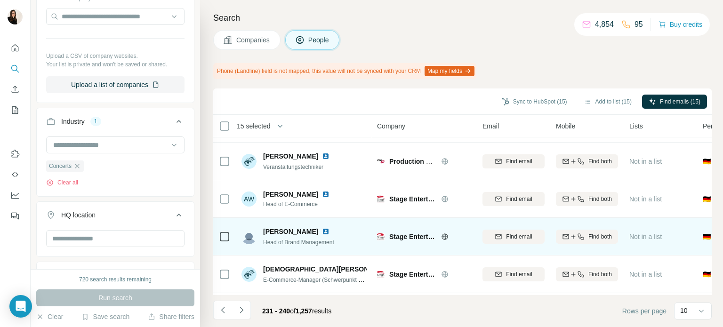
scroll to position [55, 0]
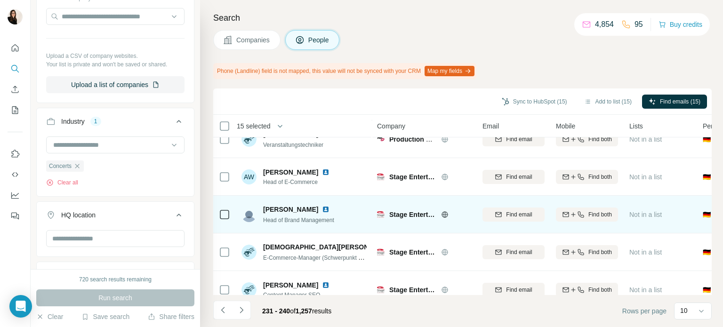
click at [219, 216] on icon at bounding box center [224, 214] width 11 height 11
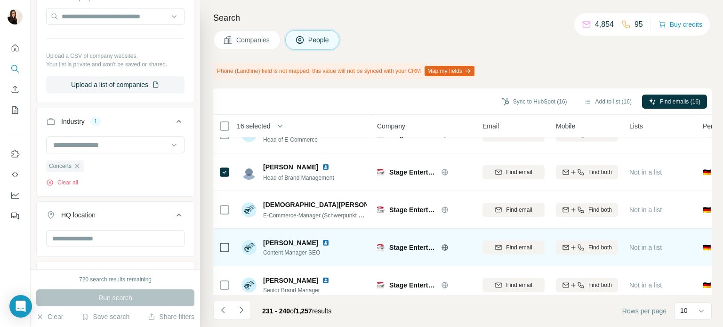
scroll to position [135, 0]
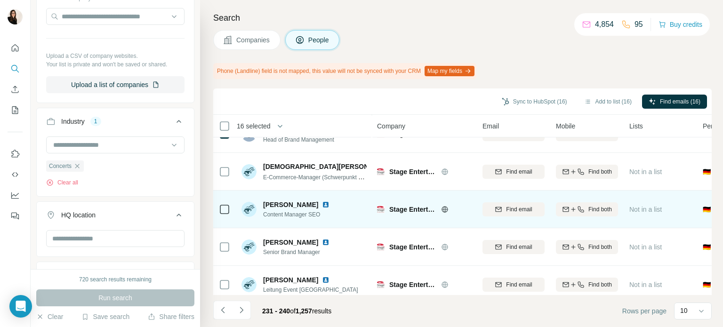
click at [222, 238] on div at bounding box center [224, 247] width 11 height 26
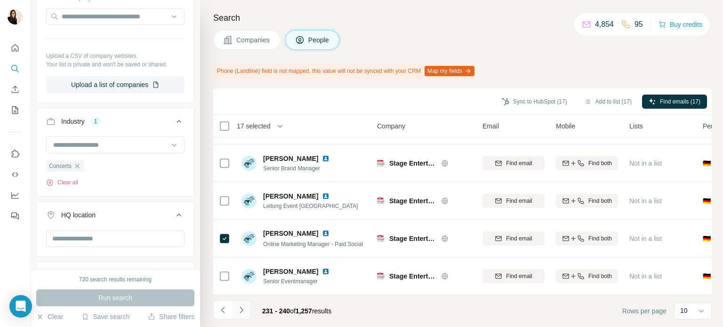
click at [245, 310] on icon "Navigate to next page" at bounding box center [241, 310] width 9 height 9
click at [239, 308] on icon "Navigate to next page" at bounding box center [241, 310] width 9 height 9
click at [243, 310] on icon "Navigate to next page" at bounding box center [241, 310] width 9 height 9
click at [245, 312] on icon "Navigate to next page" at bounding box center [241, 310] width 9 height 9
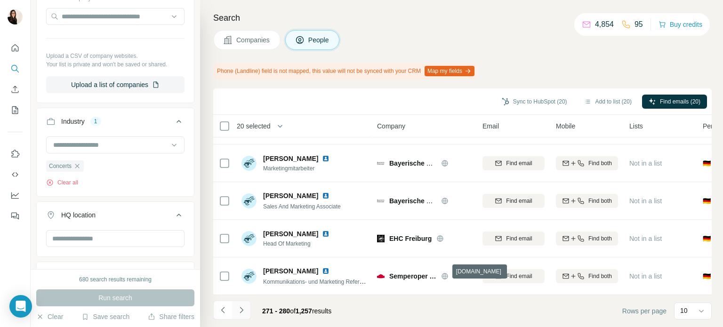
click at [249, 311] on button "Navigate to next page" at bounding box center [241, 310] width 19 height 19
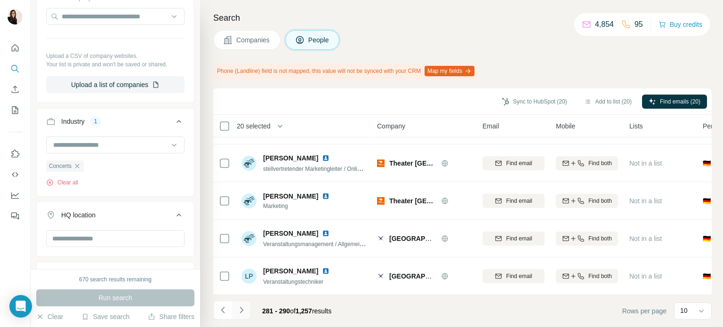
click at [240, 311] on icon "Navigate to next page" at bounding box center [241, 310] width 9 height 9
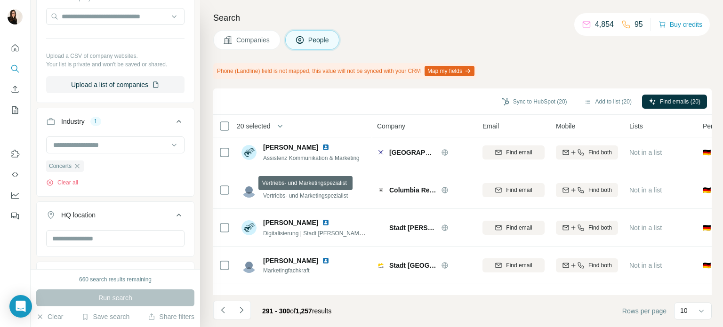
scroll to position [5, 0]
click at [243, 318] on button "Navigate to next page" at bounding box center [241, 310] width 19 height 19
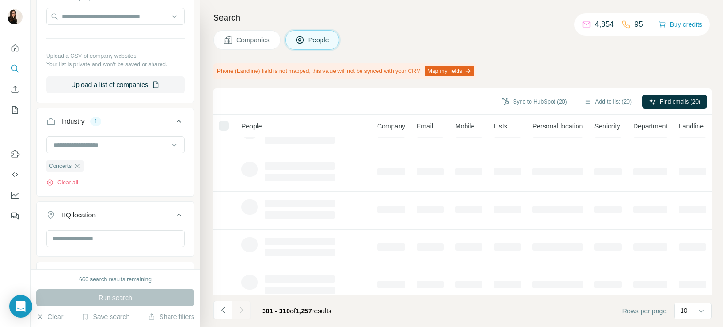
scroll to position [223, 0]
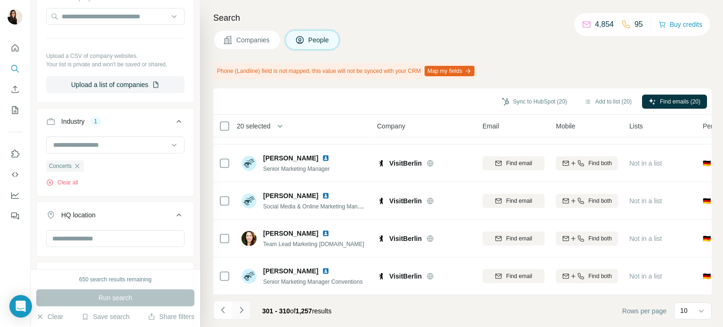
click at [243, 315] on button "Navigate to next page" at bounding box center [241, 310] width 19 height 19
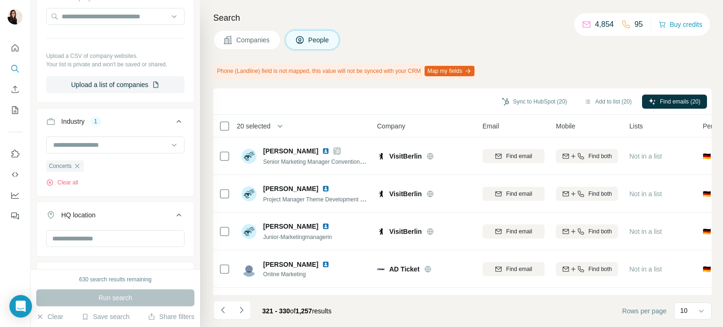
scroll to position [108, 0]
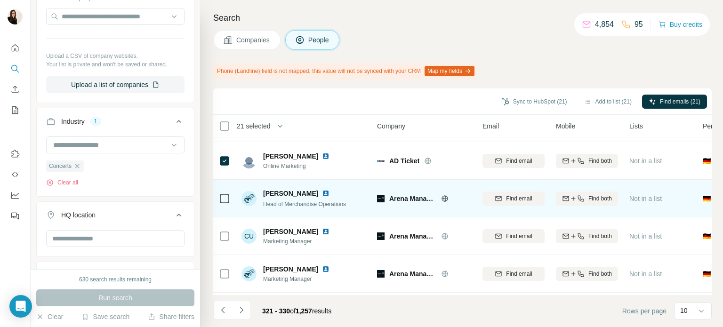
click at [443, 199] on icon at bounding box center [445, 199] width 8 height 8
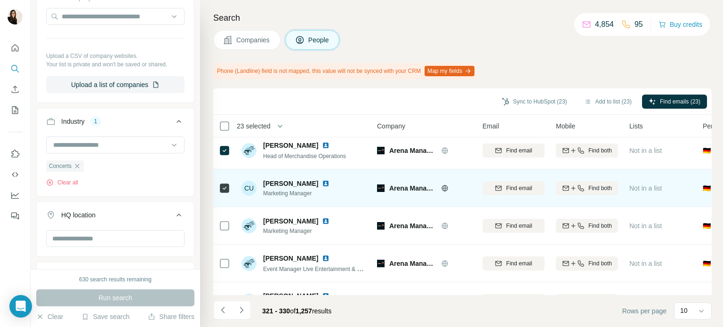
scroll to position [156, 0]
click at [225, 231] on div at bounding box center [224, 226] width 11 height 26
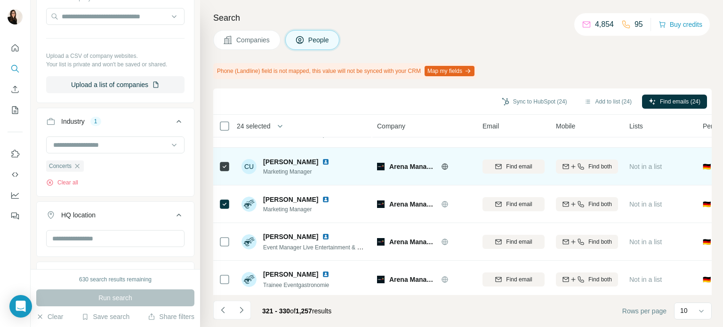
scroll to position [223, 0]
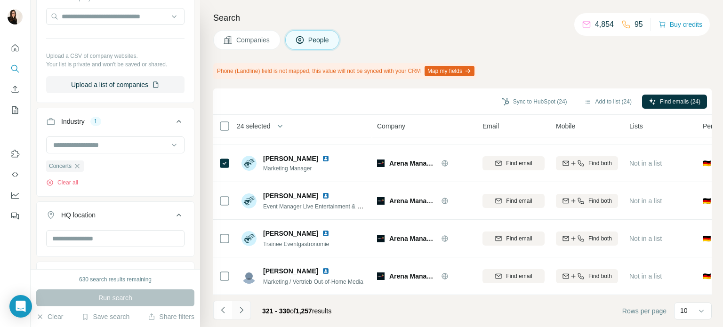
click at [242, 304] on button "Navigate to next page" at bounding box center [241, 310] width 19 height 19
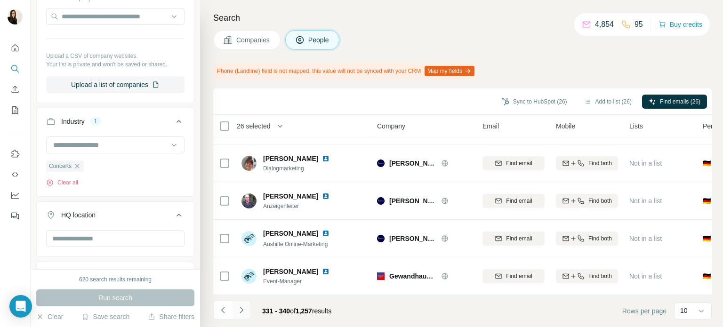
click at [240, 320] on li at bounding box center [241, 311] width 19 height 21
click at [240, 310] on icon "Navigate to next page" at bounding box center [241, 310] width 9 height 9
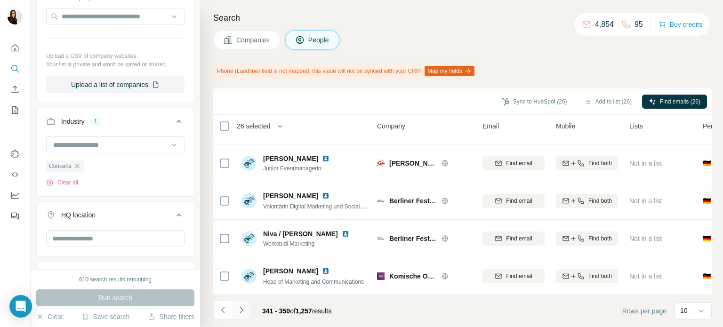
scroll to position [0, 0]
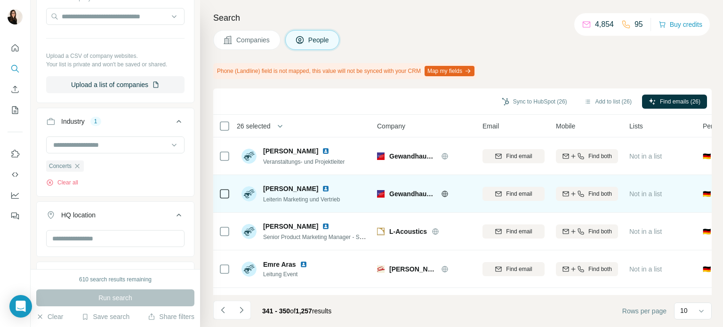
click at [446, 193] on icon at bounding box center [445, 194] width 8 height 8
click at [224, 199] on icon at bounding box center [224, 193] width 11 height 11
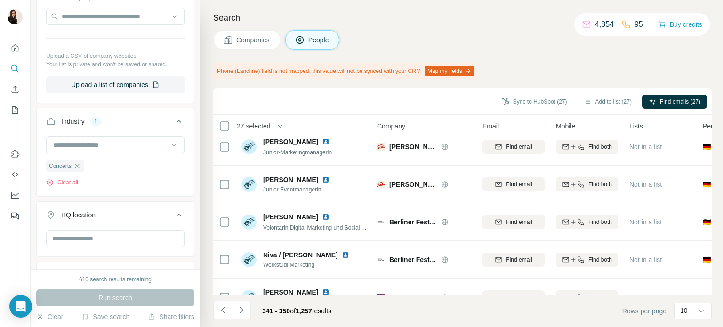
scroll to position [199, 0]
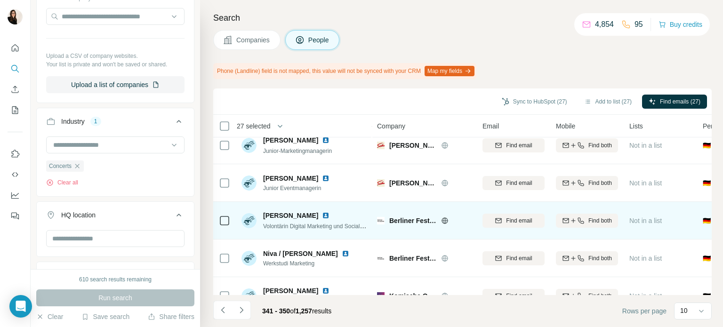
click at [441, 219] on icon at bounding box center [445, 221] width 8 height 8
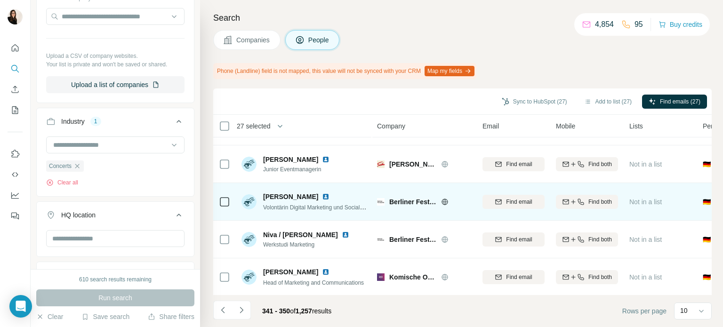
scroll to position [223, 0]
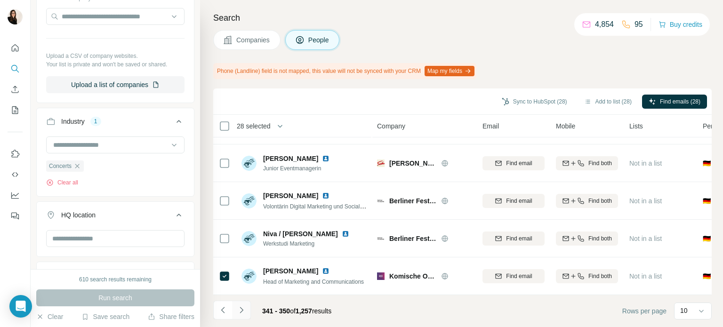
click at [248, 311] on button "Navigate to next page" at bounding box center [241, 310] width 19 height 19
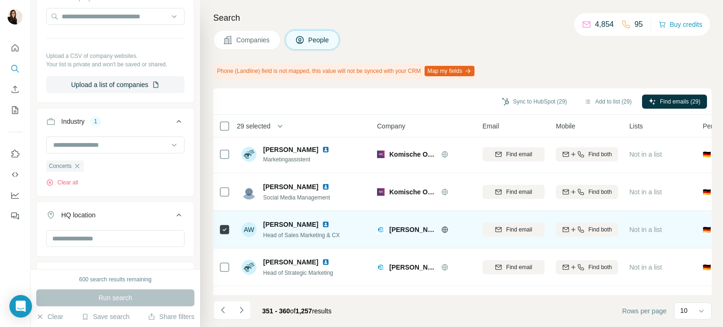
scroll to position [55, 0]
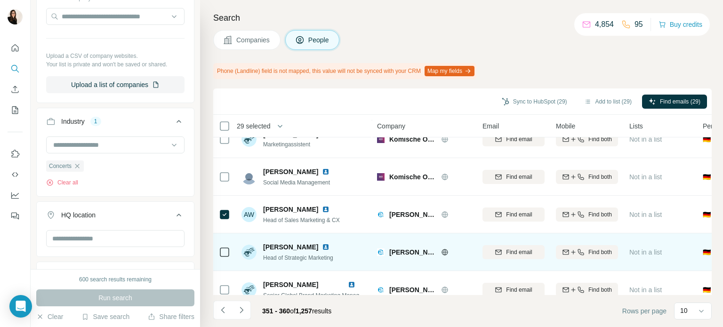
click at [226, 250] on div at bounding box center [224, 252] width 11 height 26
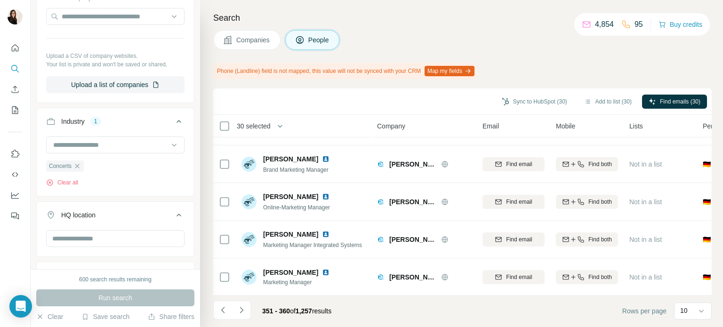
scroll to position [223, 0]
click at [242, 308] on icon "Navigate to next page" at bounding box center [241, 310] width 9 height 9
click at [241, 314] on icon "Navigate to next page" at bounding box center [241, 310] width 9 height 9
click at [237, 314] on icon "Navigate to next page" at bounding box center [241, 310] width 9 height 9
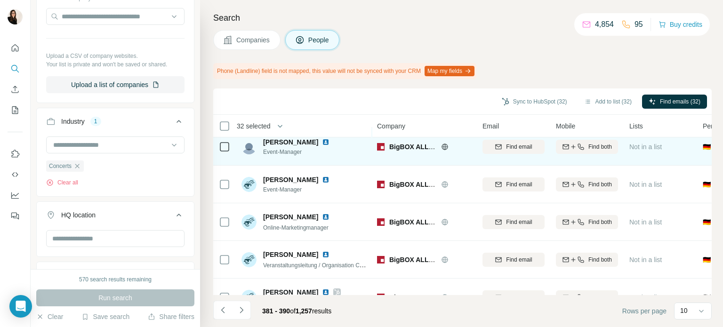
scroll to position [87, 0]
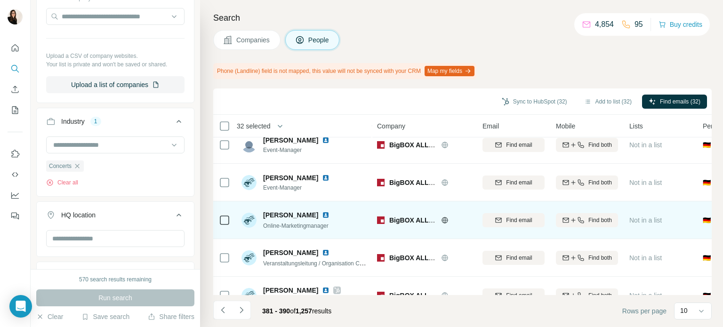
click at [443, 218] on icon at bounding box center [445, 221] width 8 height 8
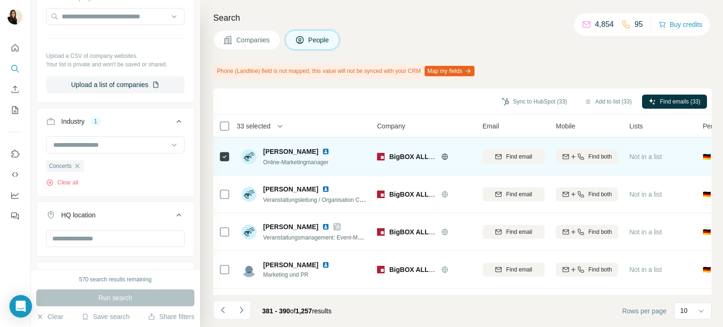
scroll to position [152, 0]
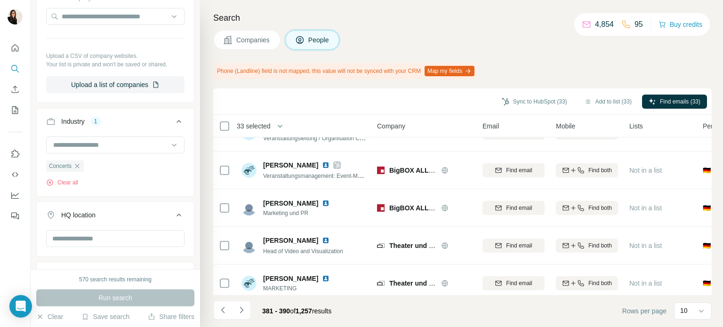
scroll to position [223, 0]
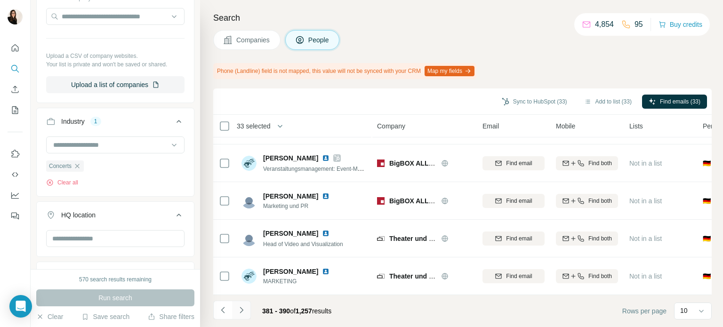
click at [243, 310] on icon "Navigate to next page" at bounding box center [241, 310] width 9 height 9
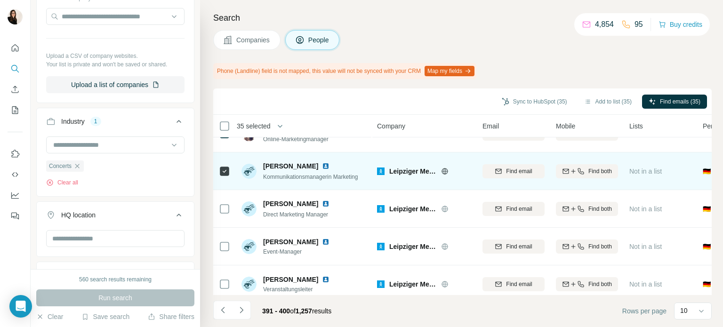
scroll to position [98, 0]
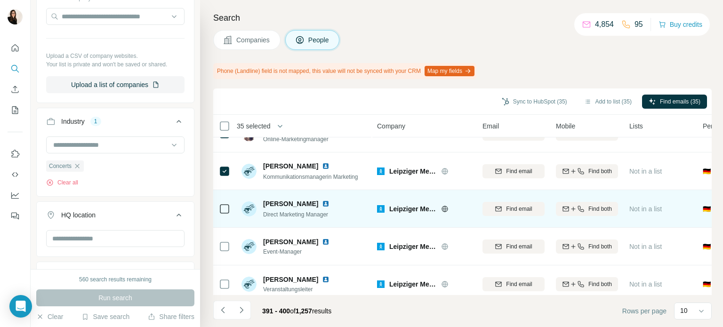
click at [219, 210] on icon at bounding box center [224, 208] width 11 height 11
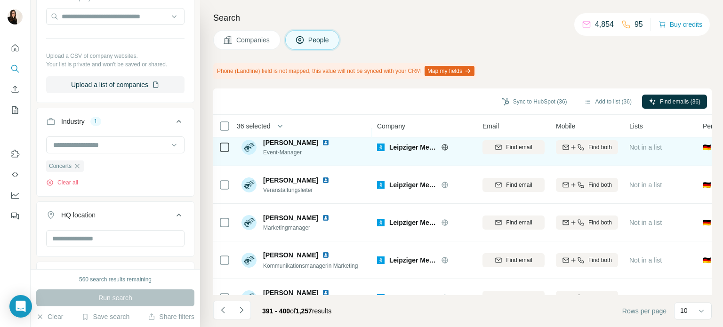
scroll to position [223, 0]
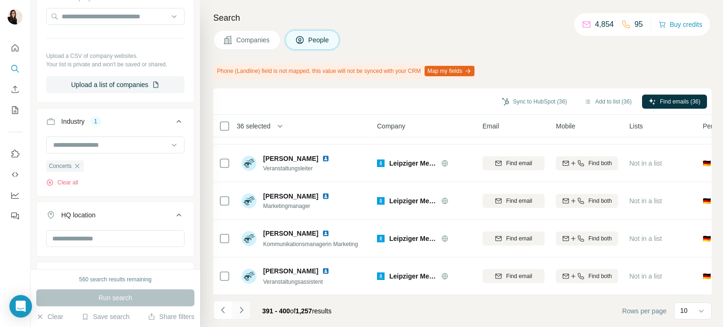
click at [246, 310] on button "Navigate to next page" at bounding box center [241, 310] width 19 height 19
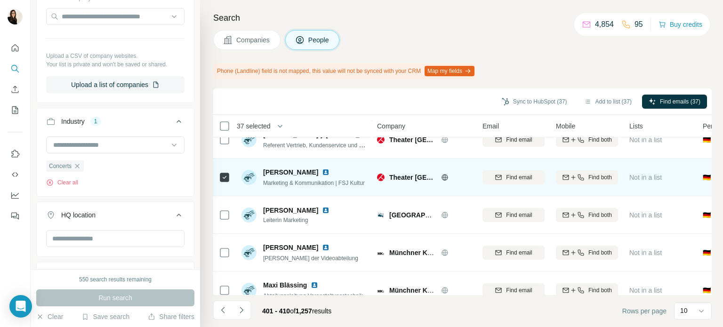
scroll to position [94, 0]
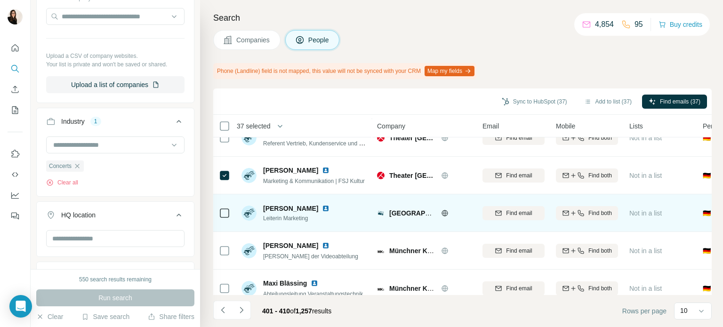
click at [445, 215] on icon at bounding box center [445, 213] width 2 height 6
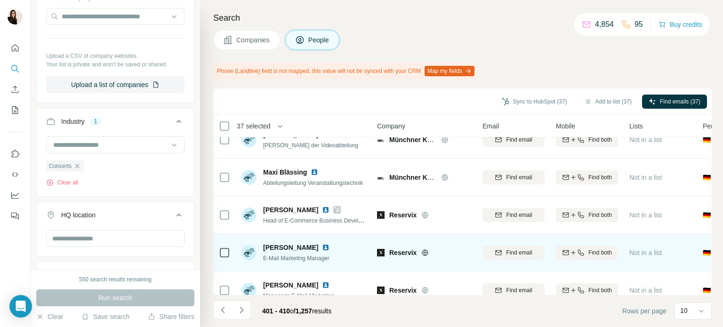
scroll to position [223, 0]
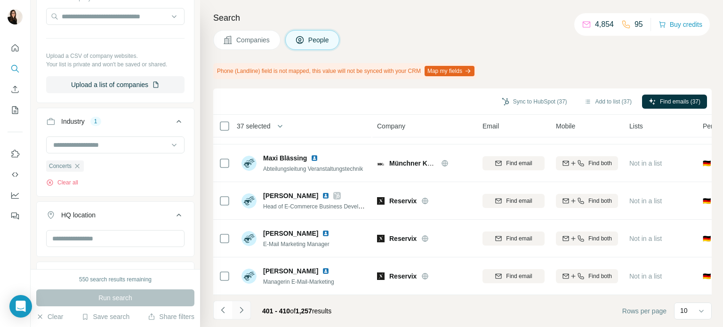
click at [241, 315] on icon "Navigate to next page" at bounding box center [241, 310] width 9 height 9
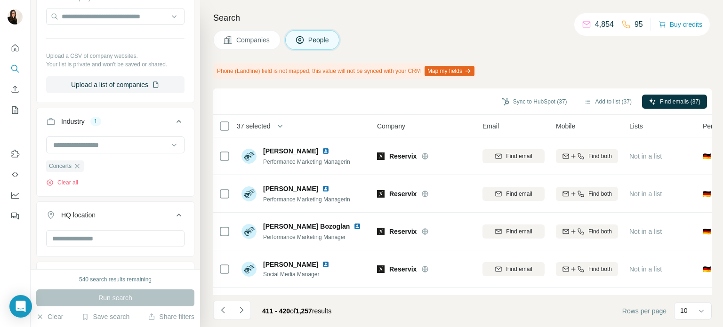
scroll to position [0, 0]
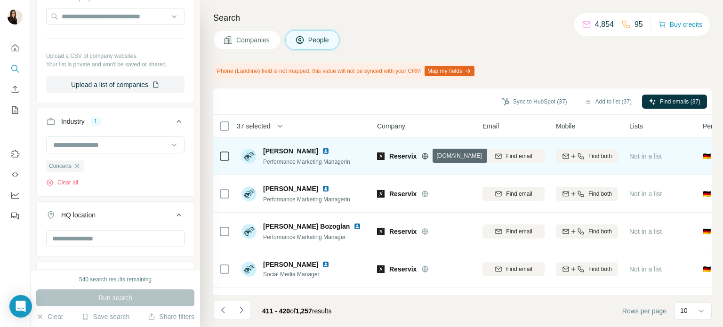
click at [427, 157] on icon at bounding box center [425, 157] width 8 height 8
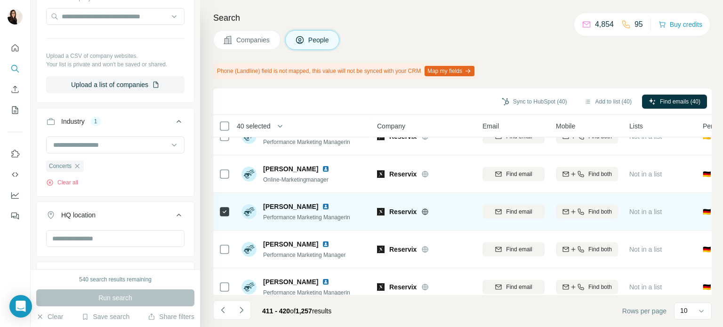
scroll to position [223, 0]
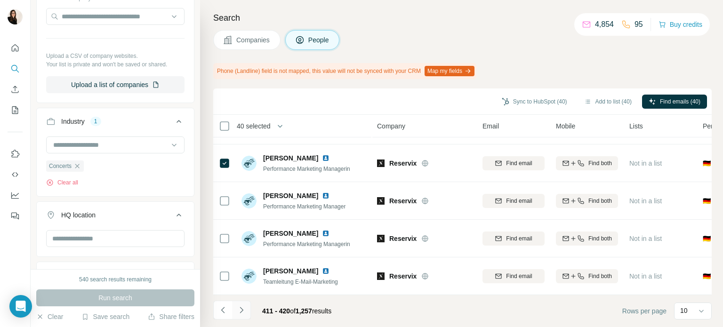
click at [237, 314] on icon "Navigate to next page" at bounding box center [241, 310] width 9 height 9
click at [242, 308] on icon "Navigate to next page" at bounding box center [241, 310] width 9 height 9
click at [250, 305] on button "Navigate to next page" at bounding box center [241, 310] width 19 height 19
click at [241, 311] on div at bounding box center [241, 310] width 19 height 19
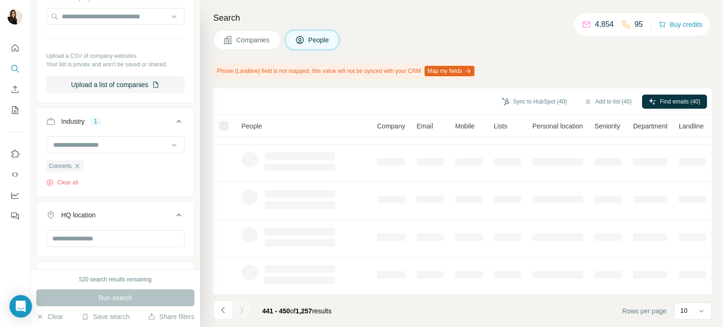
click at [242, 308] on div at bounding box center [241, 310] width 19 height 19
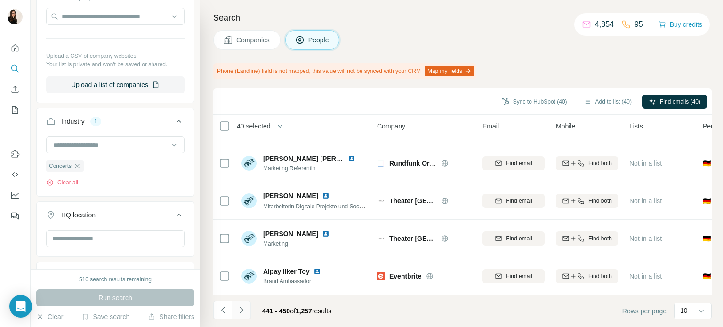
click at [241, 310] on icon "Navigate to next page" at bounding box center [241, 310] width 9 height 9
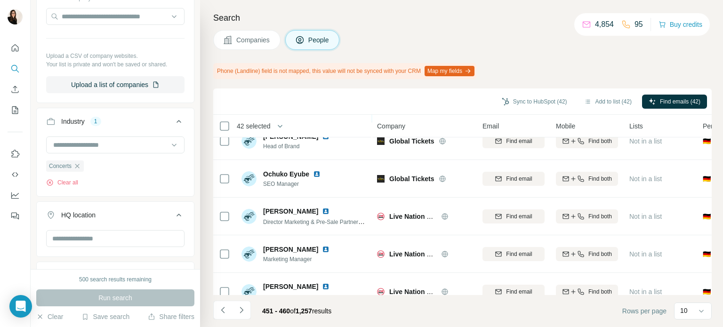
scroll to position [206, 0]
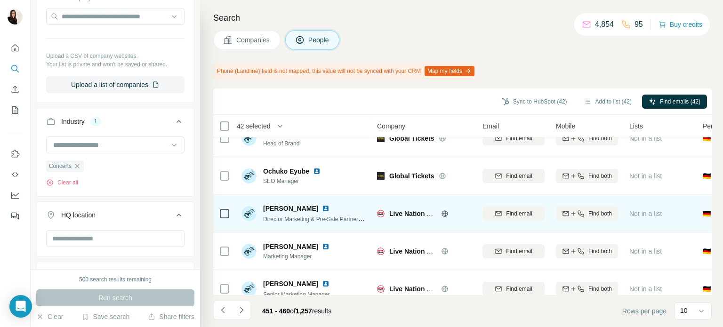
click at [223, 219] on div at bounding box center [224, 214] width 11 height 26
click at [443, 210] on icon at bounding box center [445, 214] width 8 height 8
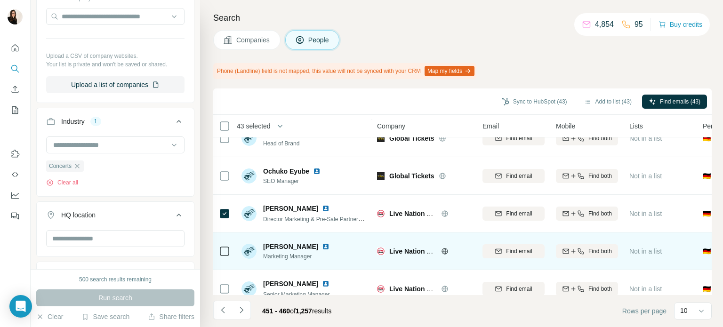
scroll to position [223, 0]
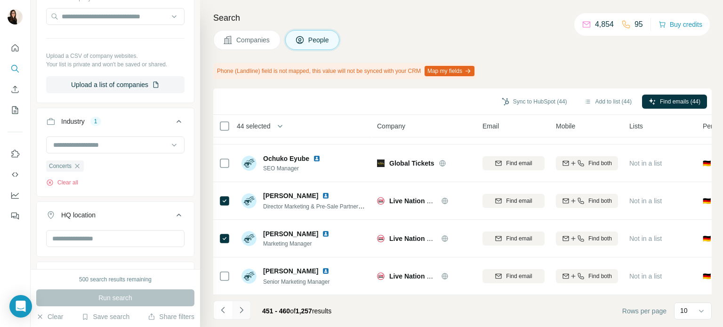
click at [246, 308] on button "Navigate to next page" at bounding box center [241, 310] width 19 height 19
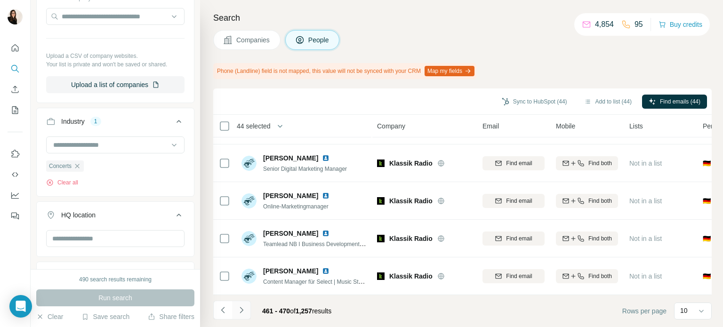
click at [241, 312] on icon "Navigate to next page" at bounding box center [241, 310] width 3 height 6
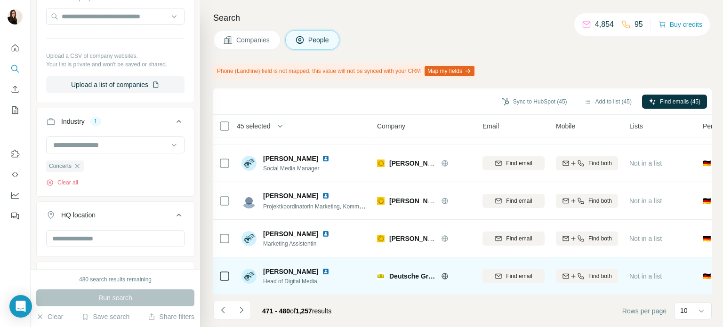
click at [443, 274] on icon at bounding box center [445, 277] width 8 height 8
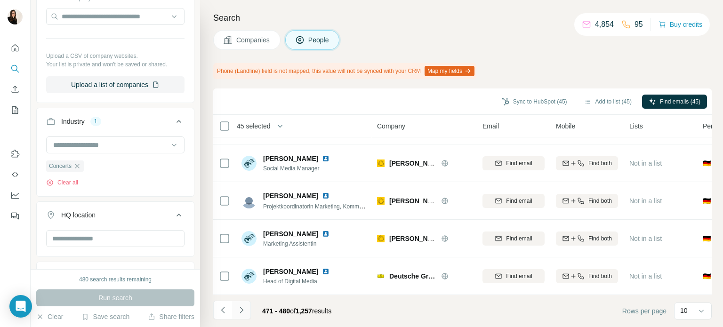
click at [239, 309] on icon "Navigate to next page" at bounding box center [241, 310] width 9 height 9
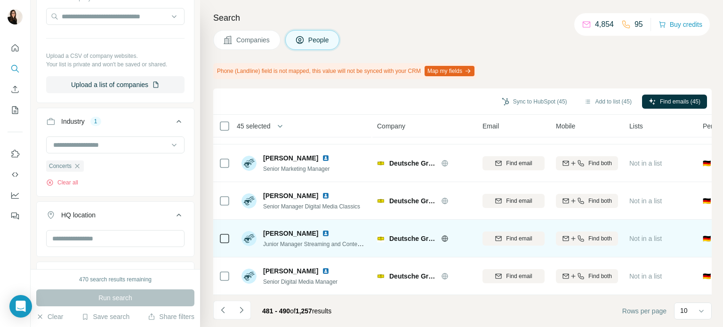
scroll to position [0, 0]
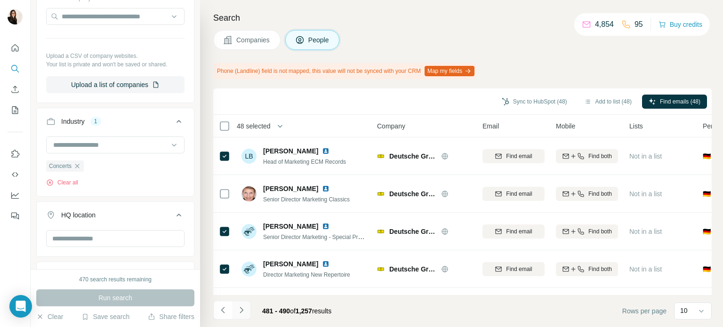
click at [244, 308] on icon "Navigate to next page" at bounding box center [241, 310] width 9 height 9
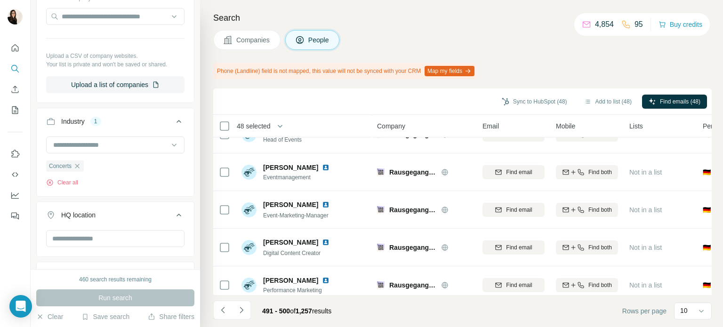
scroll to position [223, 0]
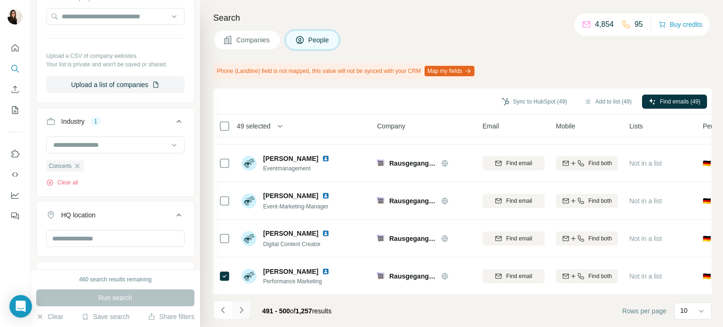
click at [237, 308] on icon "Navigate to next page" at bounding box center [241, 310] width 9 height 9
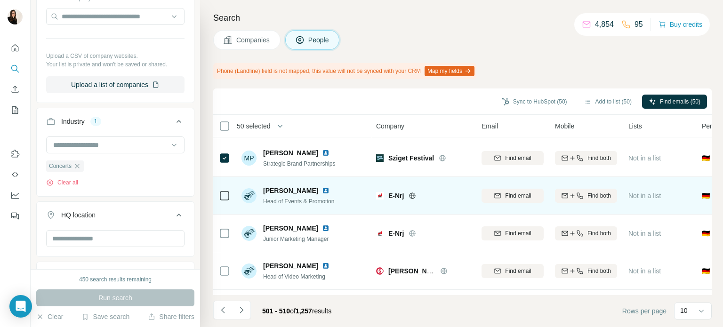
scroll to position [186, 1]
click at [412, 193] on icon at bounding box center [413, 196] width 2 height 6
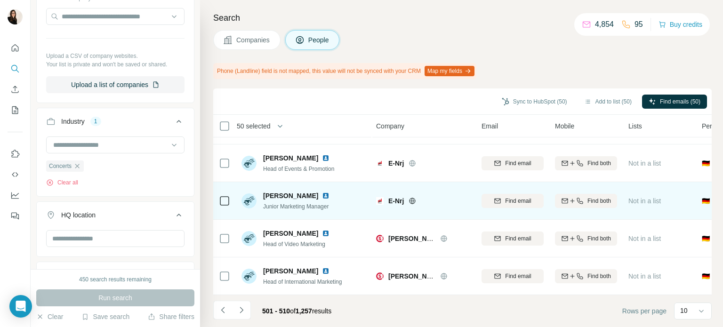
scroll to position [223, 1]
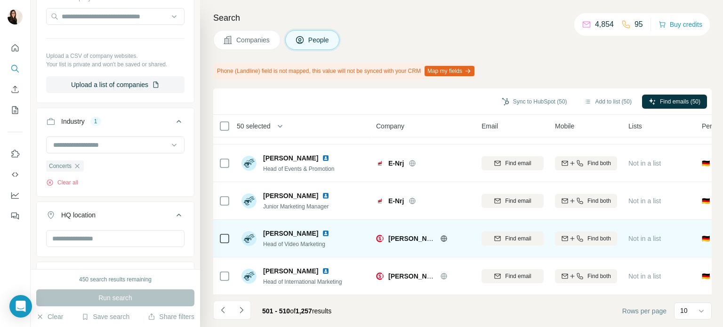
click at [446, 235] on icon at bounding box center [444, 238] width 6 height 6
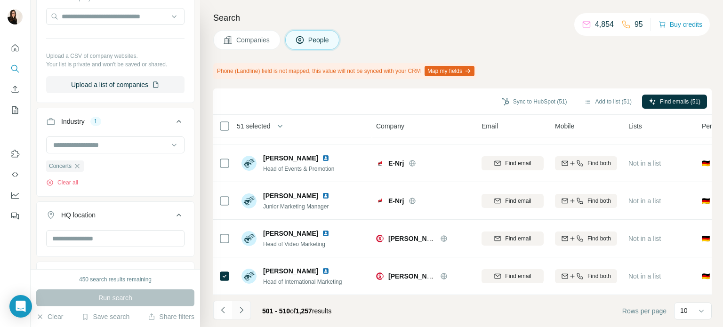
click at [242, 314] on icon "Navigate to next page" at bounding box center [241, 310] width 9 height 9
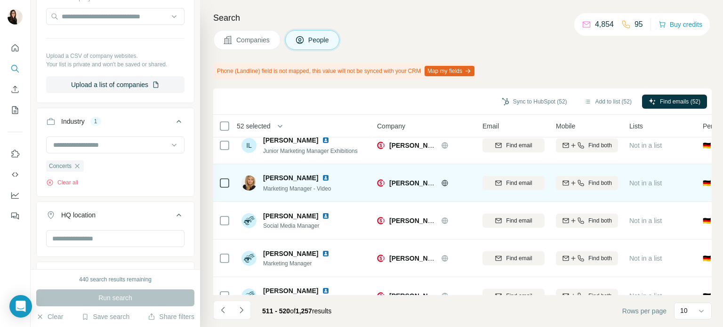
scroll to position [223, 0]
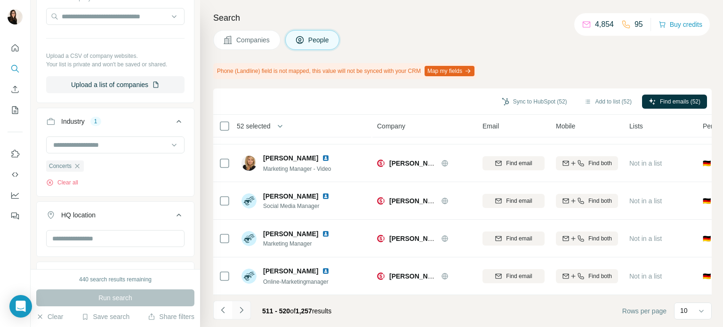
click at [247, 314] on button "Navigate to next page" at bounding box center [241, 310] width 19 height 19
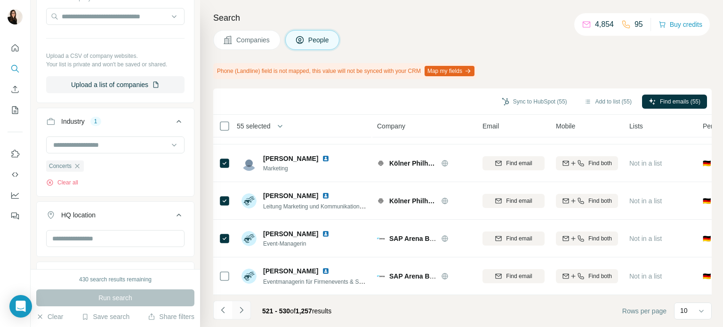
click at [239, 309] on icon "Navigate to next page" at bounding box center [241, 310] width 9 height 9
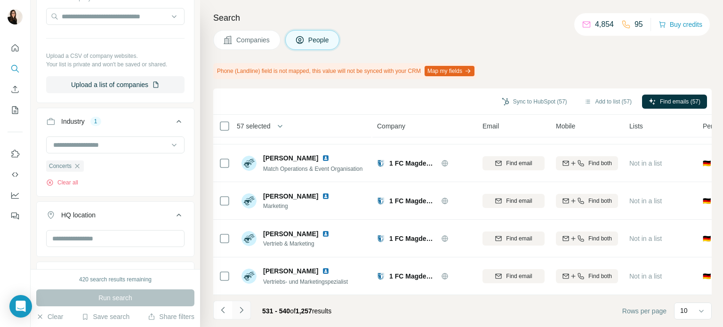
click at [239, 309] on icon "Navigate to next page" at bounding box center [241, 310] width 9 height 9
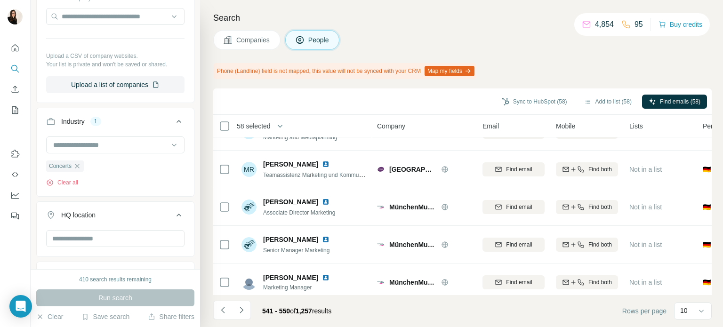
scroll to position [215, 0]
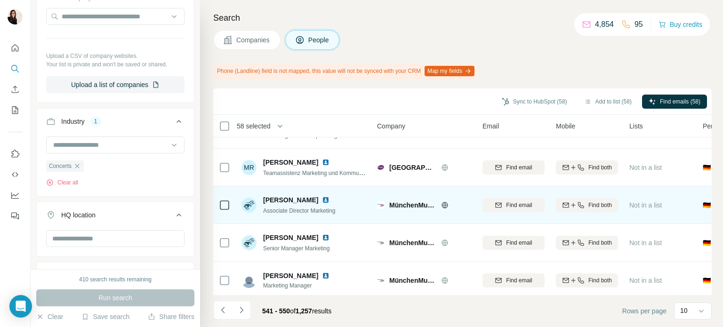
click at [445, 203] on icon at bounding box center [445, 205] width 2 height 6
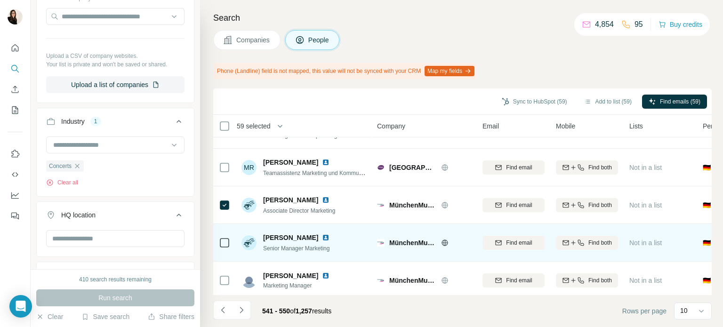
scroll to position [223, 0]
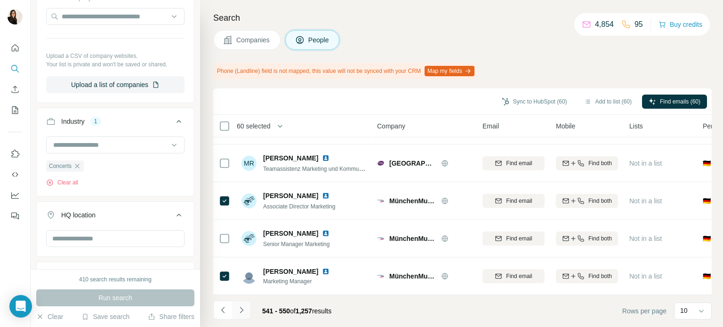
click at [237, 311] on icon "Navigate to next page" at bounding box center [241, 310] width 9 height 9
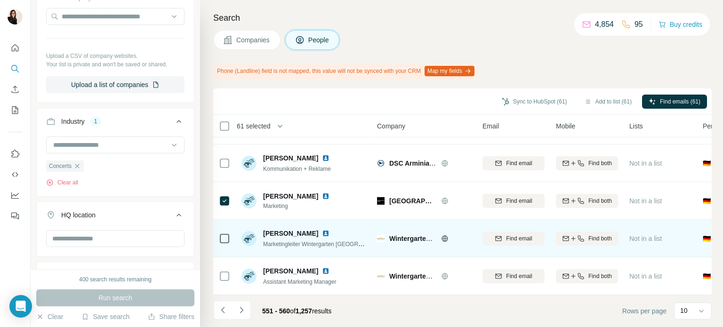
click at [226, 241] on div at bounding box center [224, 239] width 11 height 26
click at [225, 233] on icon at bounding box center [224, 238] width 11 height 11
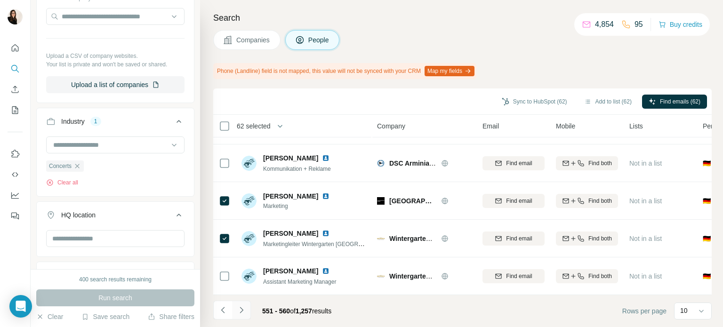
click at [242, 310] on icon "Navigate to next page" at bounding box center [241, 310] width 3 height 6
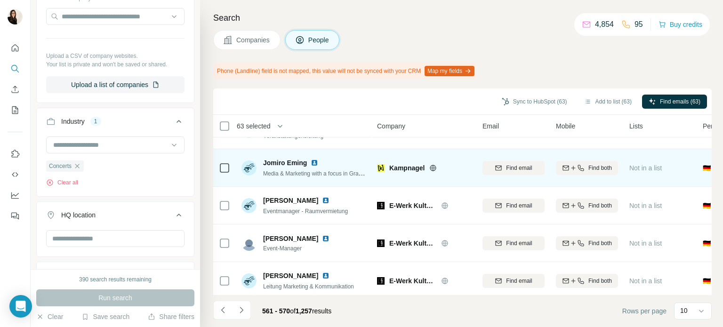
scroll to position [64, 0]
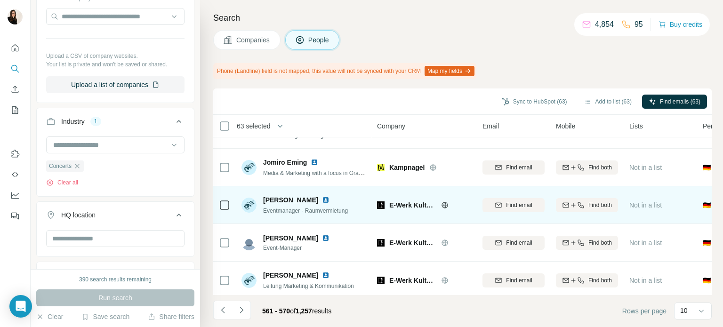
click at [444, 208] on icon at bounding box center [445, 206] width 8 height 8
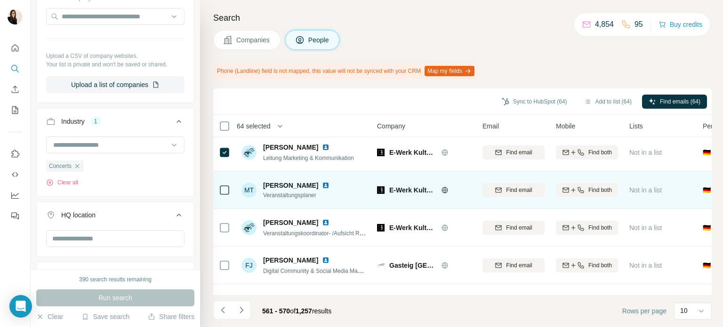
scroll to position [223, 0]
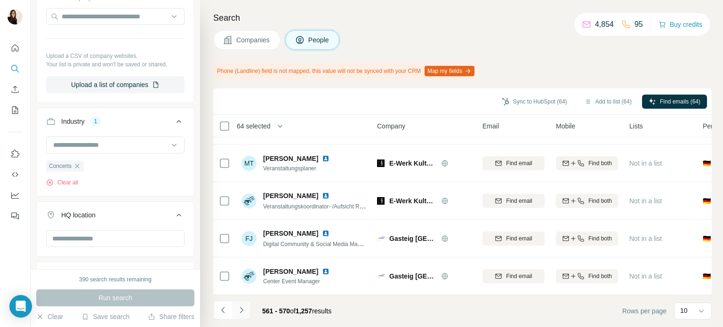
click at [241, 316] on button "Navigate to next page" at bounding box center [241, 310] width 19 height 19
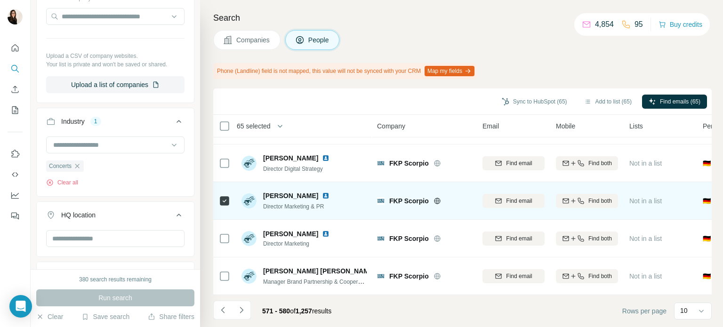
click at [437, 198] on icon at bounding box center [437, 201] width 2 height 6
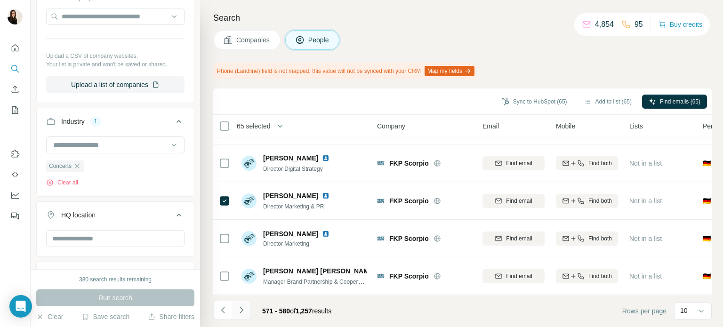
click at [244, 309] on icon "Navigate to next page" at bounding box center [241, 310] width 9 height 9
click at [240, 316] on button "Navigate to next page" at bounding box center [241, 310] width 19 height 19
click at [243, 316] on button "Navigate to next page" at bounding box center [241, 310] width 19 height 19
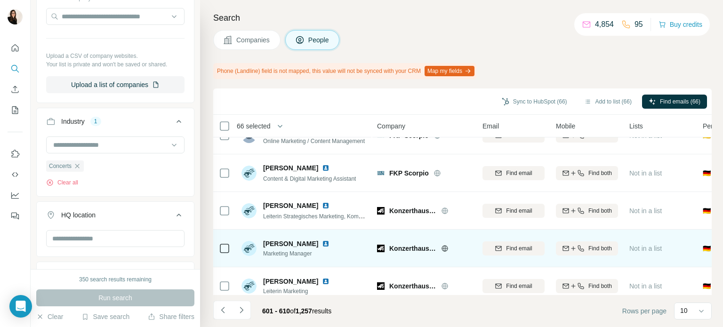
click at [442, 246] on icon at bounding box center [445, 249] width 8 height 8
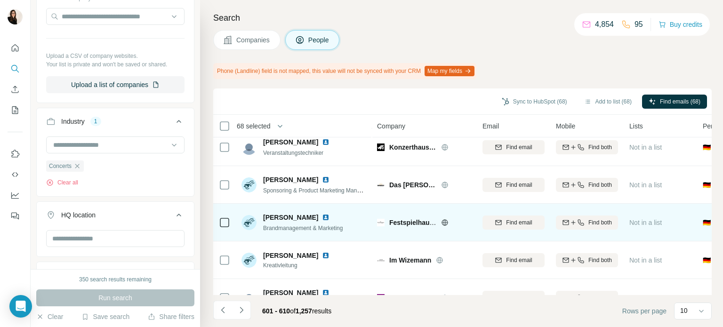
scroll to position [223, 0]
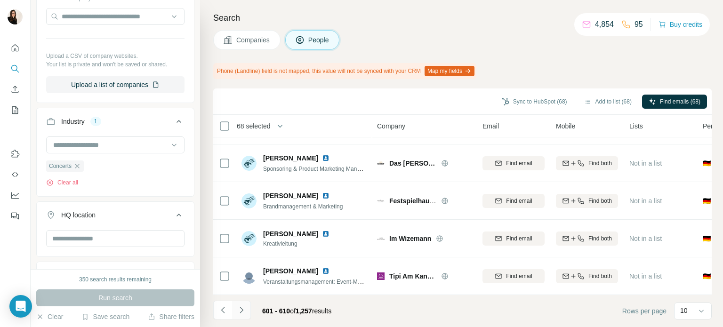
click at [241, 314] on icon "Navigate to next page" at bounding box center [241, 310] width 9 height 9
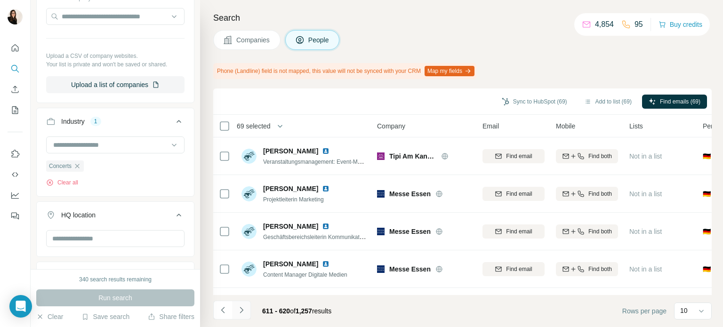
scroll to position [0, 0]
click at [243, 313] on icon "Navigate to next page" at bounding box center [241, 310] width 9 height 9
